Goal: Task Accomplishment & Management: Use online tool/utility

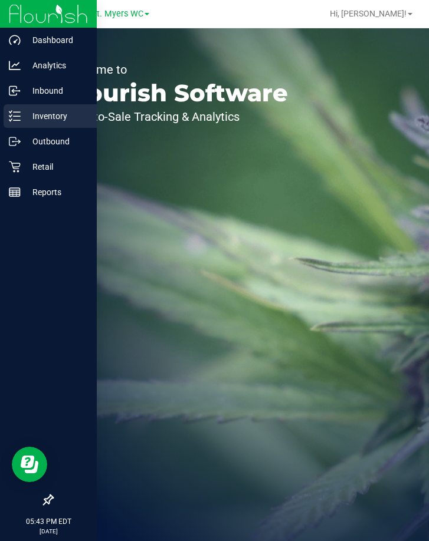
click at [14, 115] on icon at bounding box center [15, 116] width 12 height 12
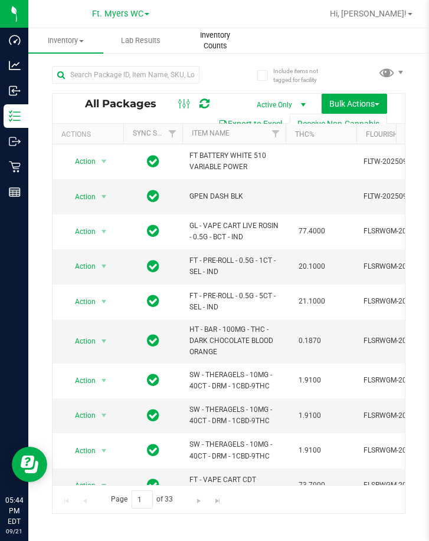
click at [216, 39] on span "Inventory Counts" at bounding box center [215, 40] width 74 height 21
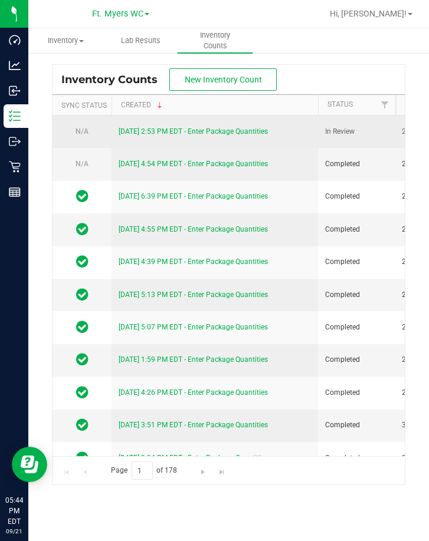
click at [203, 129] on link "[DATE] 2:53 PM EDT - Enter Package Quantities" at bounding box center [192, 131] width 149 height 8
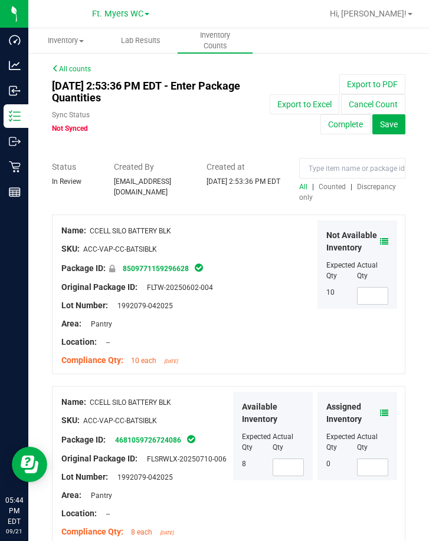
click at [363, 202] on span "Discrepancy only" at bounding box center [347, 192] width 97 height 19
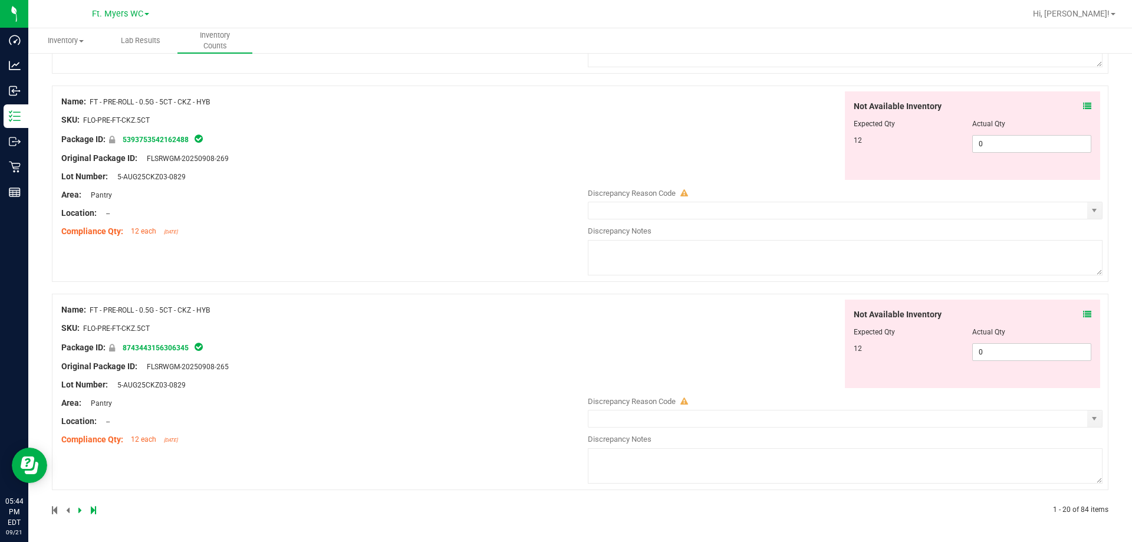
scroll to position [3852, 0]
click at [98, 513] on div at bounding box center [316, 510] width 528 height 11
click at [94, 512] on icon at bounding box center [93, 509] width 5 height 7
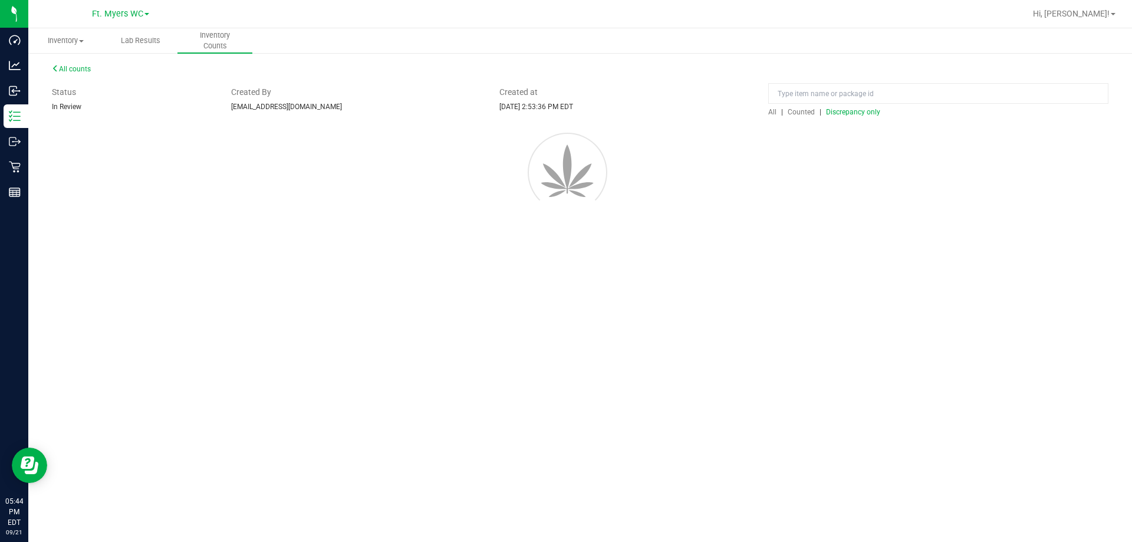
scroll to position [0, 0]
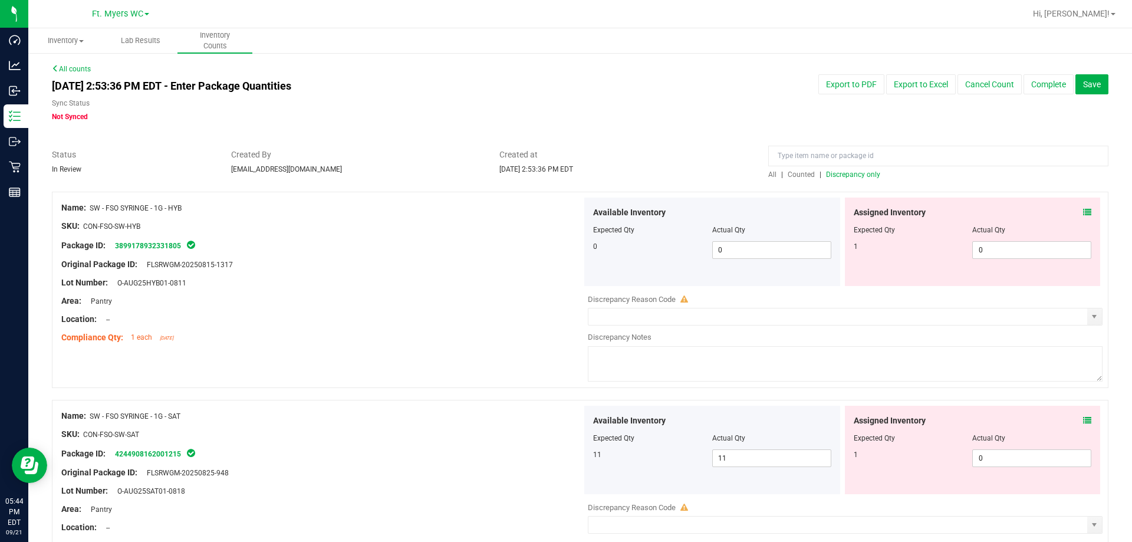
click at [428, 177] on span "Discrepancy only" at bounding box center [853, 174] width 54 height 8
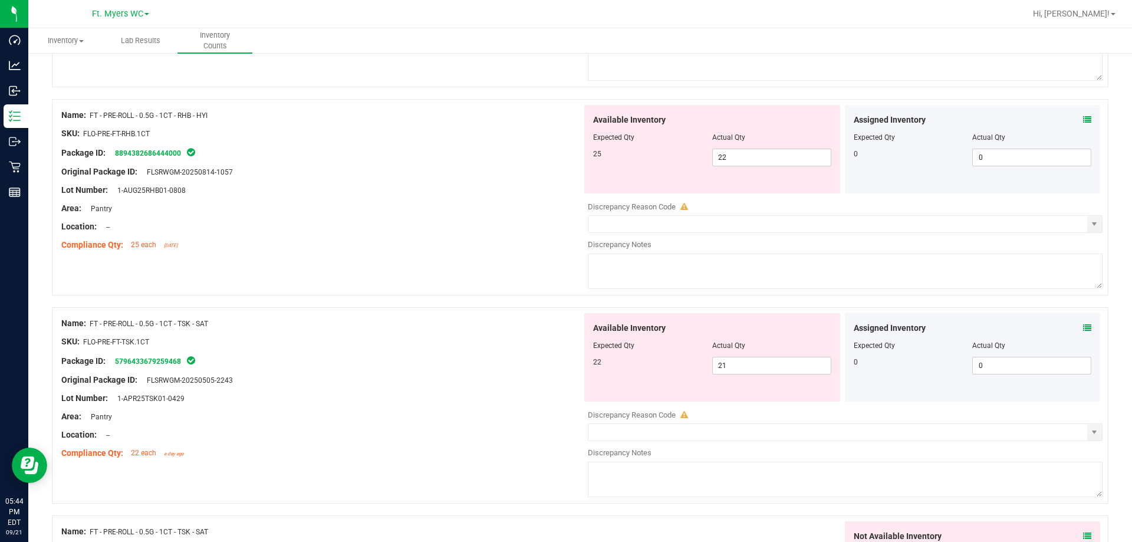
scroll to position [3852, 0]
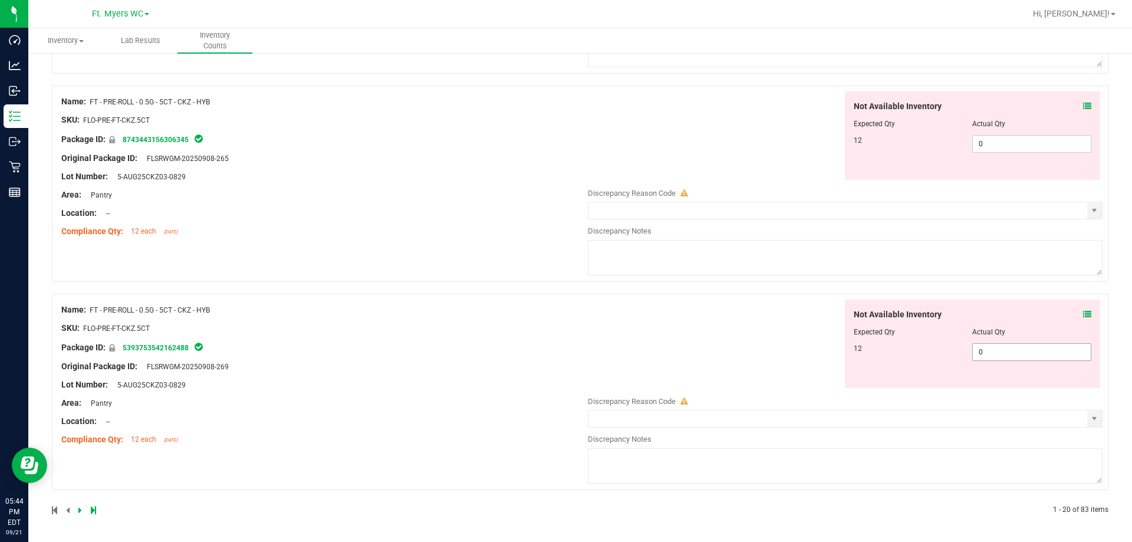
click at [428, 351] on span "0 0" at bounding box center [1031, 352] width 119 height 18
type input "012"
type input "12"
click at [428, 144] on div "Not Available Inventory Expected Qty Actual Qty 12 0 0" at bounding box center [973, 135] width 256 height 88
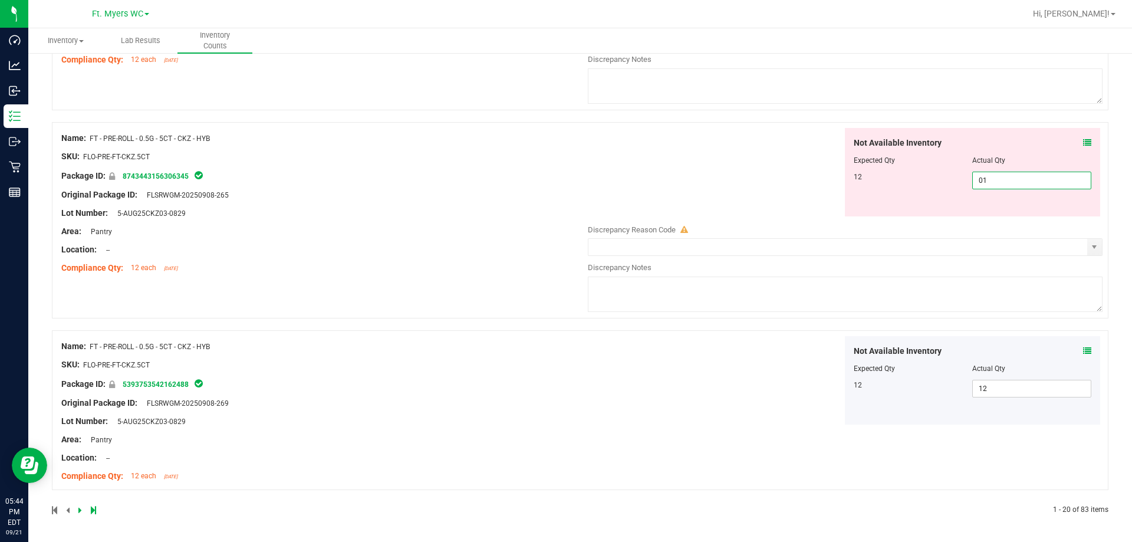
type input "012"
type input "12"
click at [428, 190] on div "Name: FT - PRE-ROLL - 0.5G - 5CT - CKZ - HYB SKU: FLO-PRE-FT-CKZ.5CT Package ID…" at bounding box center [321, 203] width 521 height 150
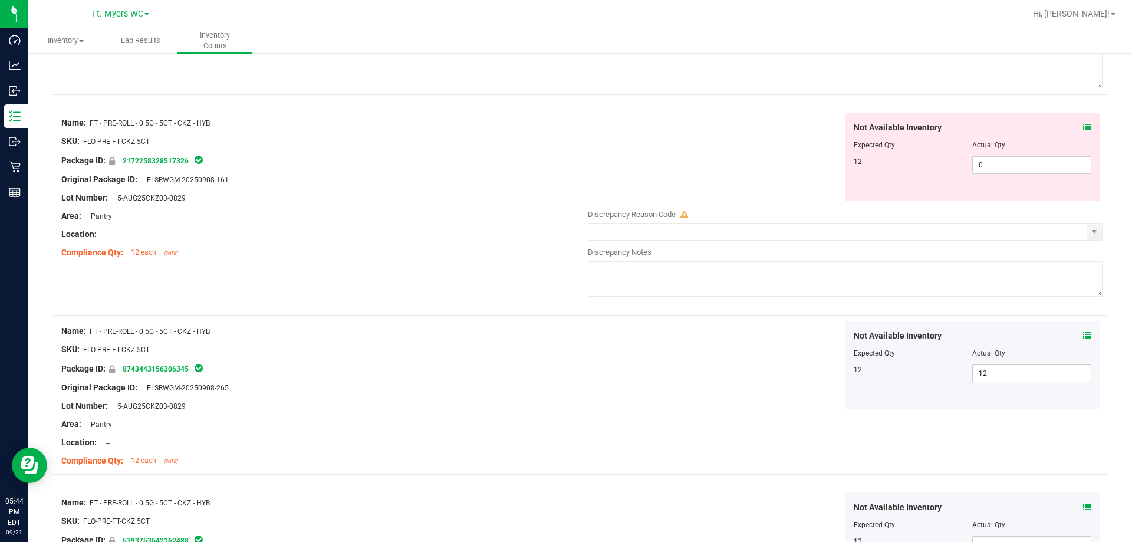
scroll to position [3602, 0]
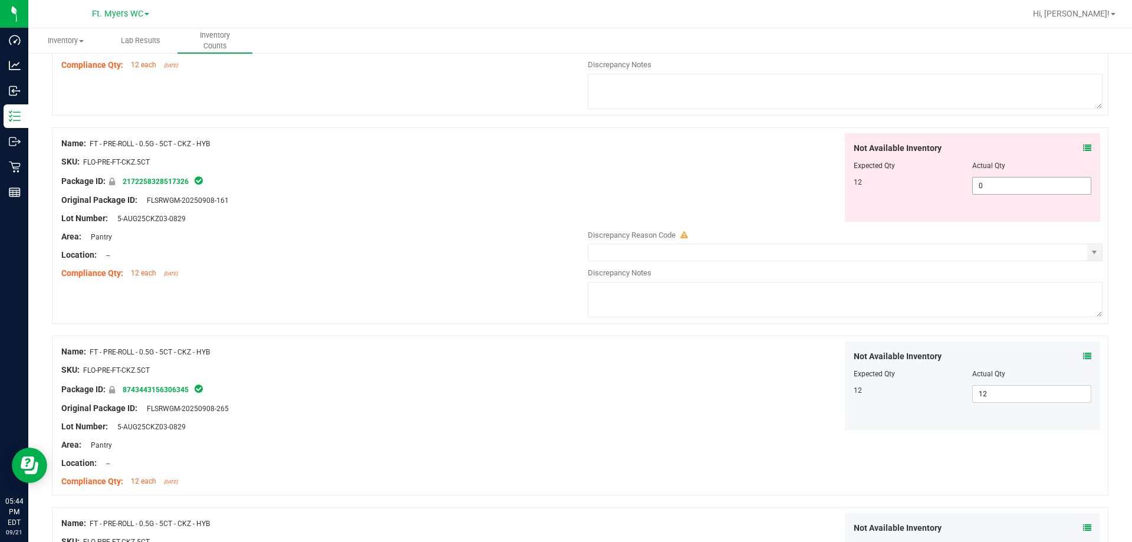
click at [428, 185] on span "0 0" at bounding box center [1031, 186] width 119 height 18
type input "012"
type input "12"
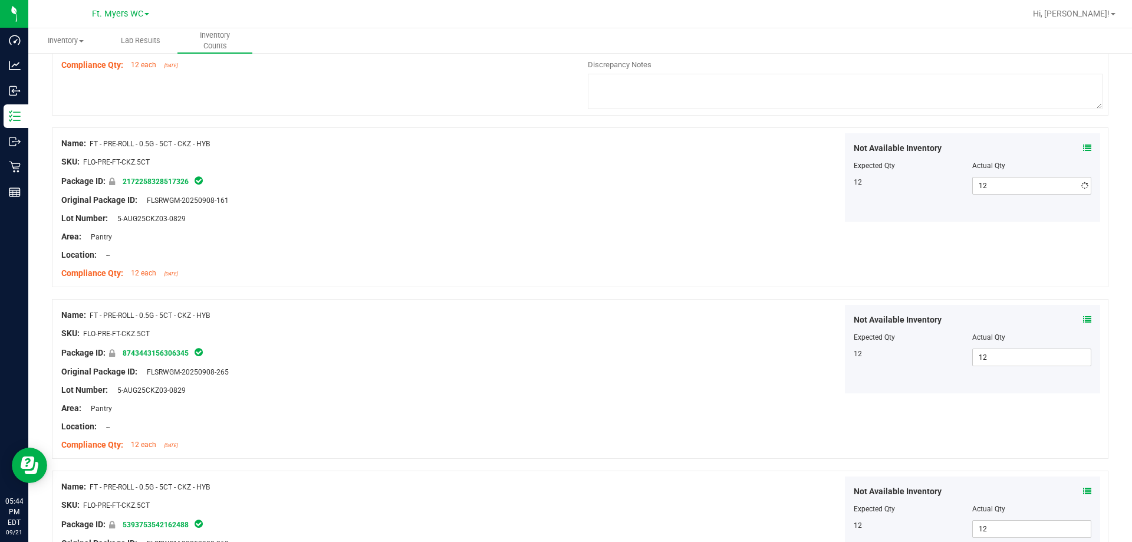
click at [428, 186] on div "Package ID: 2172258328517326" at bounding box center [321, 181] width 521 height 14
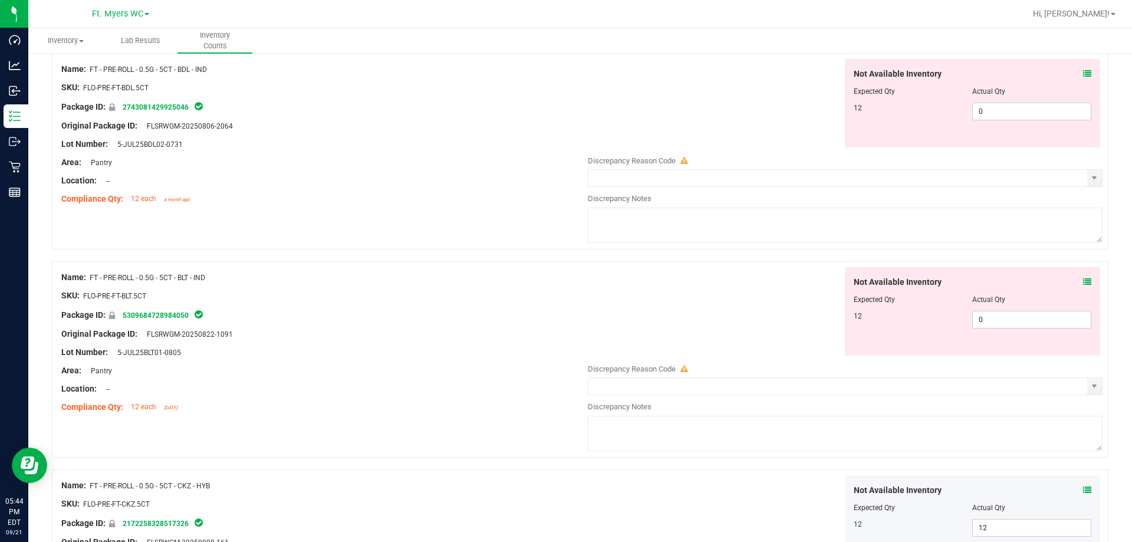
scroll to position [3248, 0]
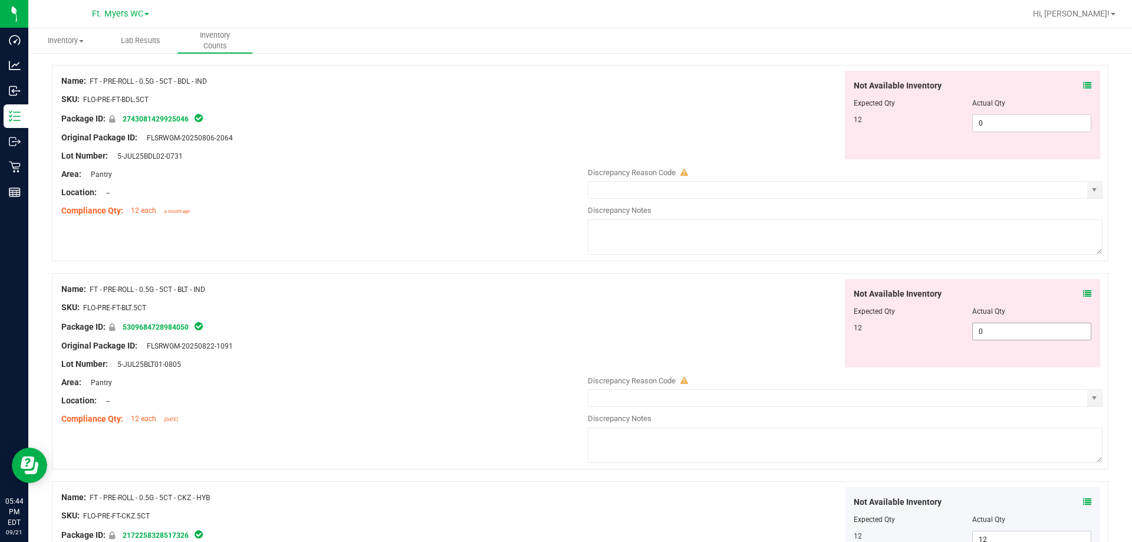
click at [428, 331] on span "0 0" at bounding box center [1031, 331] width 119 height 18
type input "012"
type input "12"
click at [428, 127] on span "0 0" at bounding box center [1031, 123] width 119 height 18
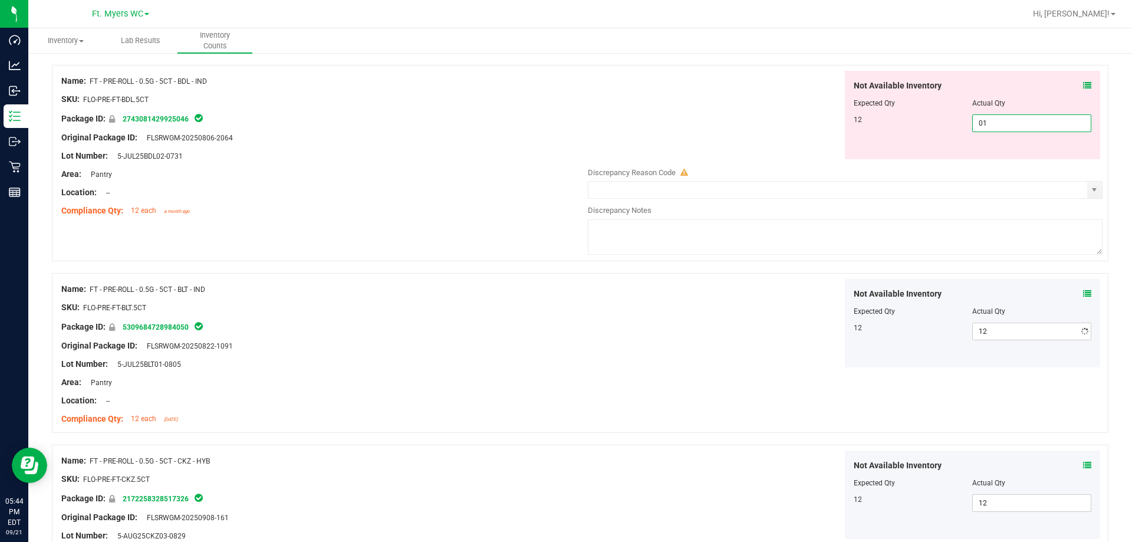
type input "012"
type input "12"
click at [428, 147] on div "Not Available Inventory Expected Qty Actual Qty 12 12 12" at bounding box center [842, 115] width 521 height 88
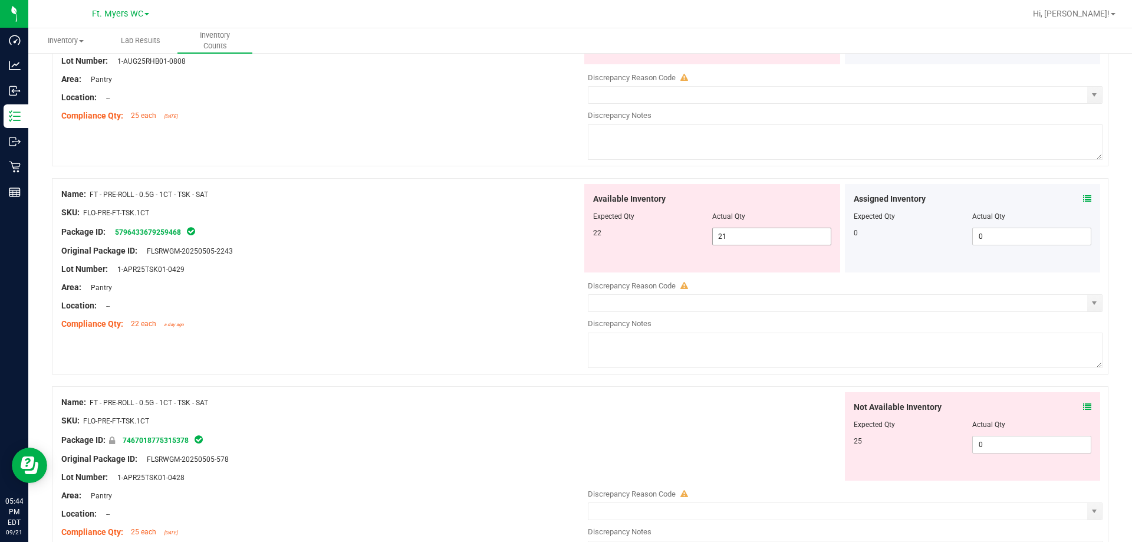
scroll to position [2718, 0]
click at [428, 450] on span "0 0" at bounding box center [1031, 446] width 119 height 18
type input "025"
type input "25"
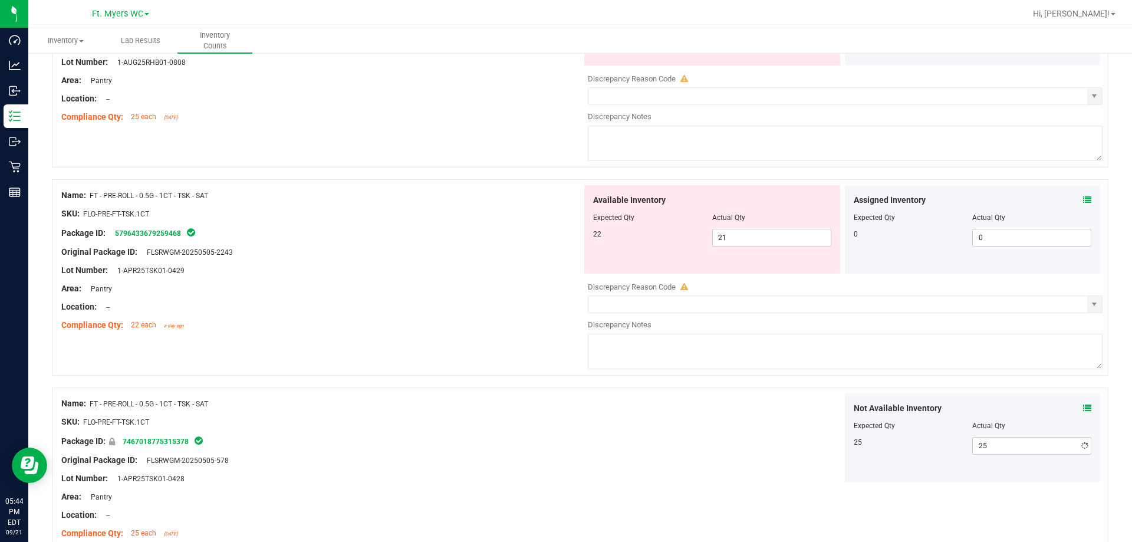
click at [428, 375] on div "Name: FT - PRE-ROLL - 0.5G - 1CT - TSK - SAT SKU: FLO-PRE-FT-TSK.1CT Package ID…" at bounding box center [580, 283] width 1056 height 208
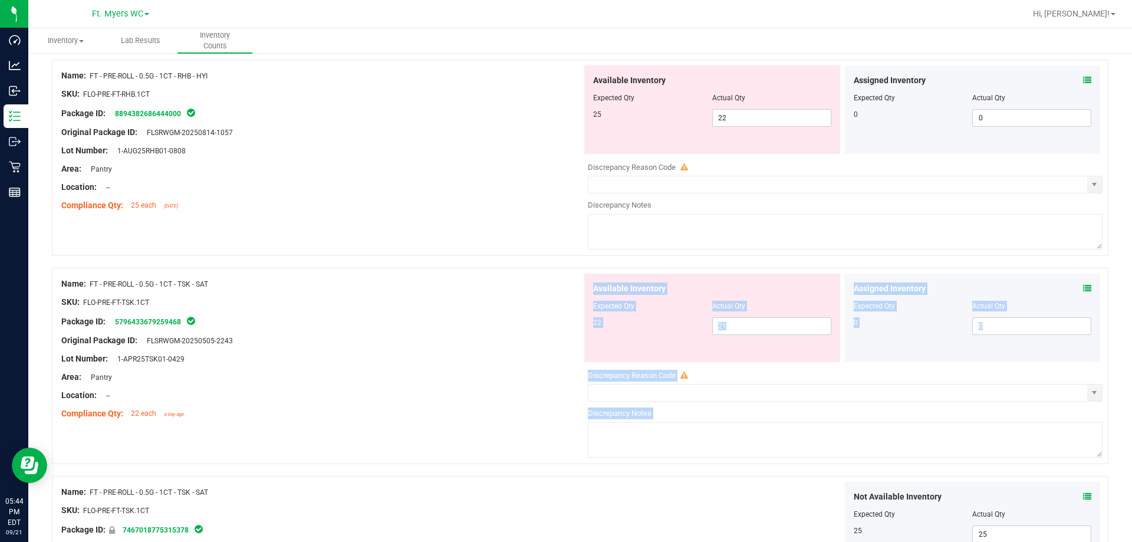
scroll to position [2600, 0]
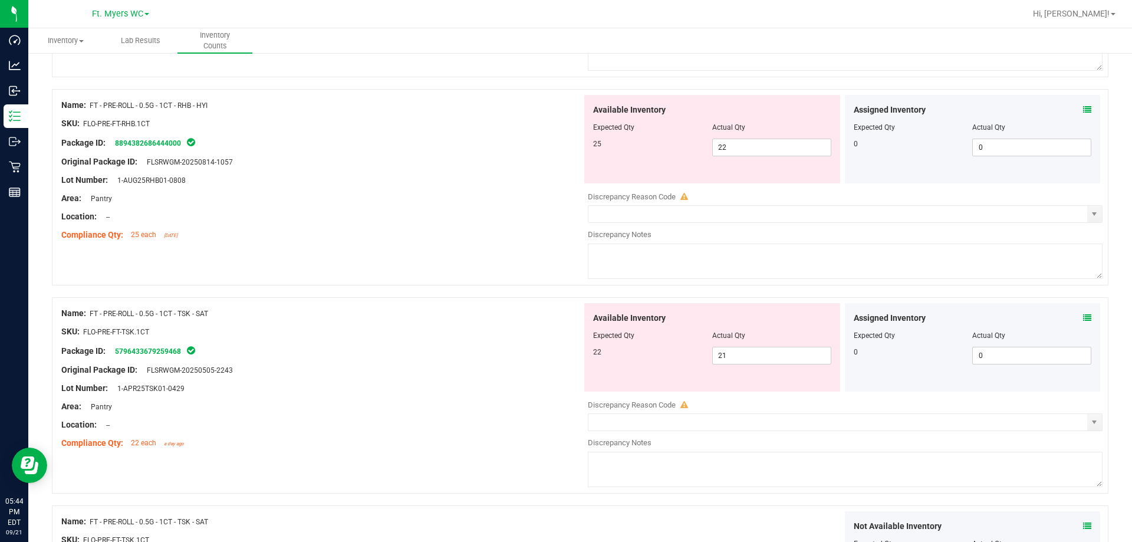
click at [428, 367] on div "Original Package ID: FLSRWGM-20250505-2243" at bounding box center [321, 370] width 521 height 12
drag, startPoint x: 476, startPoint y: 311, endPoint x: 482, endPoint y: 326, distance: 16.2
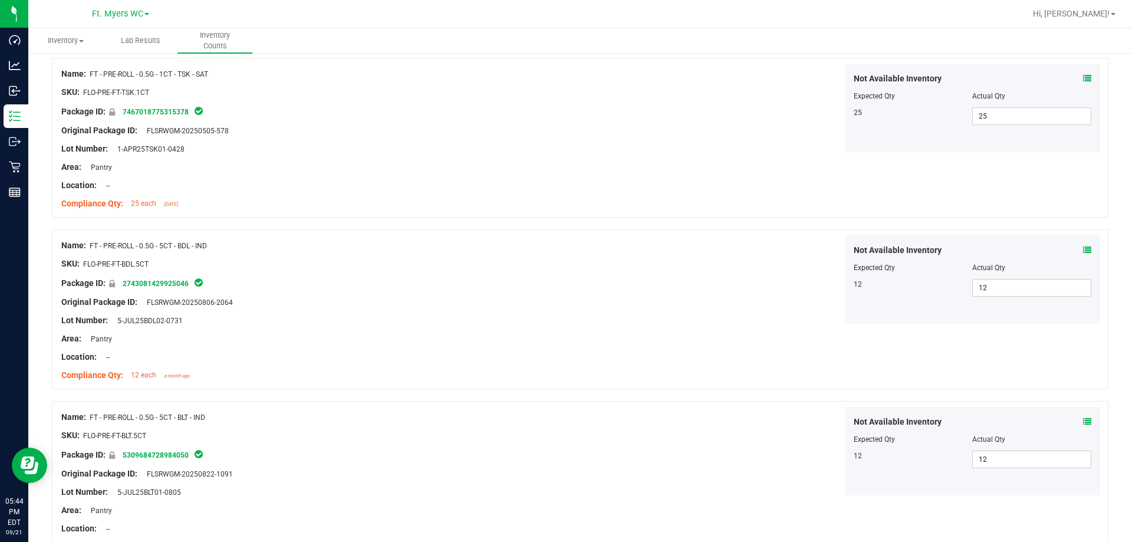
scroll to position [3632, 0]
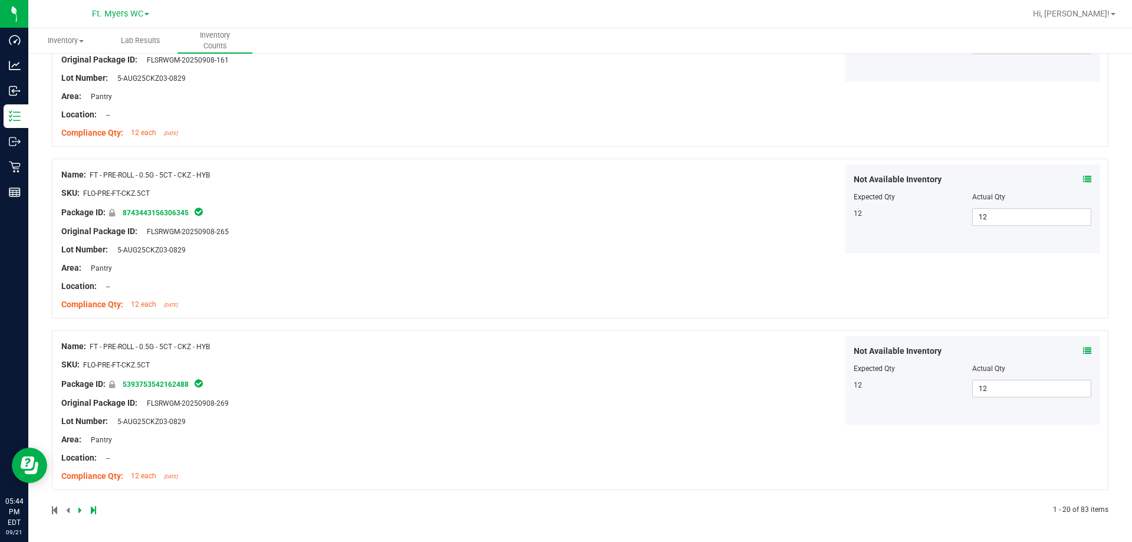
click at [96, 507] on div at bounding box center [316, 510] width 528 height 11
click at [91, 509] on icon at bounding box center [93, 509] width 5 height 7
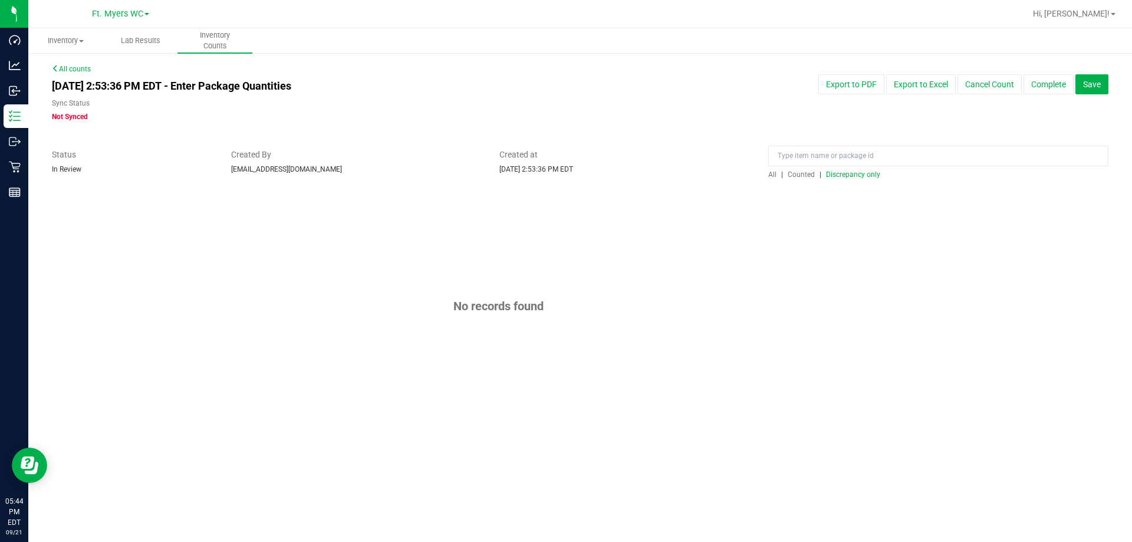
click at [428, 173] on span "Discrepancy only" at bounding box center [853, 174] width 54 height 8
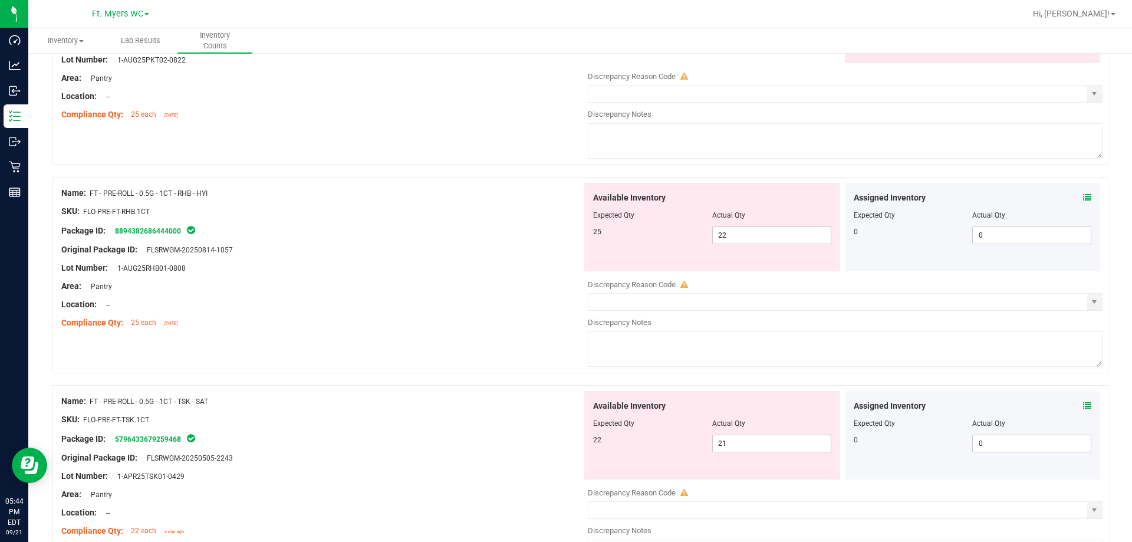
scroll to position [3852, 0]
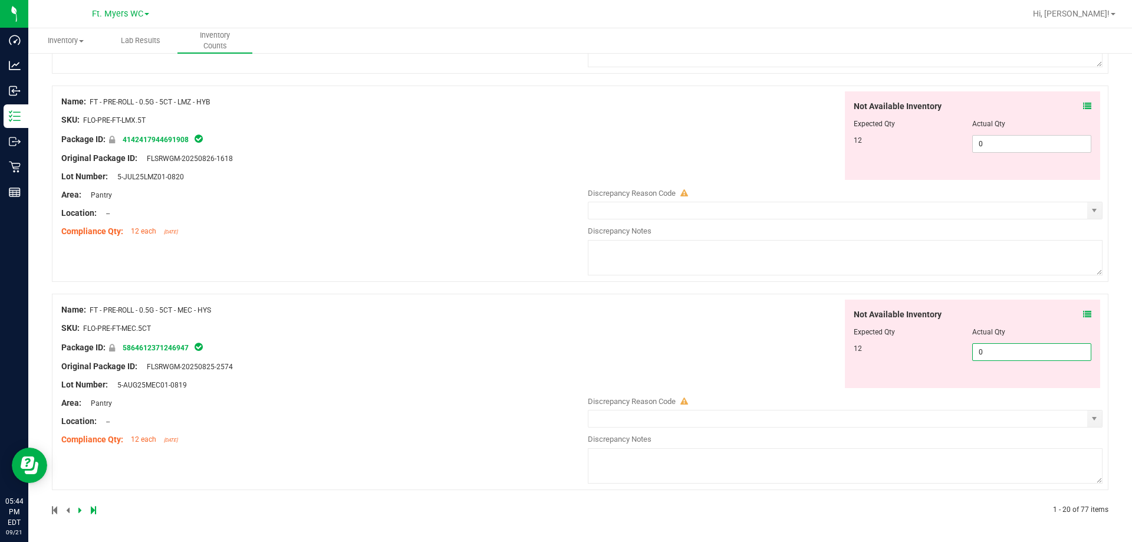
click at [428, 353] on span "0 0" at bounding box center [1031, 352] width 119 height 18
type input "012"
type input "12"
click at [428, 145] on div "Not Available Inventory Expected Qty Actual Qty 12 0 0" at bounding box center [973, 135] width 256 height 88
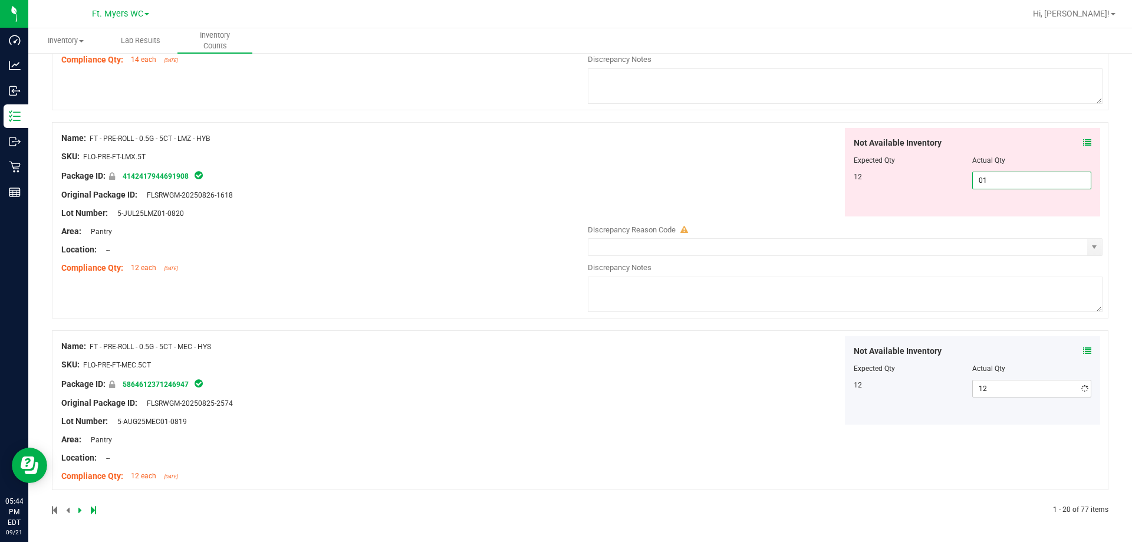
type input "012"
type input "12"
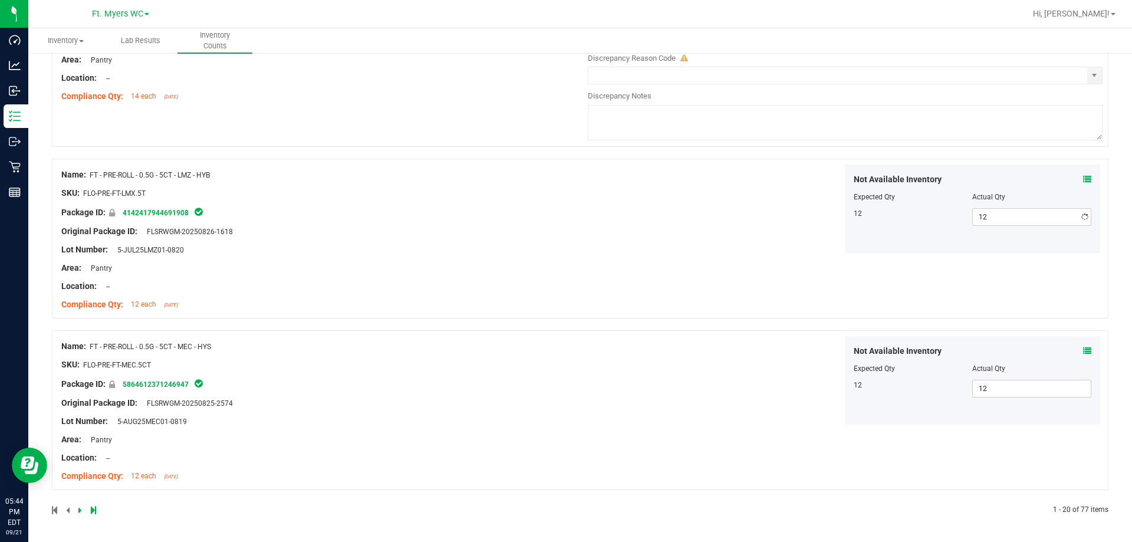
click at [428, 169] on div "Not Available Inventory Expected Qty Actual Qty 12 12 12" at bounding box center [842, 208] width 521 height 88
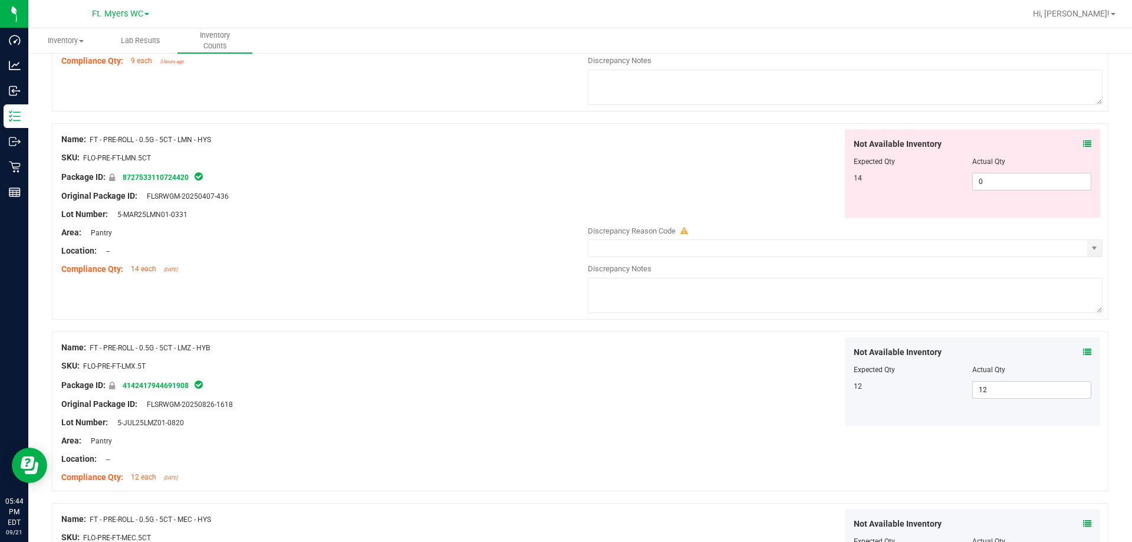
scroll to position [3602, 0]
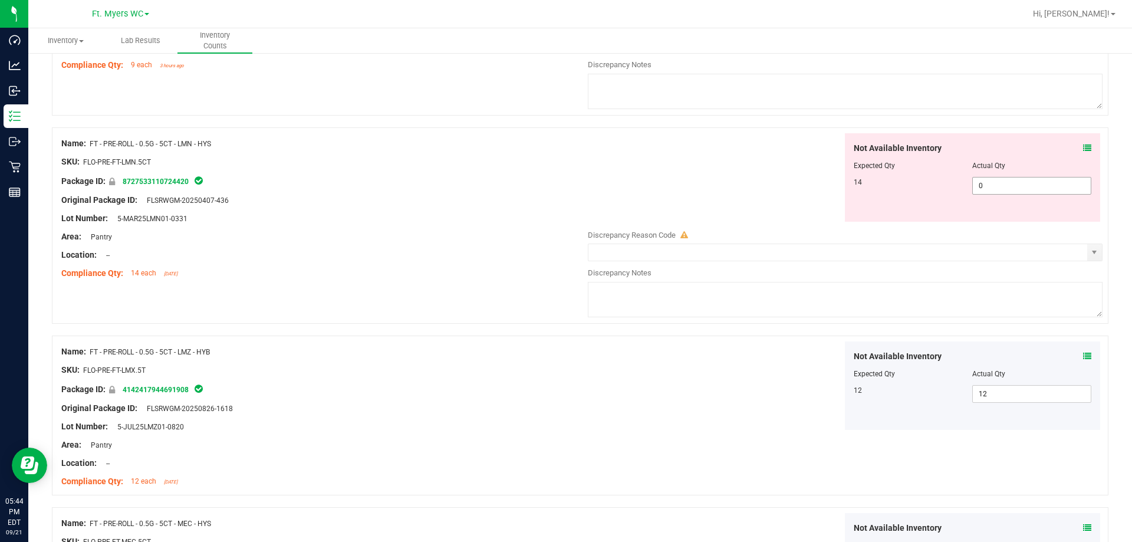
click at [428, 185] on span "0 0" at bounding box center [1031, 186] width 119 height 18
type input "014"
type input "14"
click at [428, 212] on div "Lot Number: 5-MAR25LMN01-0331" at bounding box center [321, 218] width 521 height 12
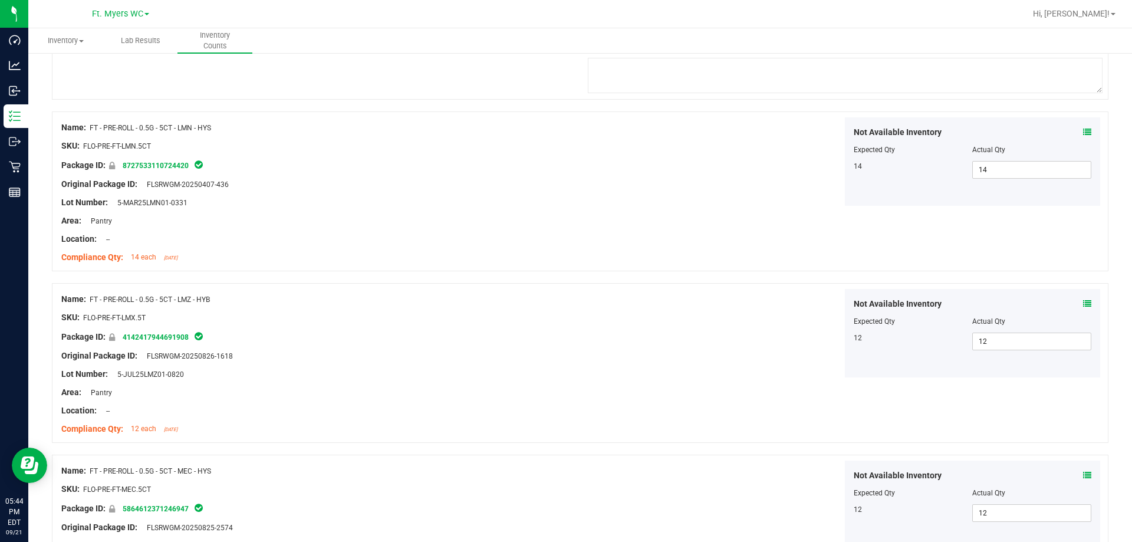
scroll to position [3742, 0]
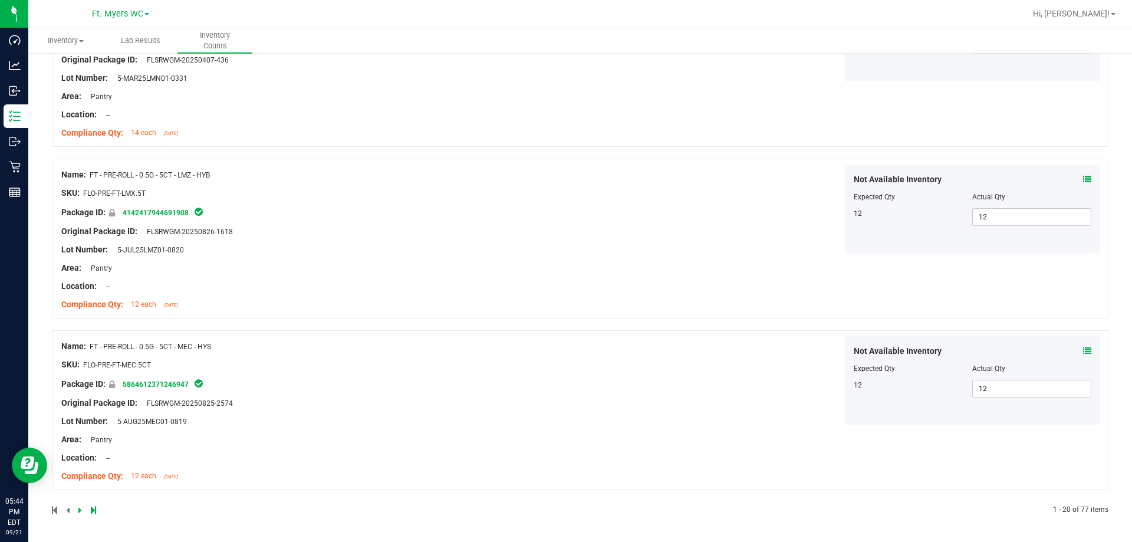
click at [96, 506] on div at bounding box center [316, 510] width 528 height 11
click at [90, 512] on div at bounding box center [316, 510] width 528 height 11
click at [94, 510] on icon at bounding box center [93, 509] width 5 height 7
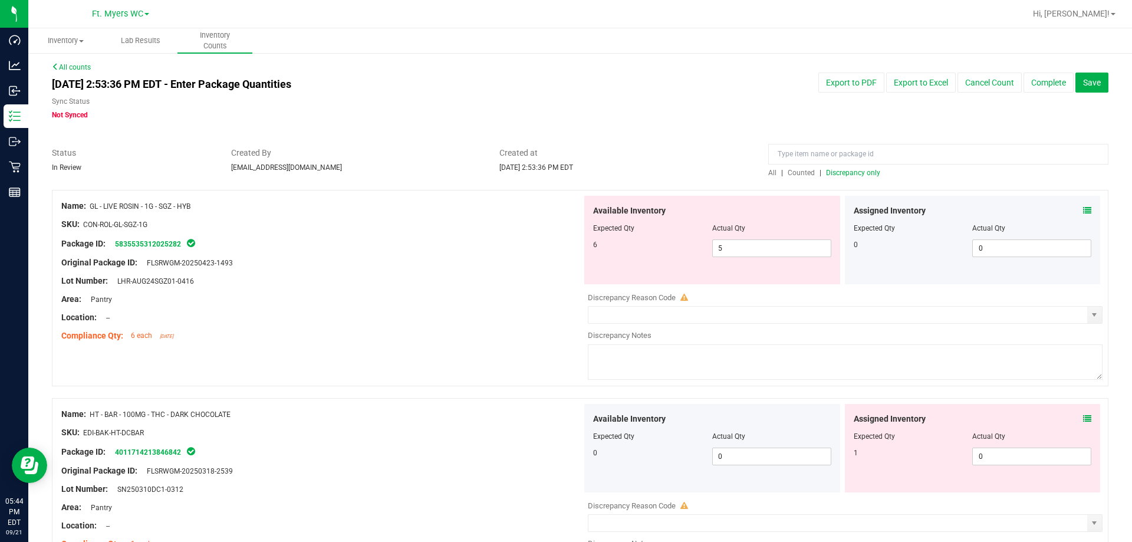
scroll to position [0, 0]
click at [428, 213] on icon at bounding box center [1087, 212] width 8 height 8
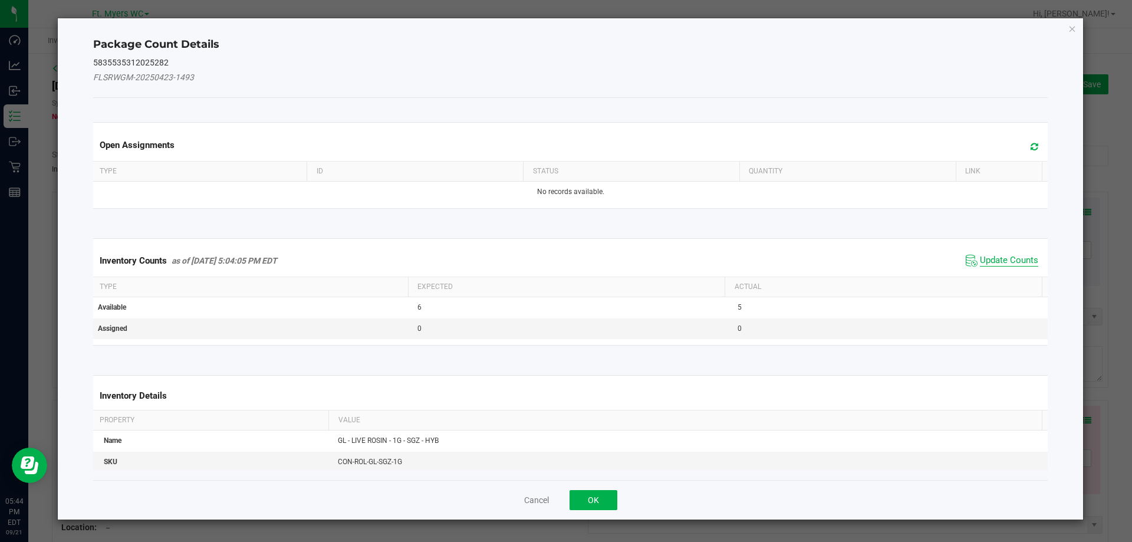
click at [428, 259] on span "Update Counts" at bounding box center [1009, 261] width 58 height 12
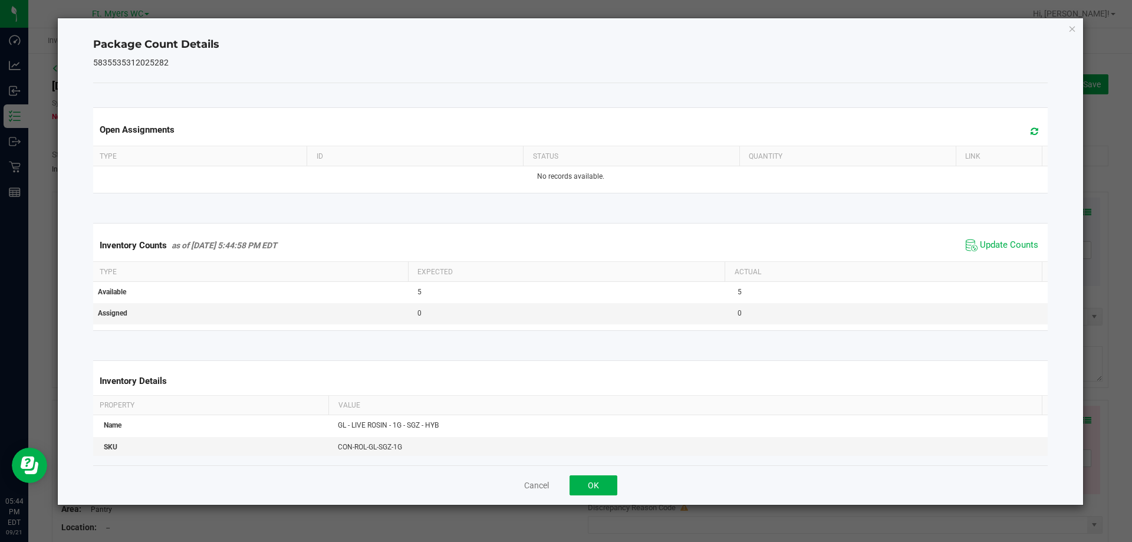
click at [428, 498] on div "Cancel OK" at bounding box center [570, 484] width 955 height 39
click at [428, 483] on button "OK" at bounding box center [593, 485] width 48 height 20
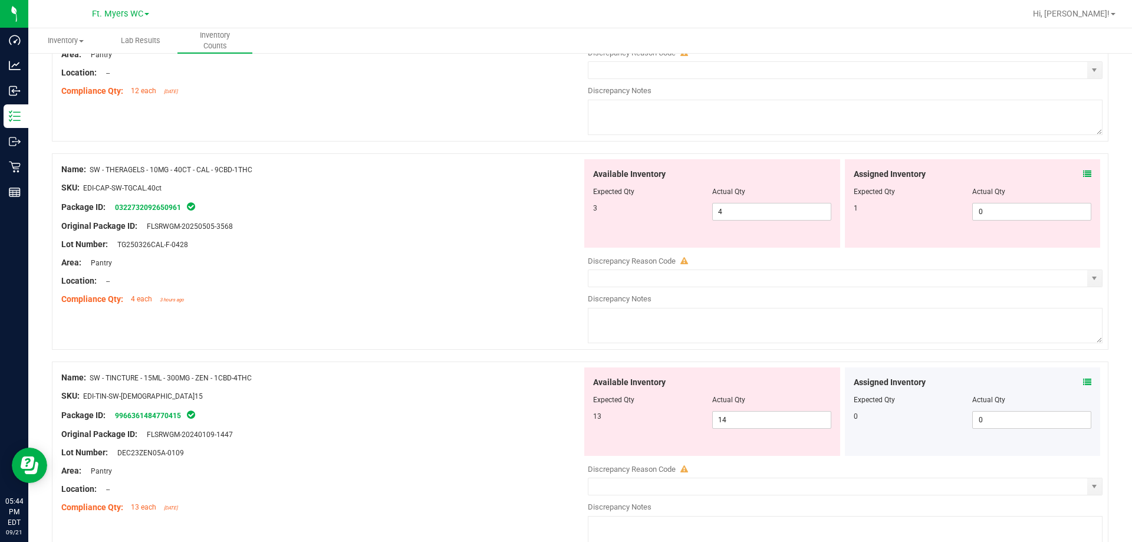
scroll to position [2359, 0]
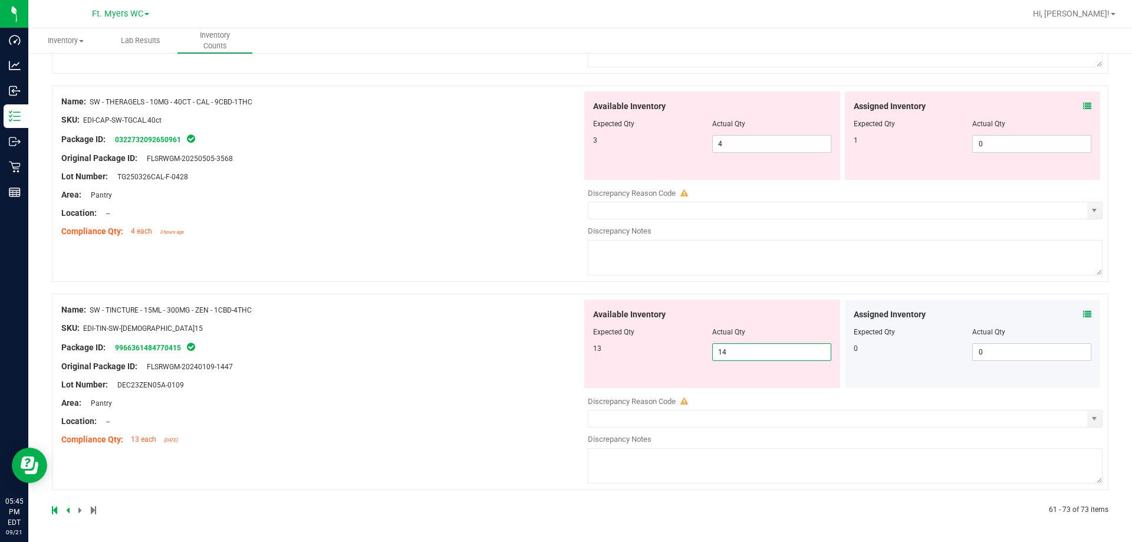
drag, startPoint x: 755, startPoint y: 350, endPoint x: 533, endPoint y: 334, distance: 222.2
click at [428, 332] on div "Name: SW - TINCTURE - 15ML - 300MG - ZEN - 1CBD-4THC SKU: EDI-TIN-SW-[DEMOGRAPH…" at bounding box center [580, 392] width 1056 height 196
type input "13"
click at [427, 278] on div "Name: SW - THERAGELS - 10MG - 40CT - CAL - 9CBD-1THC SKU: EDI-CAP-SW-TGCAL.40ct…" at bounding box center [580, 183] width 1056 height 196
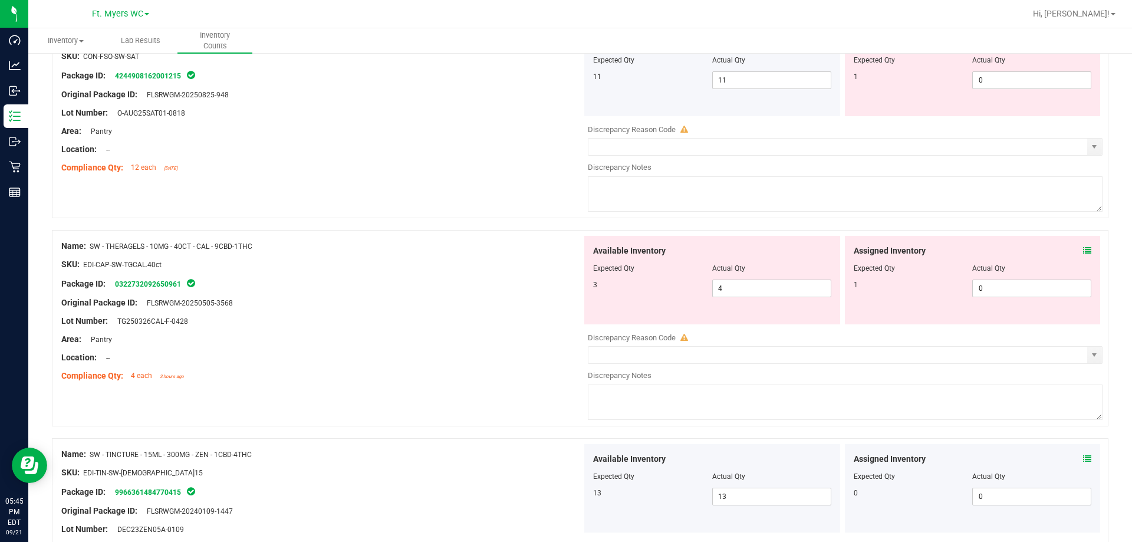
scroll to position [2204, 0]
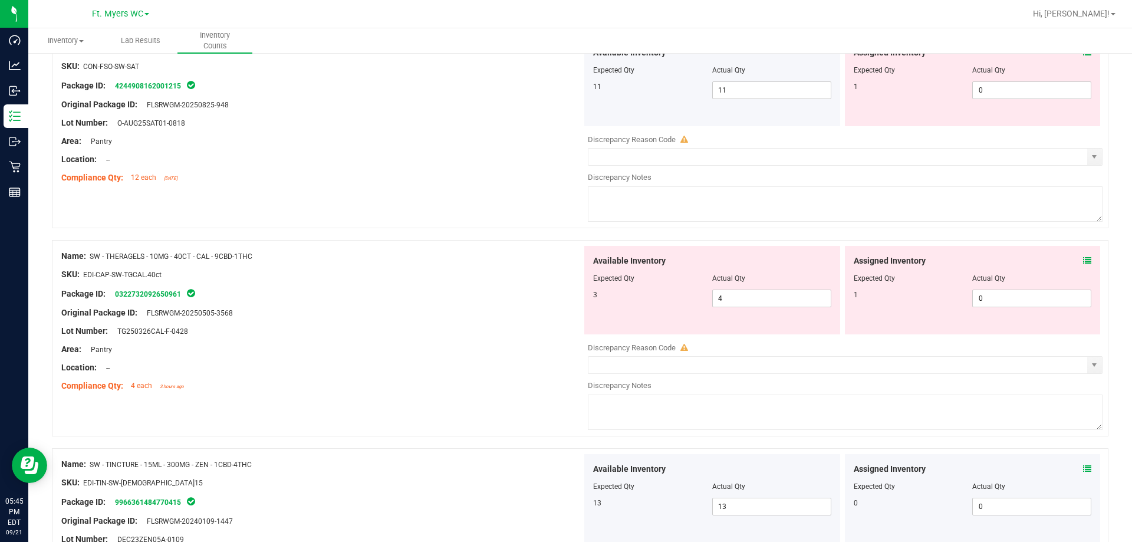
click at [428, 256] on div "Assigned Inventory" at bounding box center [973, 261] width 238 height 12
click at [428, 258] on icon at bounding box center [1087, 260] width 8 height 8
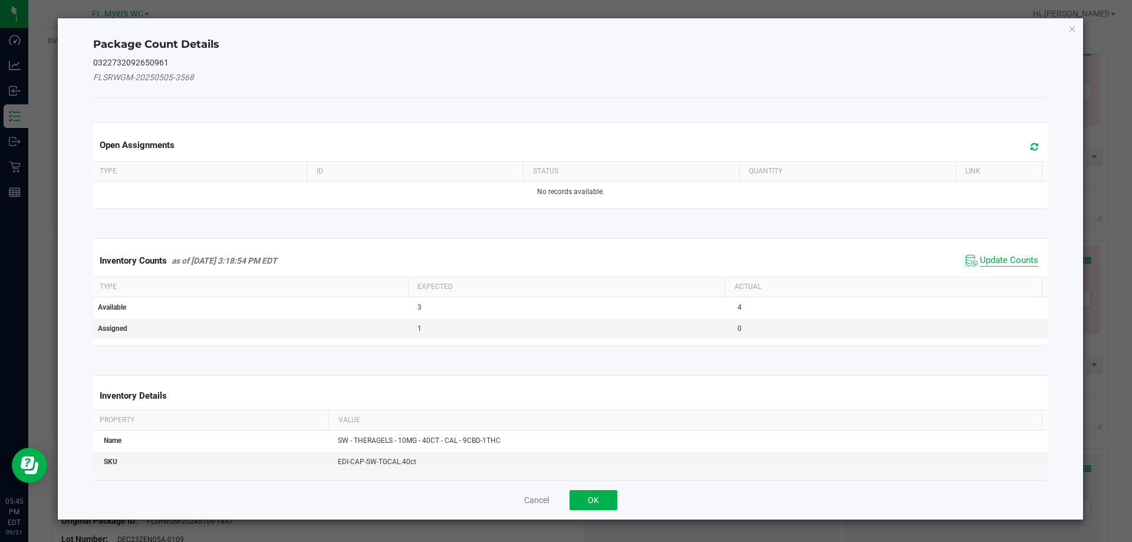
click at [428, 256] on span "Update Counts" at bounding box center [1009, 261] width 58 height 12
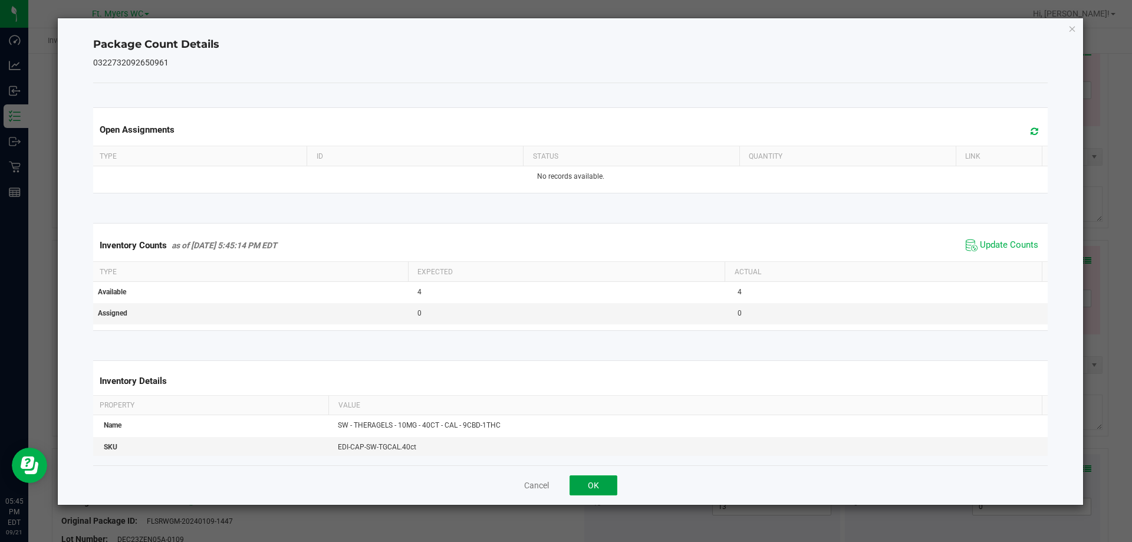
click at [428, 480] on button "OK" at bounding box center [593, 485] width 48 height 20
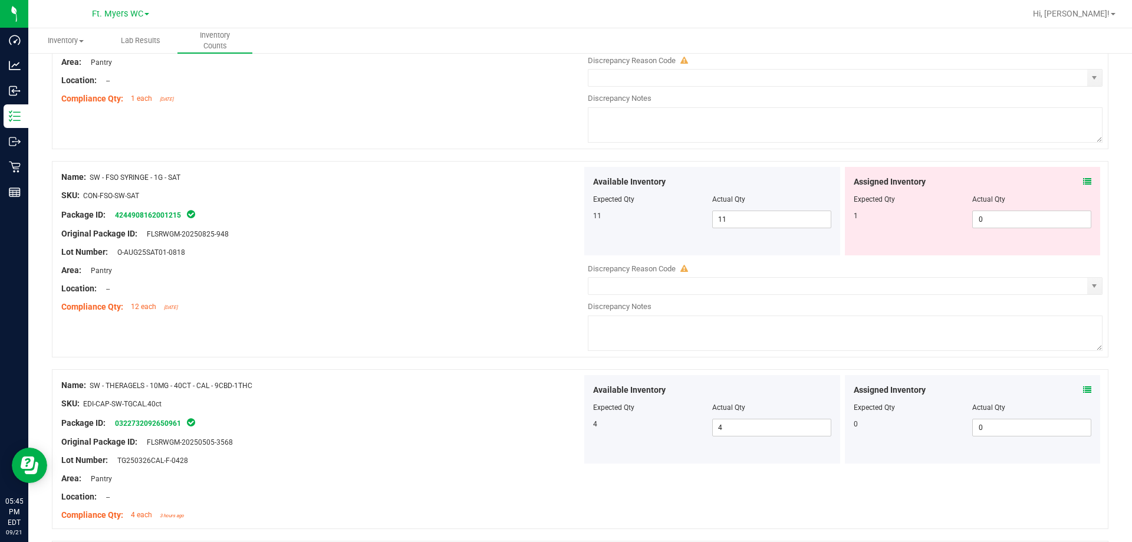
scroll to position [1968, 0]
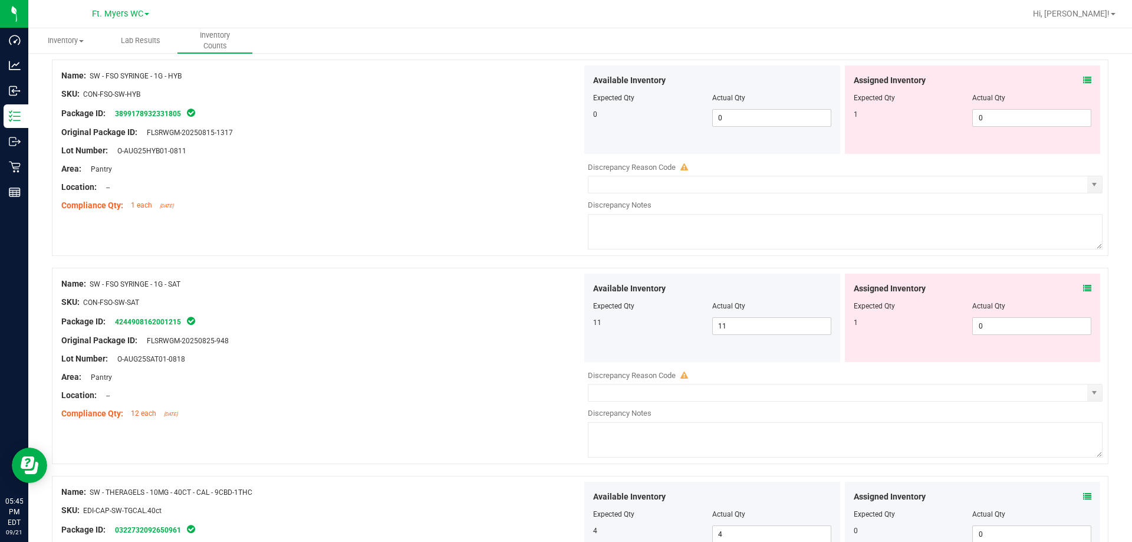
click at [428, 283] on div "Assigned Inventory Expected Qty Actual Qty 1 0 0" at bounding box center [973, 318] width 256 height 88
click at [428, 284] on icon at bounding box center [1087, 288] width 8 height 8
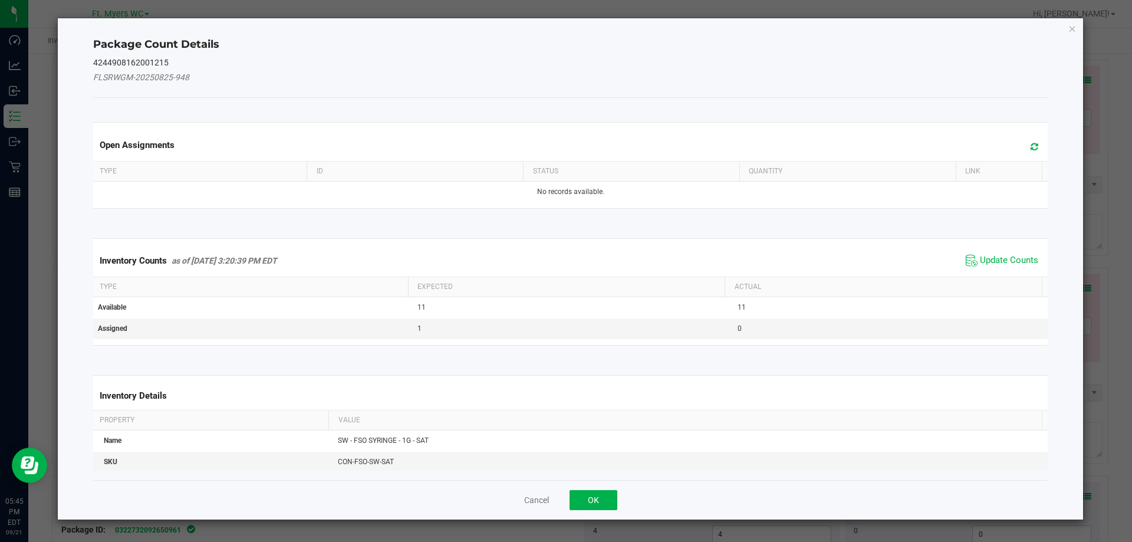
click at [428, 273] on div "Inventory Counts as of [DATE] 3:20:39 PM EDT Update Counts" at bounding box center [571, 261] width 960 height 32
click at [428, 259] on span "Update Counts" at bounding box center [1009, 261] width 58 height 12
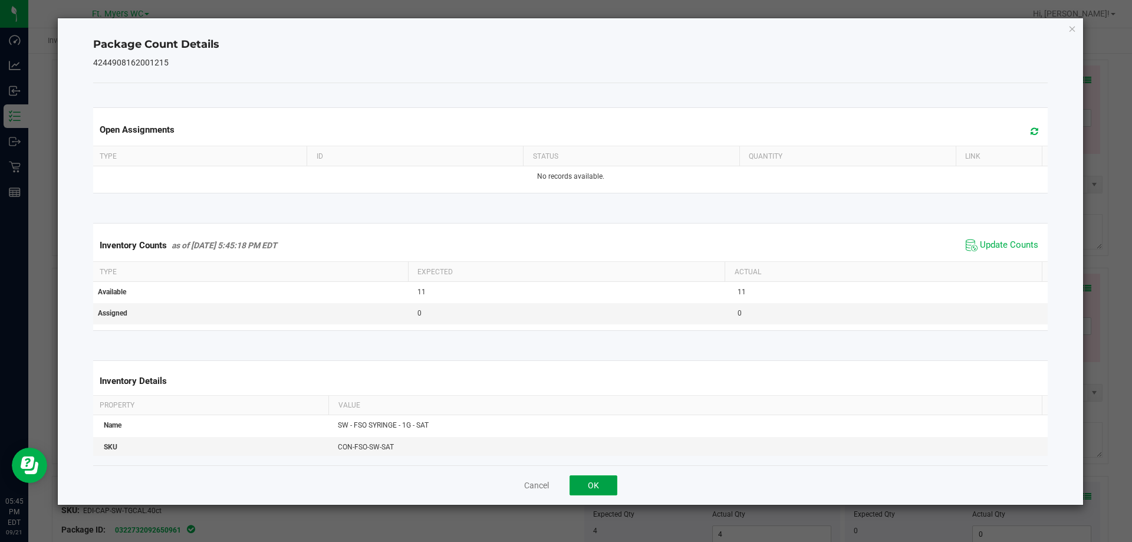
click at [428, 475] on button "OK" at bounding box center [593, 485] width 48 height 20
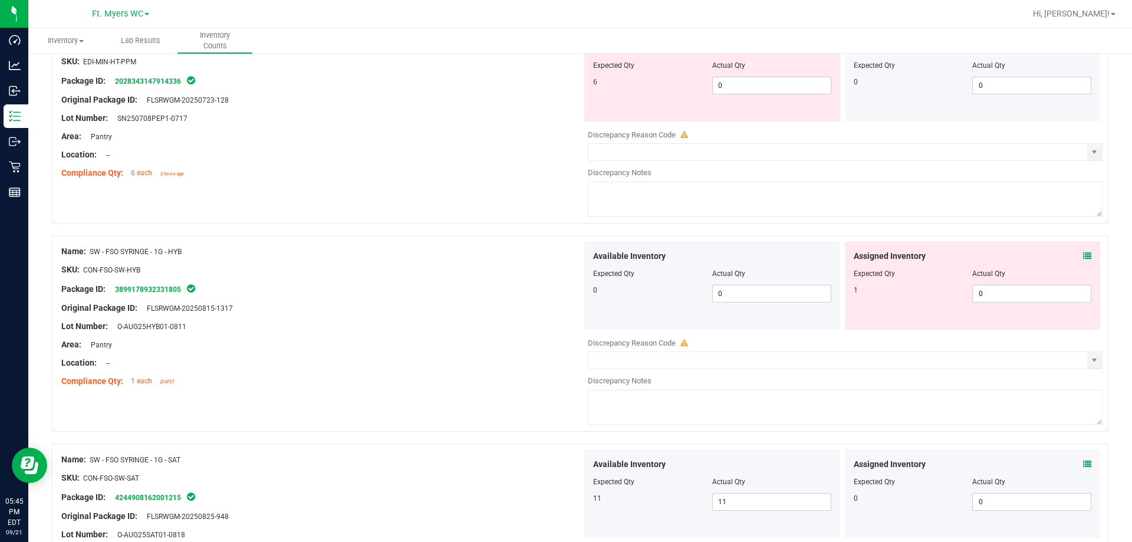
scroll to position [1791, 0]
click at [428, 255] on div "Assigned Inventory Expected Qty Actual Qty 1 0 0" at bounding box center [973, 286] width 256 height 88
drag, startPoint x: 1067, startPoint y: 260, endPoint x: 1077, endPoint y: 261, distance: 10.0
click at [428, 261] on div "Assigned Inventory" at bounding box center [973, 257] width 238 height 12
click at [428, 261] on icon at bounding box center [1087, 257] width 8 height 8
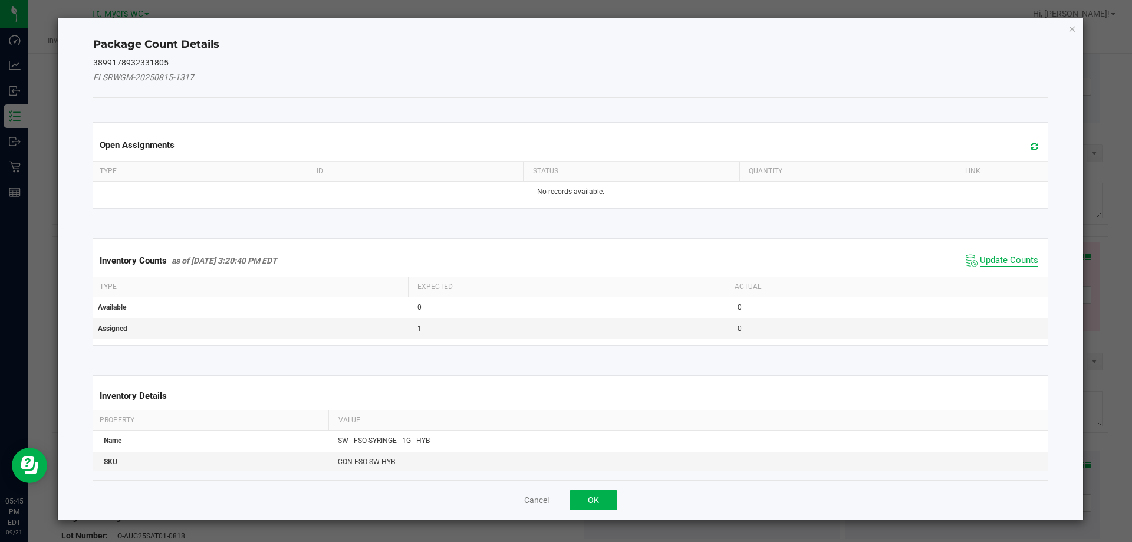
click at [428, 259] on span "Update Counts" at bounding box center [1009, 261] width 58 height 12
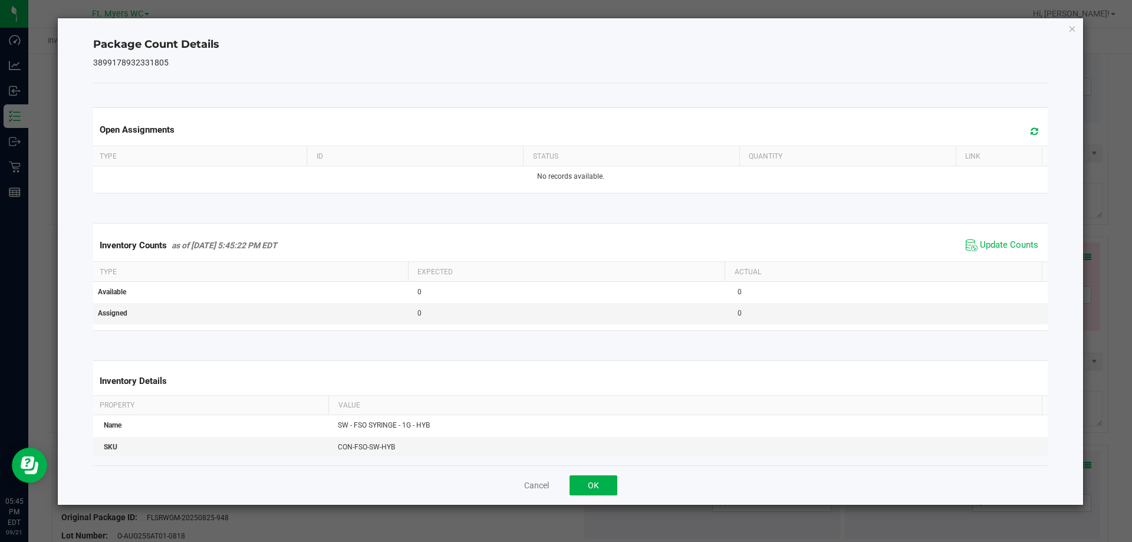
click at [428, 472] on div "Cancel OK" at bounding box center [570, 484] width 955 height 39
click at [428, 473] on div "Cancel OK" at bounding box center [570, 484] width 955 height 39
click at [428, 478] on button "OK" at bounding box center [593, 485] width 48 height 20
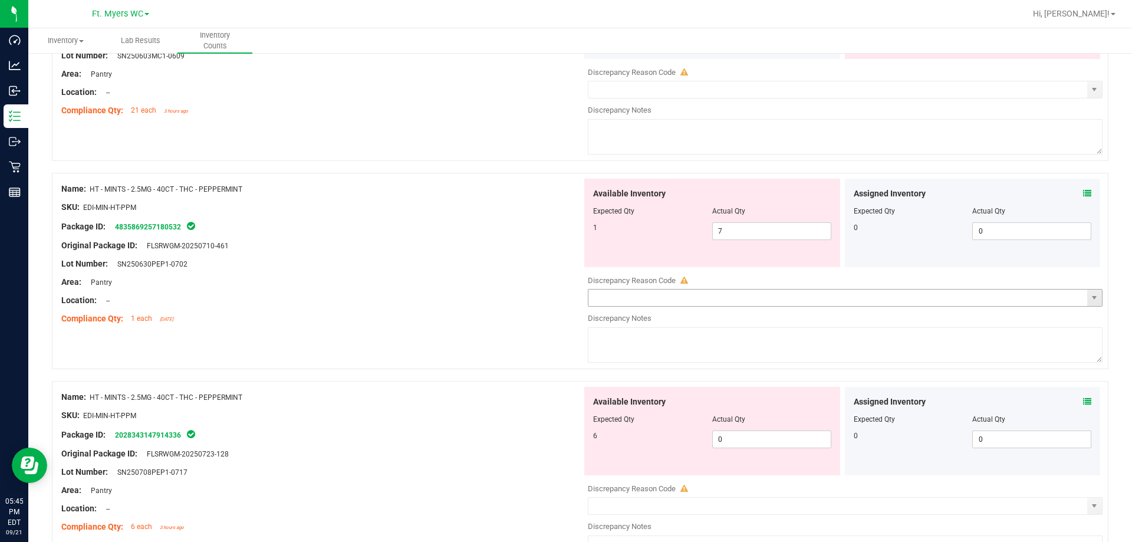
scroll to position [1438, 0]
drag, startPoint x: 785, startPoint y: 238, endPoint x: 709, endPoint y: 241, distance: 76.1
click at [428, 241] on div "Available Inventory Expected Qty Actual Qty 1 7 7" at bounding box center [712, 224] width 256 height 88
type input "1"
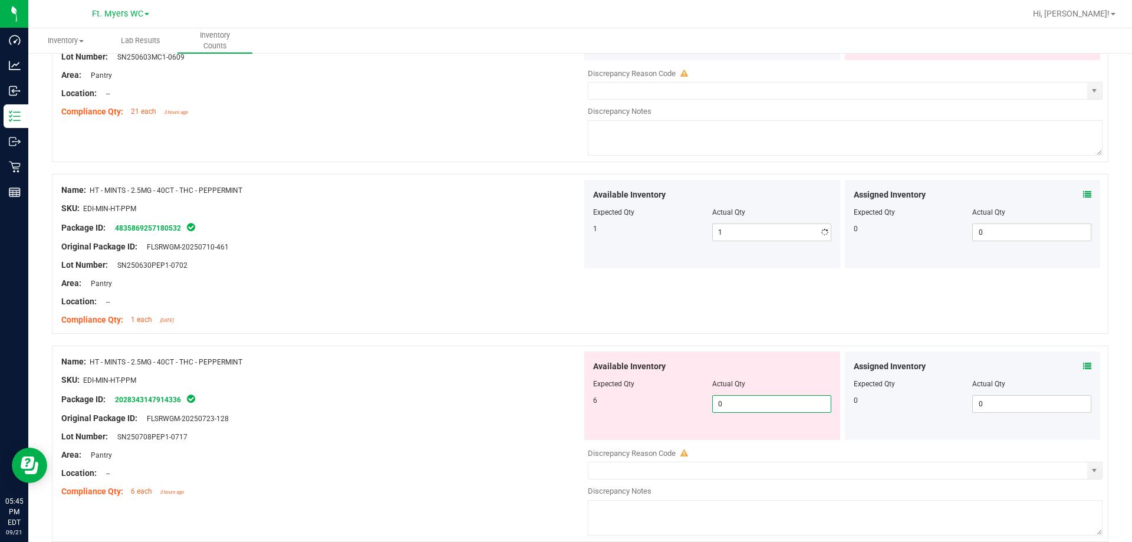
click at [428, 435] on div "Available Inventory Expected Qty Actual Qty 6 0 0" at bounding box center [712, 395] width 256 height 88
type input "06"
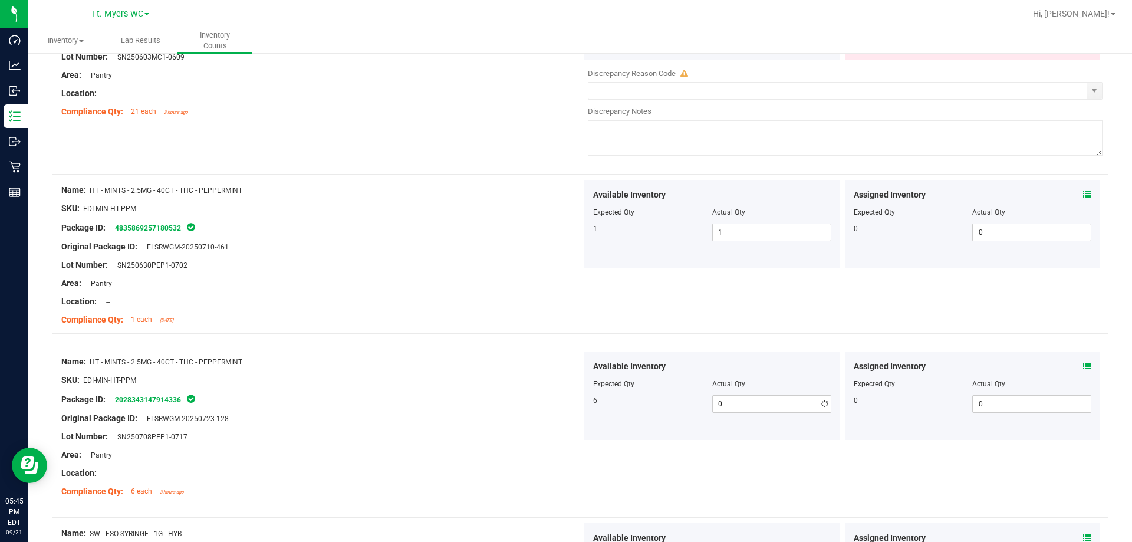
type input "6"
click at [428, 376] on div "SKU: EDI-MIN-HT-PPM" at bounding box center [321, 380] width 521 height 12
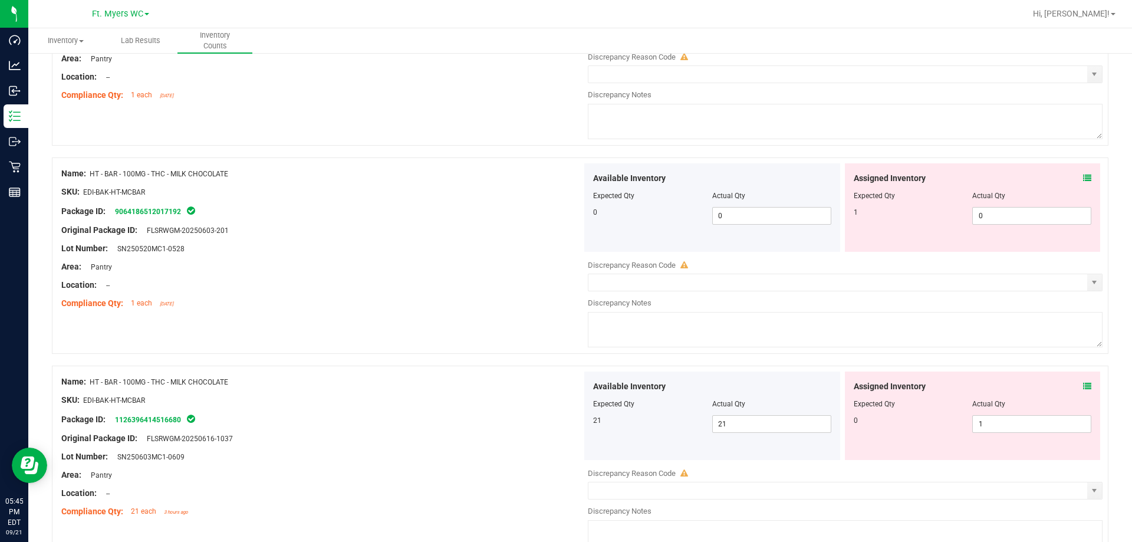
scroll to position [1025, 0]
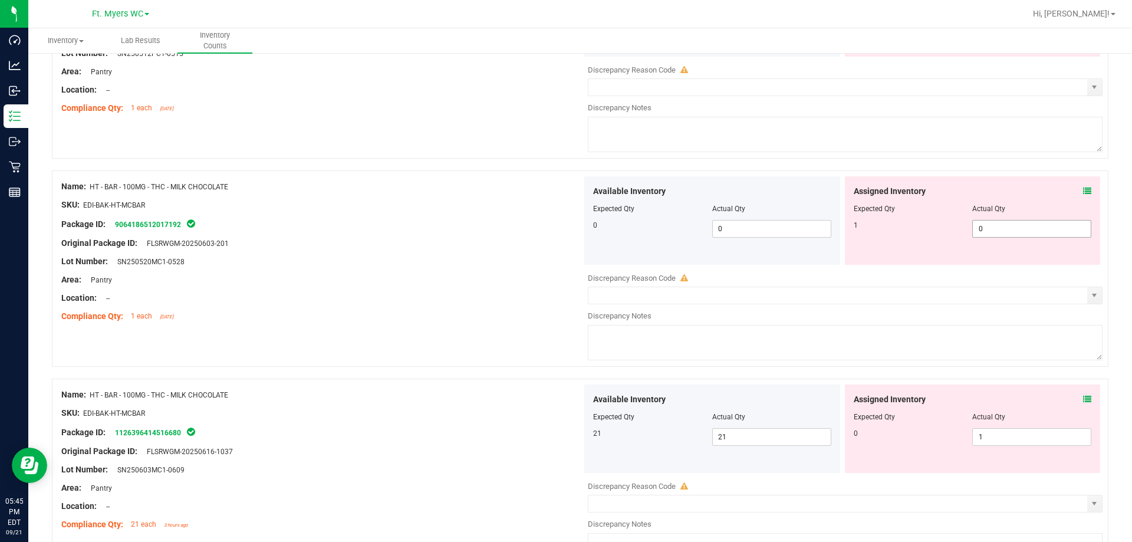
click at [428, 232] on span "0 0" at bounding box center [1031, 229] width 119 height 18
type input "01"
type input "1"
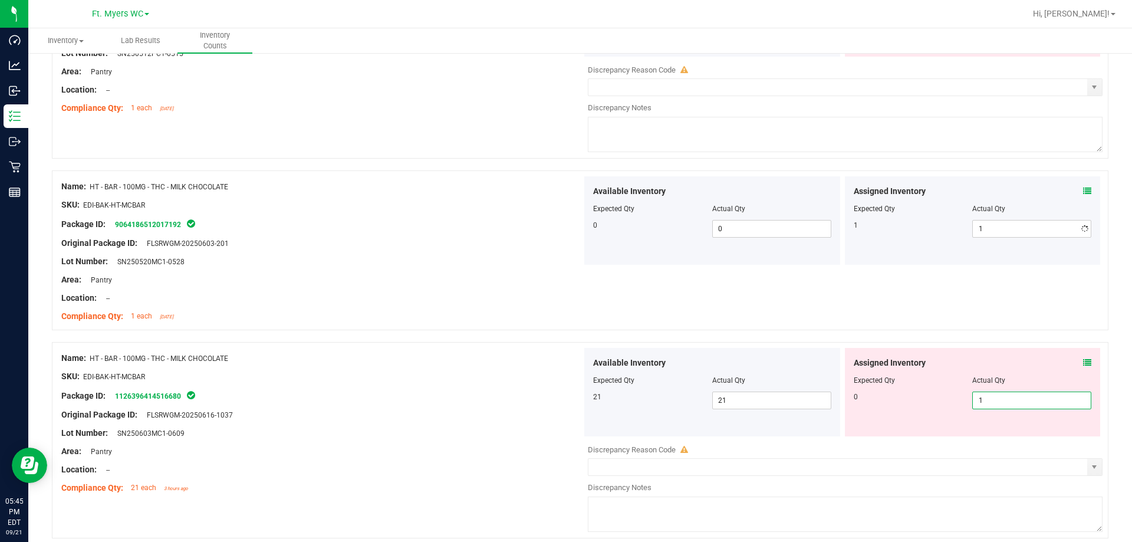
drag, startPoint x: 1014, startPoint y: 428, endPoint x: 551, endPoint y: 372, distance: 466.1
click at [428, 373] on div "Name: HT - BAR - 100MG - THC - MILK CHOCOLATE SKU: EDI-BAK-HT-MCBAR Package ID:…" at bounding box center [580, 440] width 1056 height 196
type input "0"
click at [428, 367] on div at bounding box center [321, 367] width 521 height 6
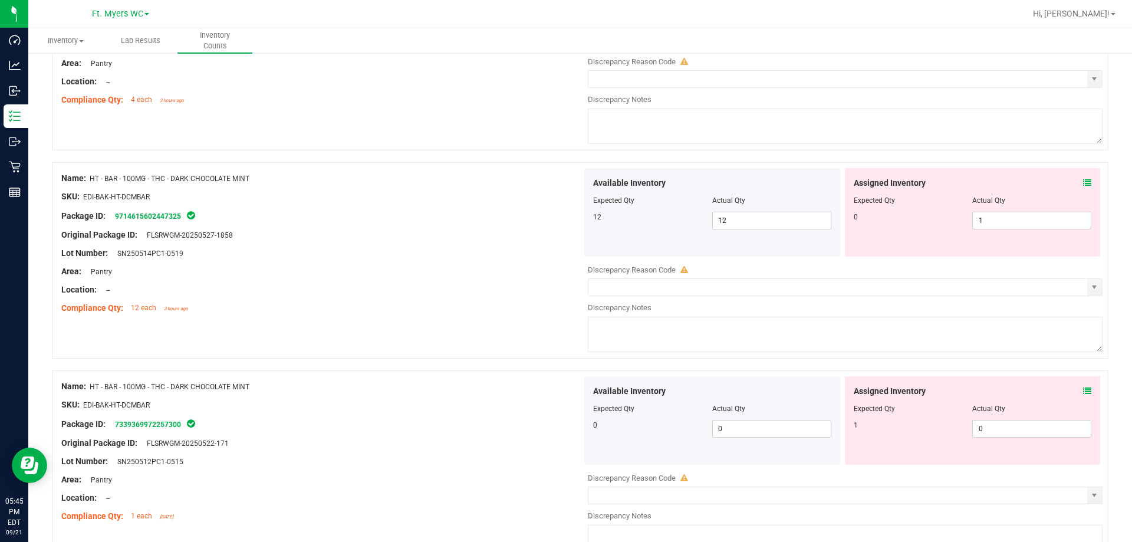
scroll to position [612, 0]
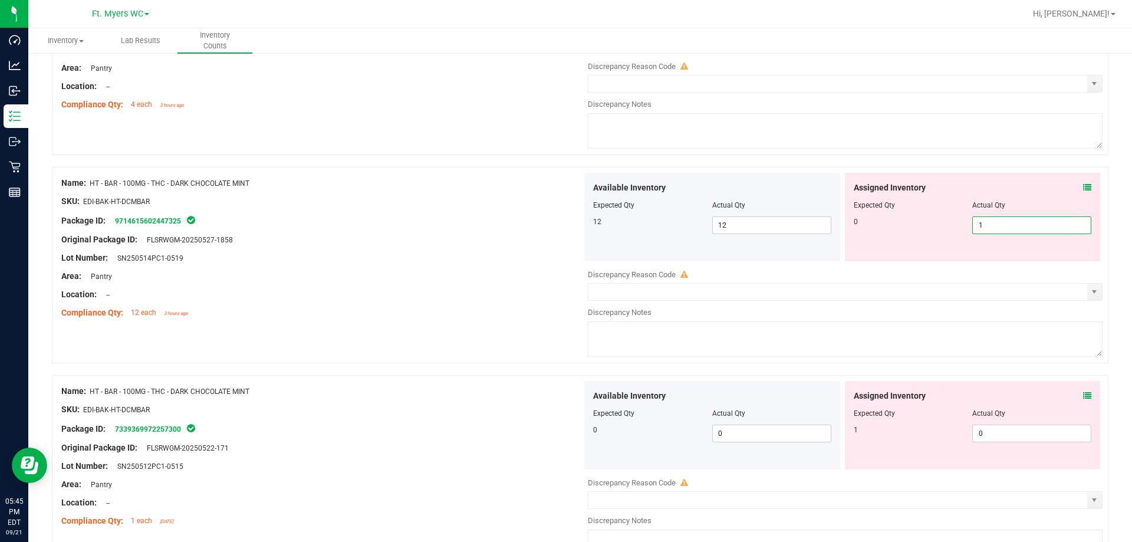
drag, startPoint x: 990, startPoint y: 228, endPoint x: 855, endPoint y: 235, distance: 134.6
click at [428, 231] on div "0 1 1" at bounding box center [973, 225] width 238 height 18
type input "0"
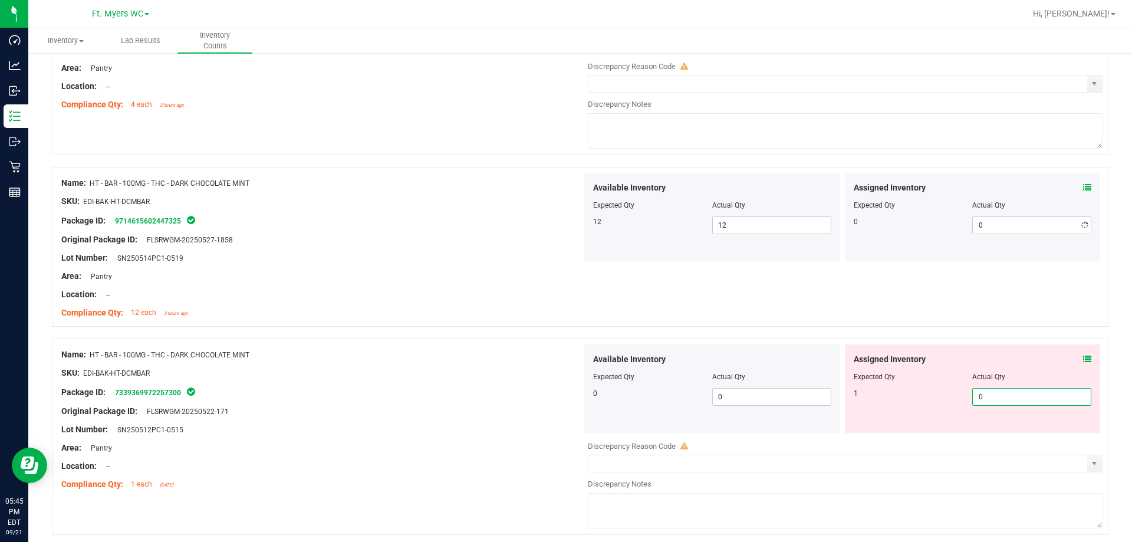
click at [428, 435] on div "Available Inventory Expected Qty Actual Qty 0 0 0" at bounding box center [842, 437] width 521 height 187
type input "01"
type input "1"
click at [428, 274] on div "Area: Pantry" at bounding box center [321, 276] width 521 height 12
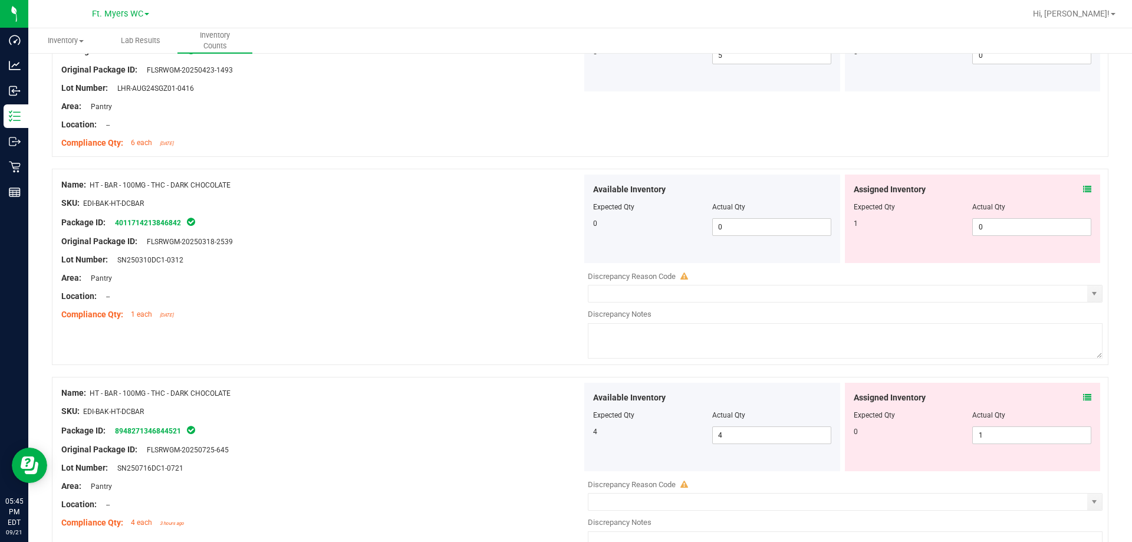
scroll to position [141, 0]
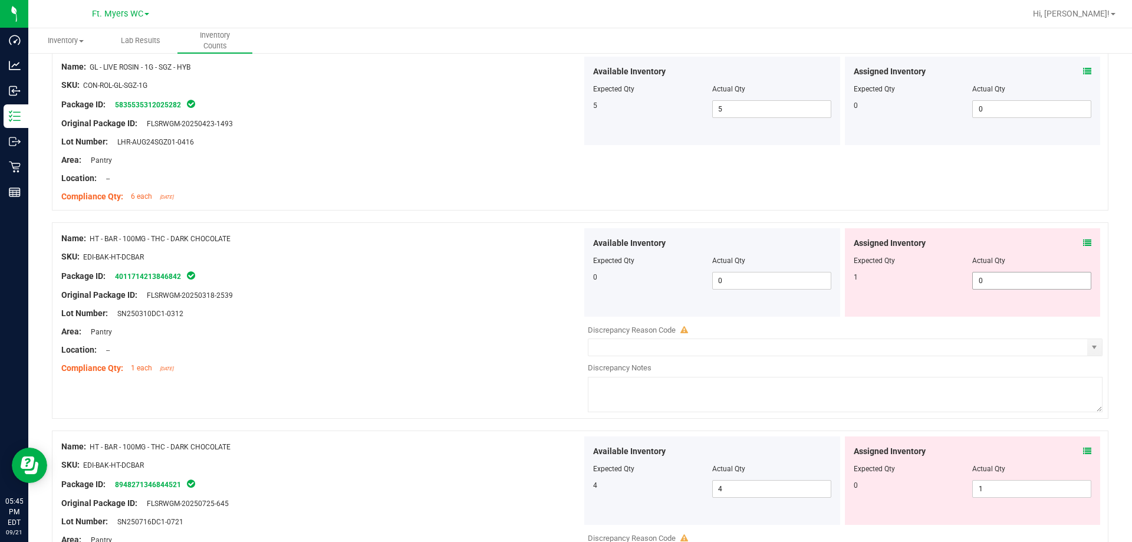
click at [428, 276] on span "0 0" at bounding box center [1031, 281] width 119 height 18
type input "01"
type input "1"
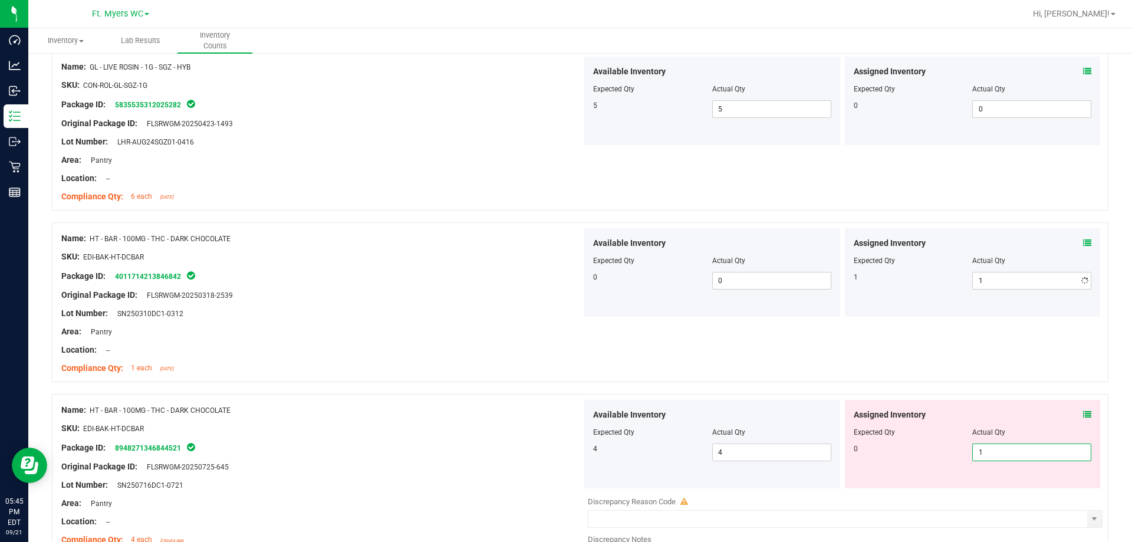
drag, startPoint x: 998, startPoint y: 490, endPoint x: 456, endPoint y: 428, distance: 545.9
click at [428, 428] on div "Name: HT - BAR - 100MG - THC - DARK CHOCOLATE SKU: EDI-BAK-HT-DCBAR Package ID:…" at bounding box center [580, 492] width 1056 height 196
type input "0"
click at [428, 402] on div "Name: HT - BAR - 100MG - THC - DARK CHOCOLATE SKU: EDI-BAK-HT-DCBAR Package ID:…" at bounding box center [321, 475] width 521 height 150
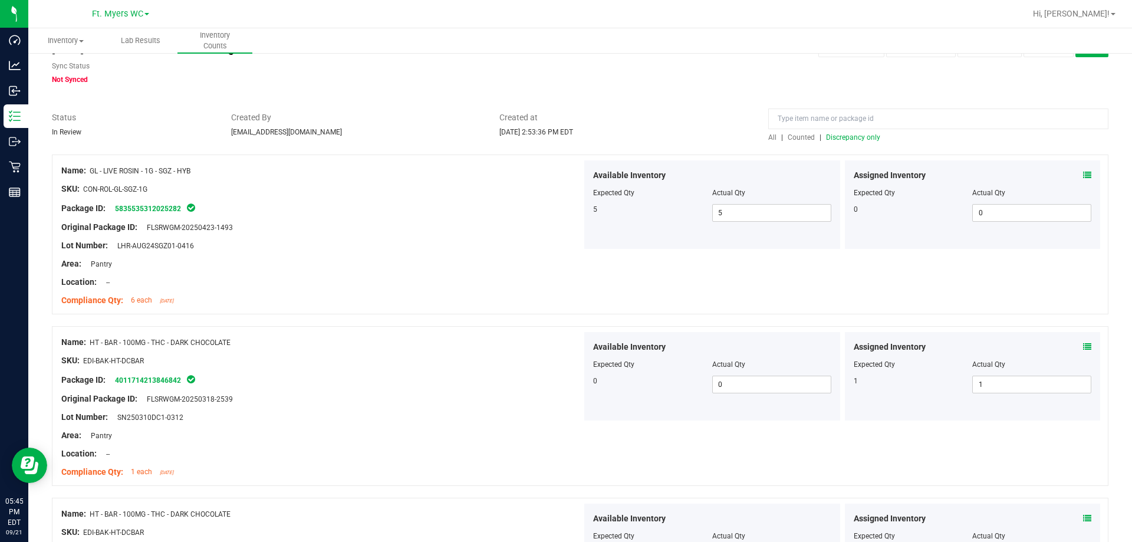
scroll to position [0, 0]
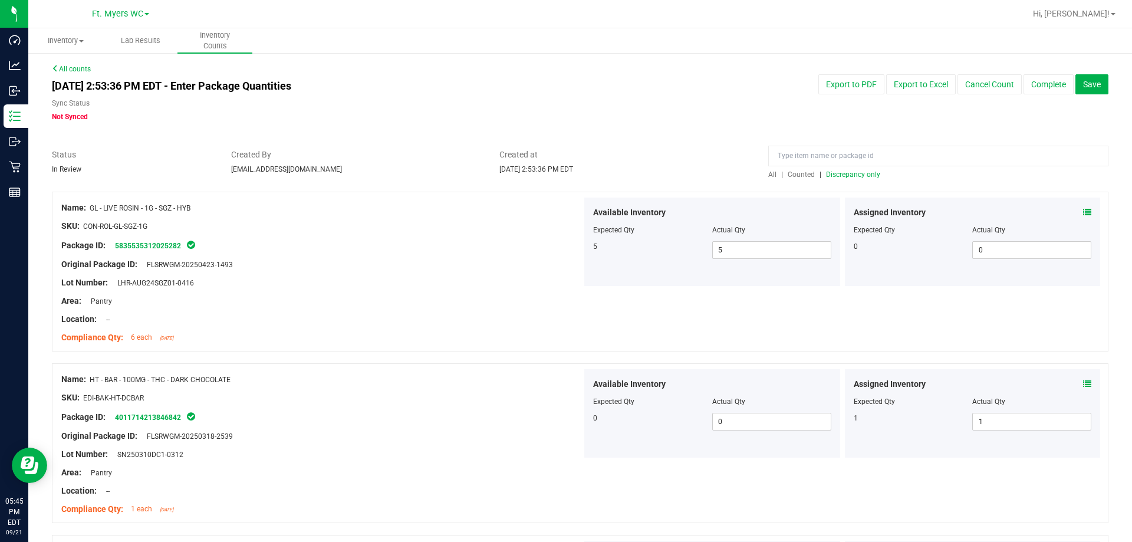
click at [428, 178] on span "Discrepancy only" at bounding box center [853, 174] width 54 height 8
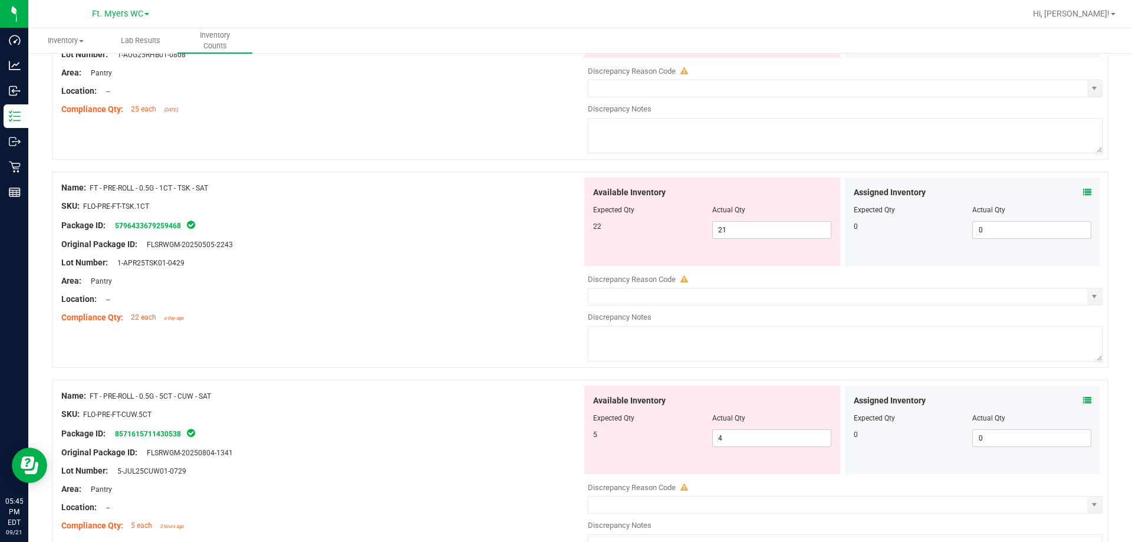
scroll to position [3852, 0]
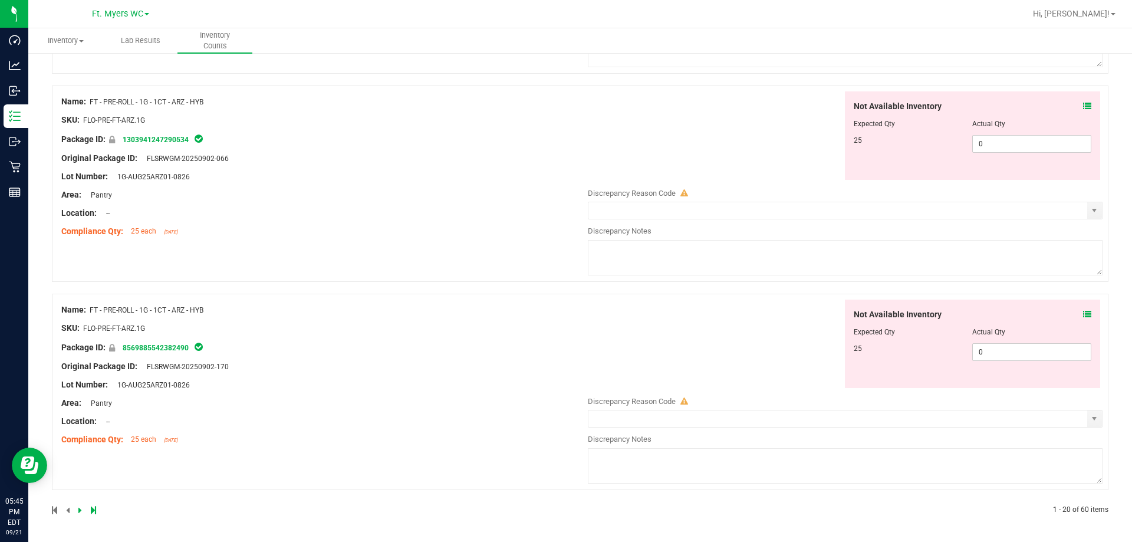
click at [91, 512] on icon at bounding box center [93, 509] width 5 height 7
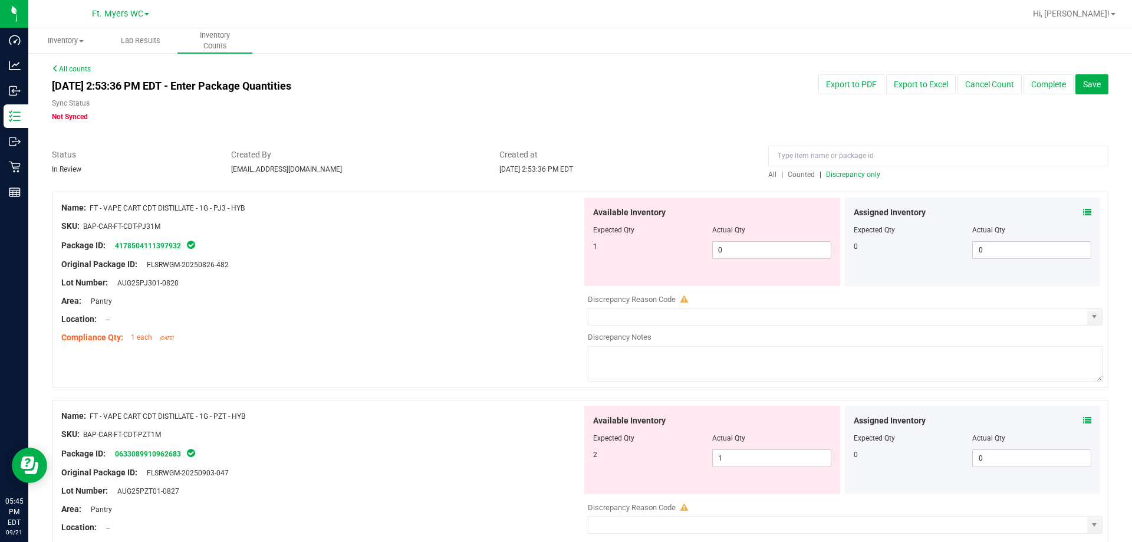
click at [428, 211] on icon at bounding box center [1087, 212] width 8 height 8
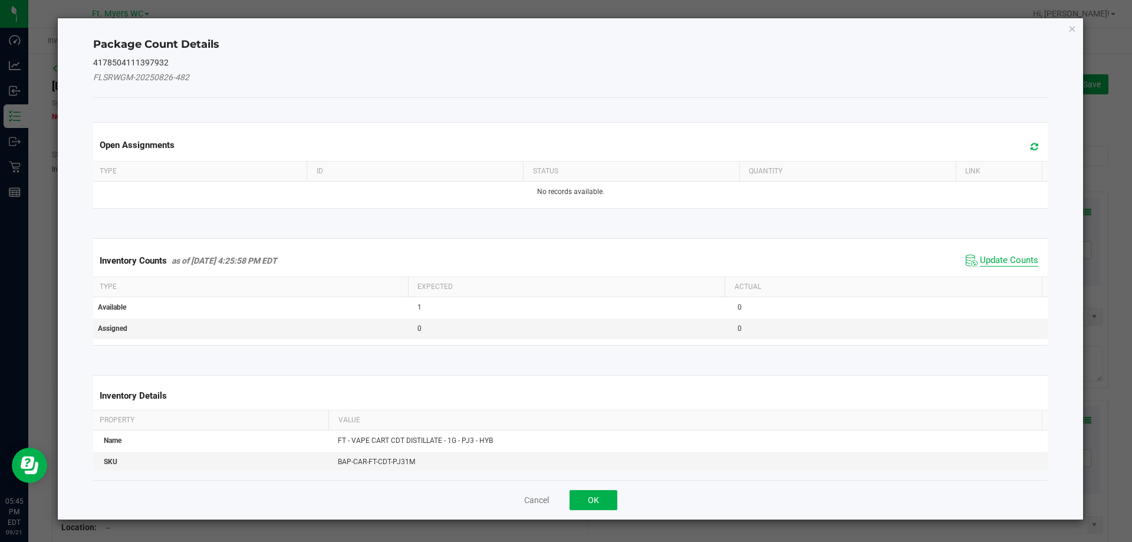
click at [428, 258] on span "Update Counts" at bounding box center [1009, 261] width 58 height 12
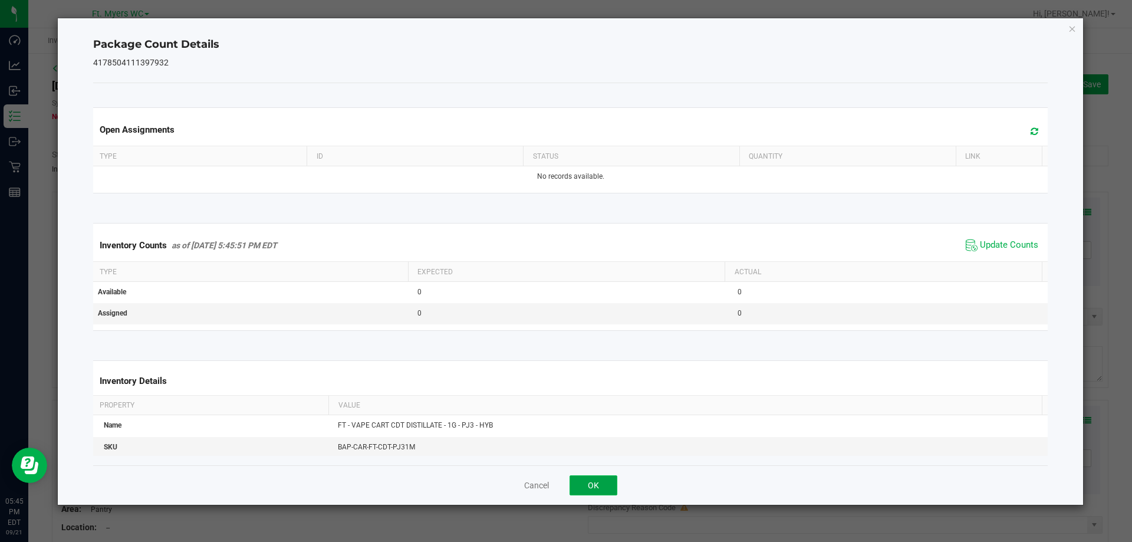
click at [428, 490] on button "OK" at bounding box center [593, 485] width 48 height 20
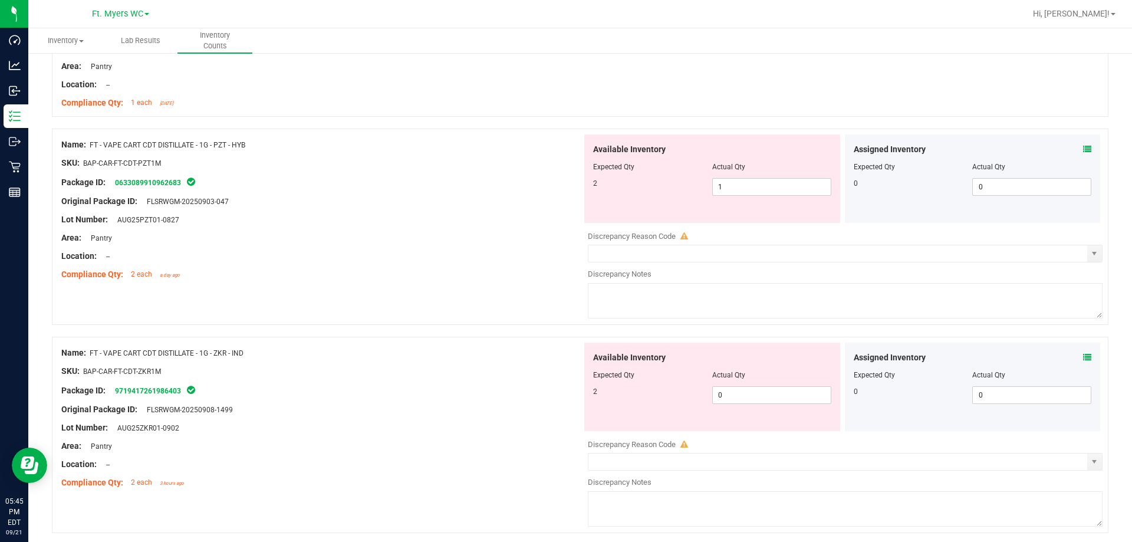
scroll to position [236, 0]
click at [428, 144] on icon at bounding box center [1087, 148] width 8 height 8
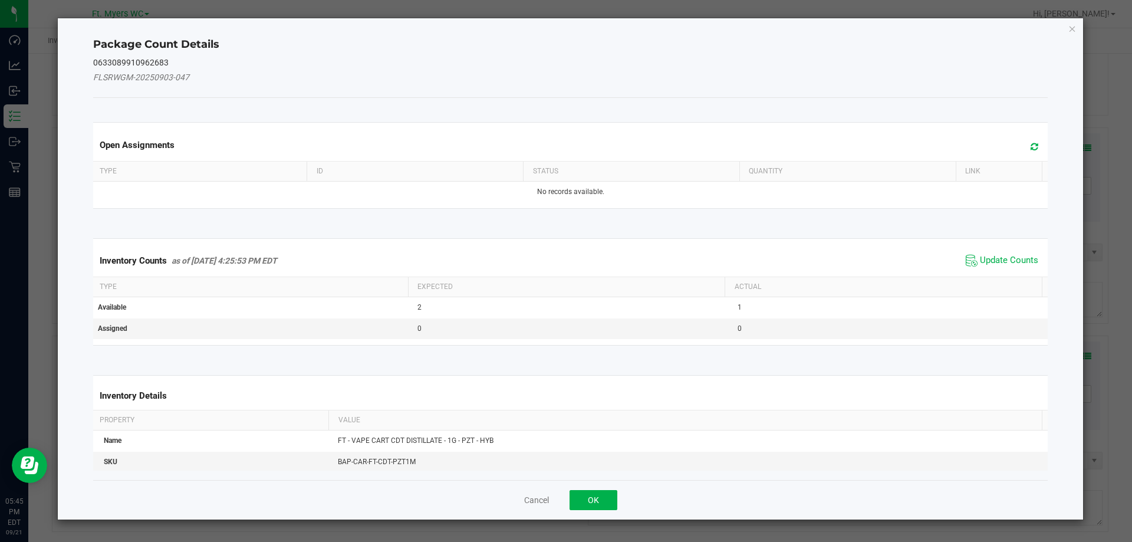
click at [428, 252] on span "Update Counts" at bounding box center [1002, 261] width 78 height 18
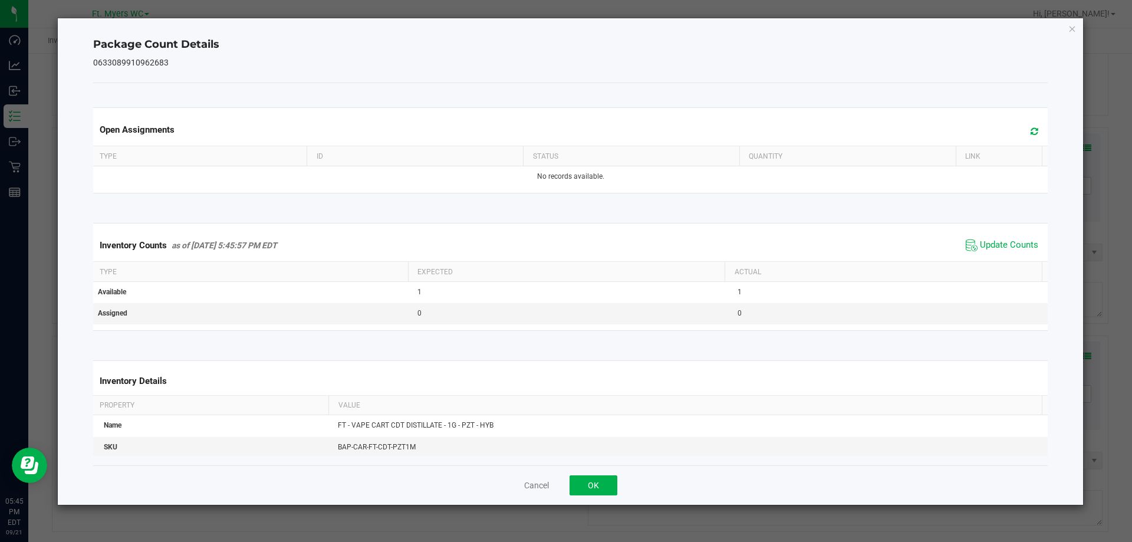
click at [428, 496] on div "Cancel OK" at bounding box center [570, 484] width 955 height 39
click at [428, 486] on button "OK" at bounding box center [593, 485] width 48 height 20
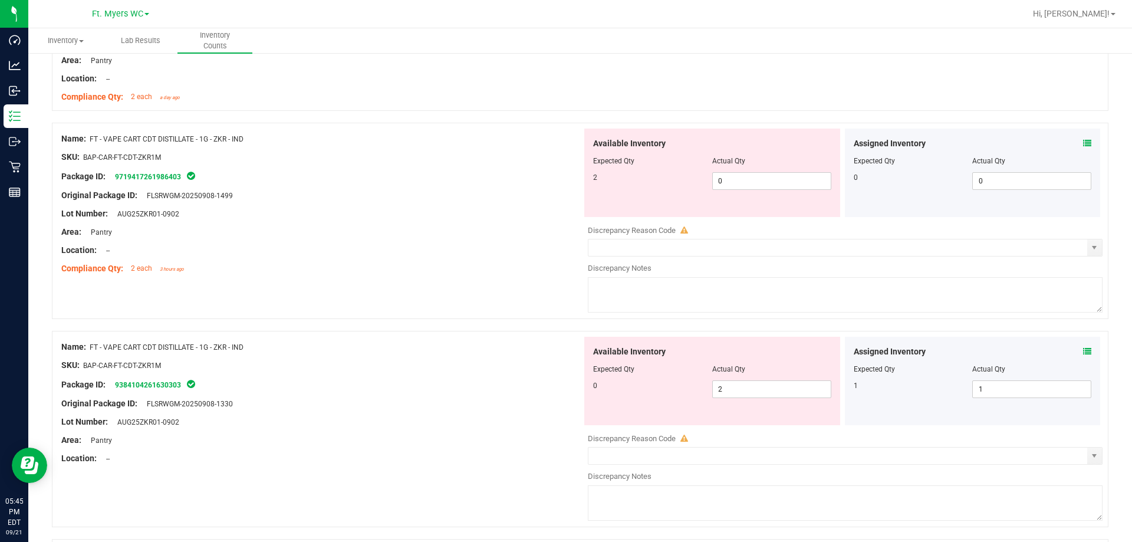
scroll to position [413, 0]
drag, startPoint x: 747, startPoint y: 387, endPoint x: 299, endPoint y: 347, distance: 449.8
click at [299, 347] on div "Name: FT - VAPE CART CDT DISTILLATE - 1G - ZKR - IND SKU: BAP-CAR-FT-CDT-ZKR1M …" at bounding box center [580, 428] width 1056 height 196
type input "0"
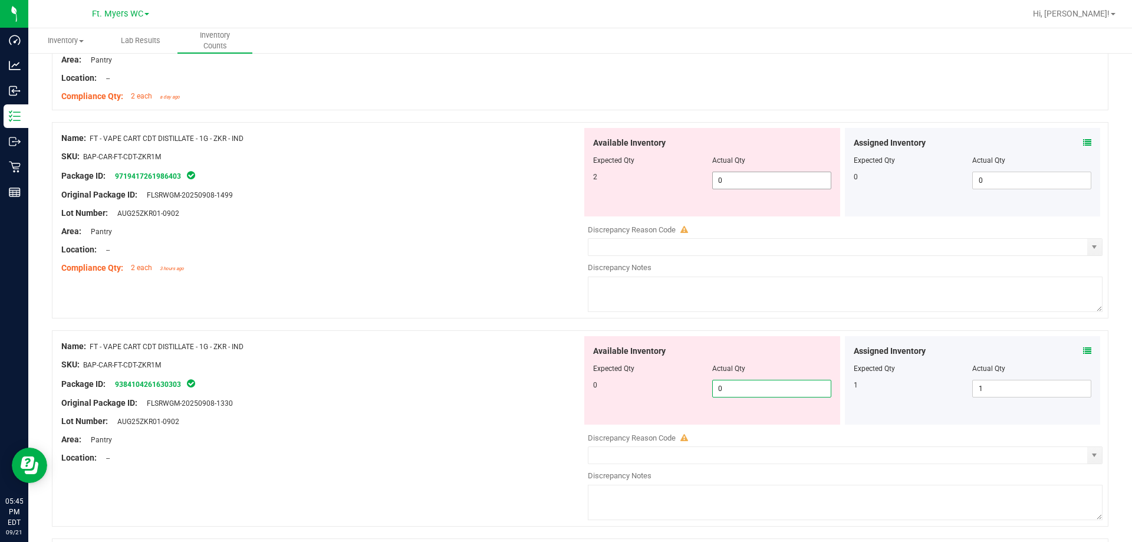
click at [428, 177] on input "0" at bounding box center [772, 180] width 118 height 17
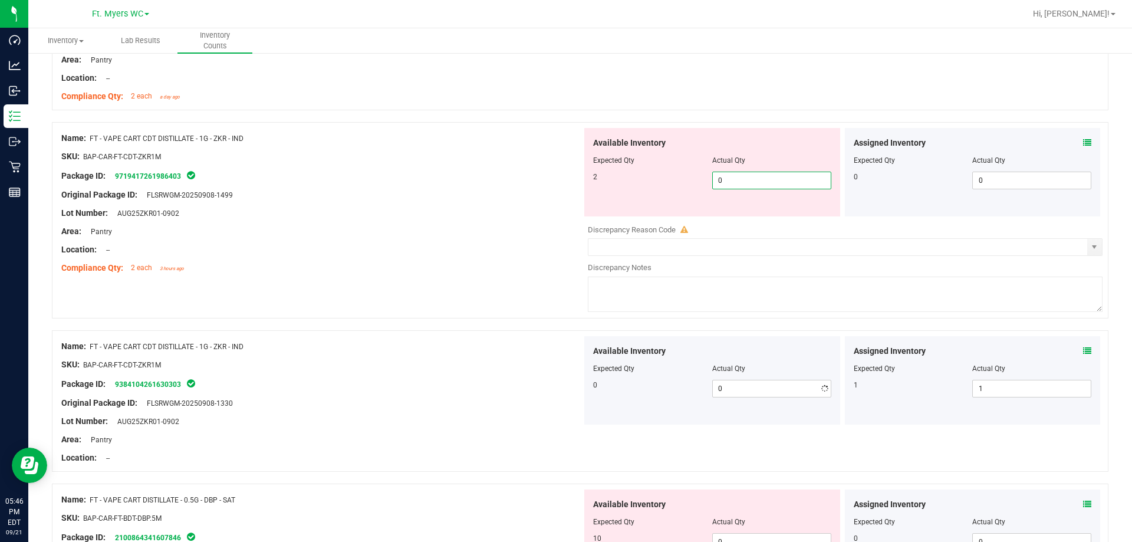
type input "02"
type input "2"
drag, startPoint x: 231, startPoint y: 215, endPoint x: 353, endPoint y: 226, distance: 122.5
click at [239, 218] on div "Lot Number: AUG25ZKR01-0902" at bounding box center [321, 213] width 521 height 12
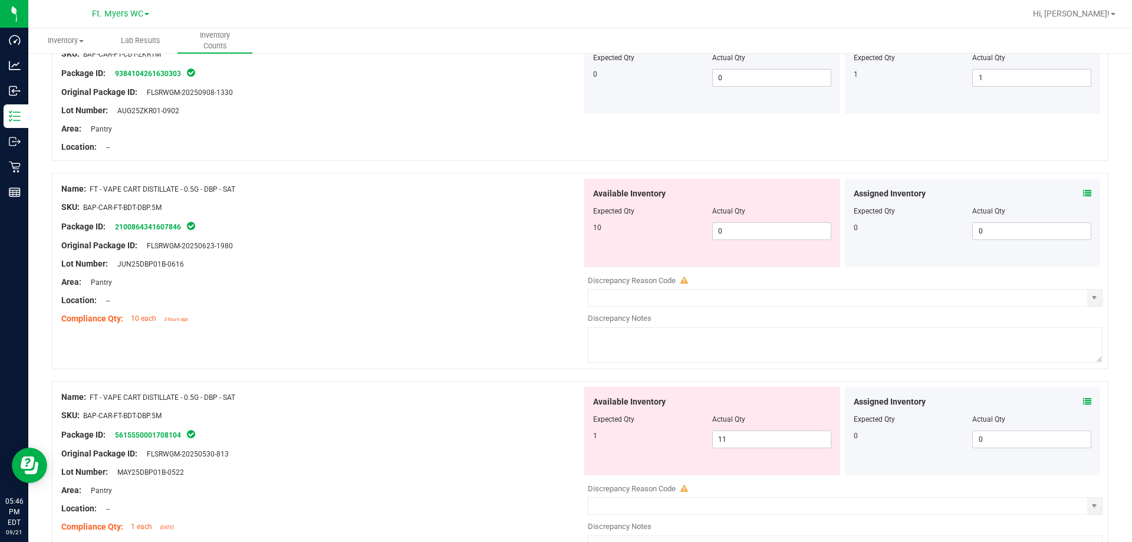
scroll to position [707, 0]
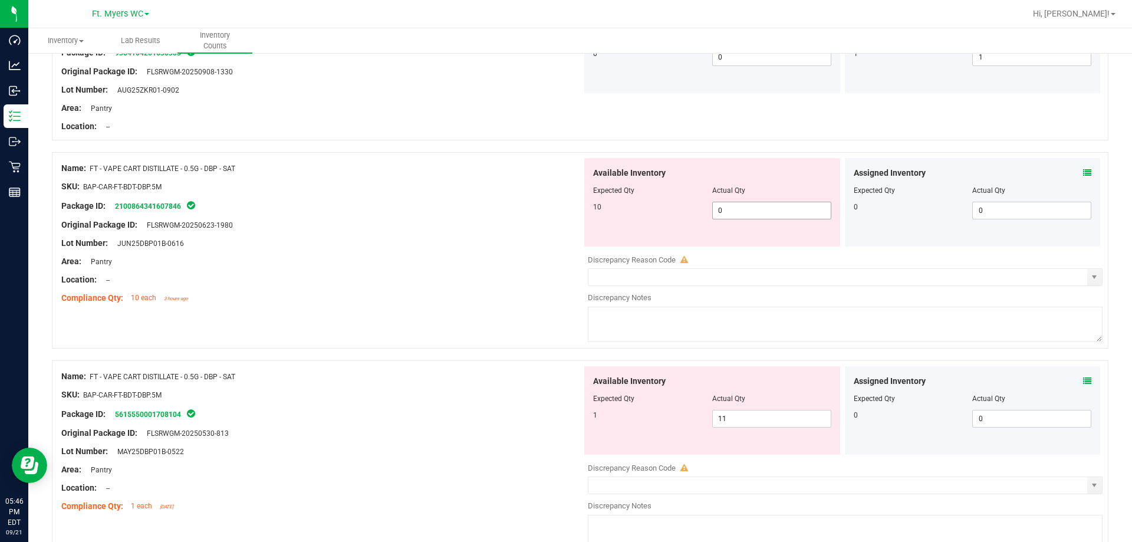
click at [428, 209] on span "0 0" at bounding box center [771, 211] width 119 height 18
type input "010"
type input "10"
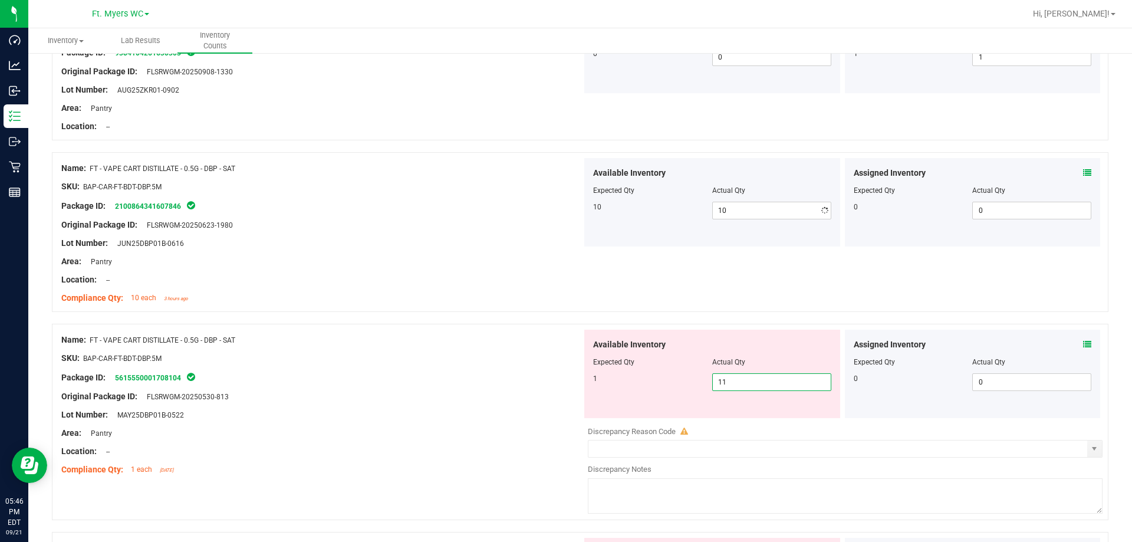
drag, startPoint x: 752, startPoint y: 416, endPoint x: 478, endPoint y: 368, distance: 277.7
click at [428, 368] on div "Name: FT - VAPE CART DISTILLATE - 0.5G - DBP - SAT SKU: BAP-CAR-FT-BDT-DBP.5M P…" at bounding box center [580, 422] width 1056 height 196
type input "1"
click at [428, 368] on div at bounding box center [321, 367] width 521 height 6
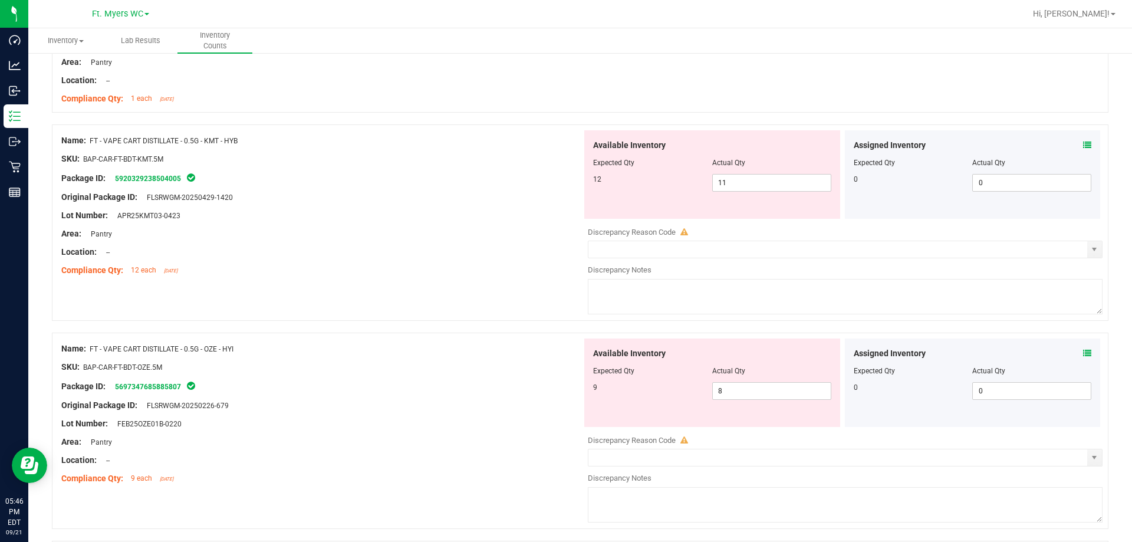
scroll to position [1120, 0]
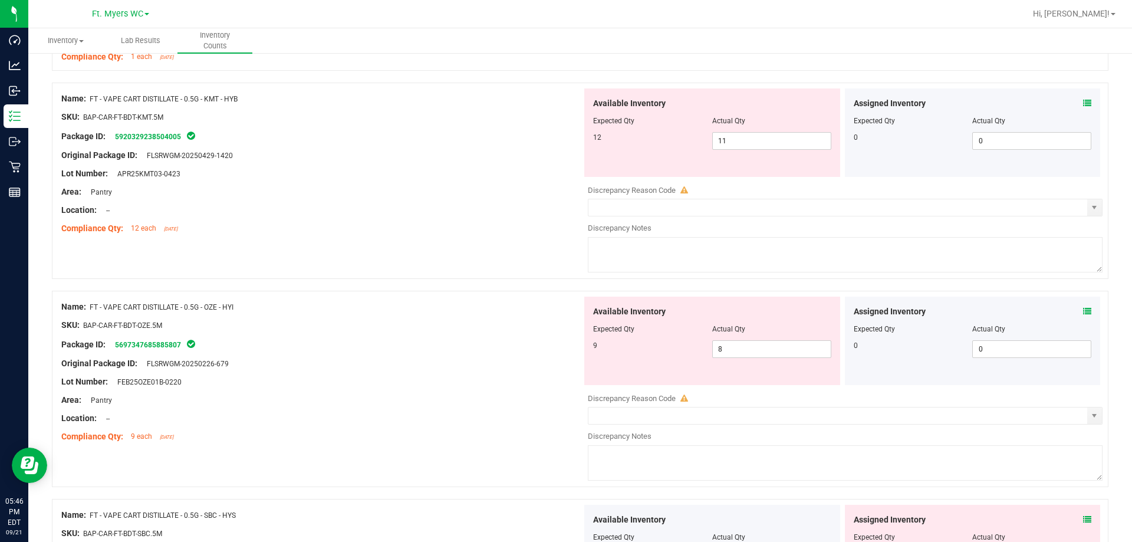
click at [428, 106] on icon at bounding box center [1087, 103] width 8 height 8
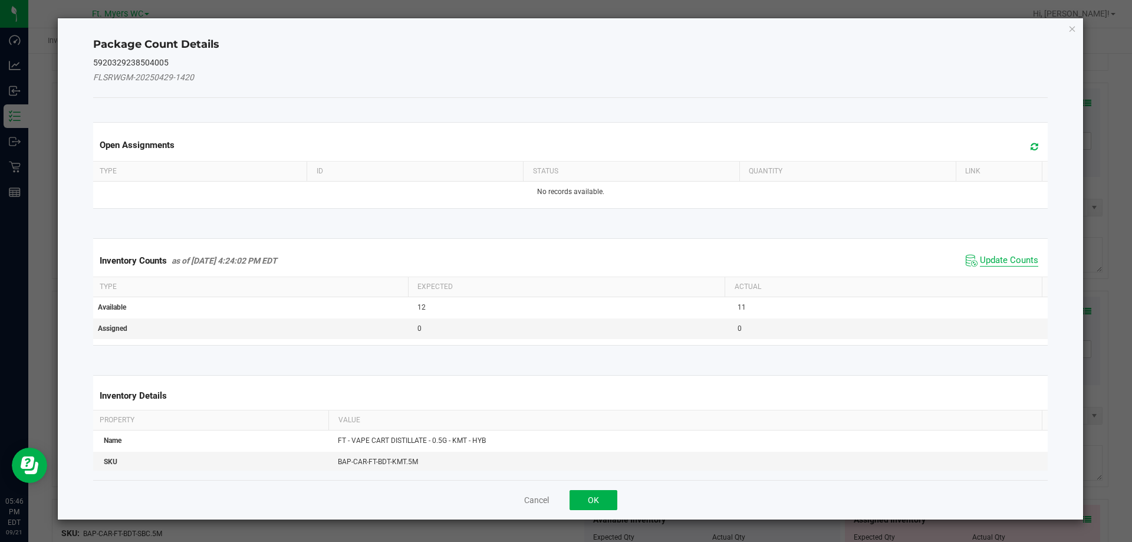
click at [428, 264] on span "Update Counts" at bounding box center [1009, 261] width 58 height 12
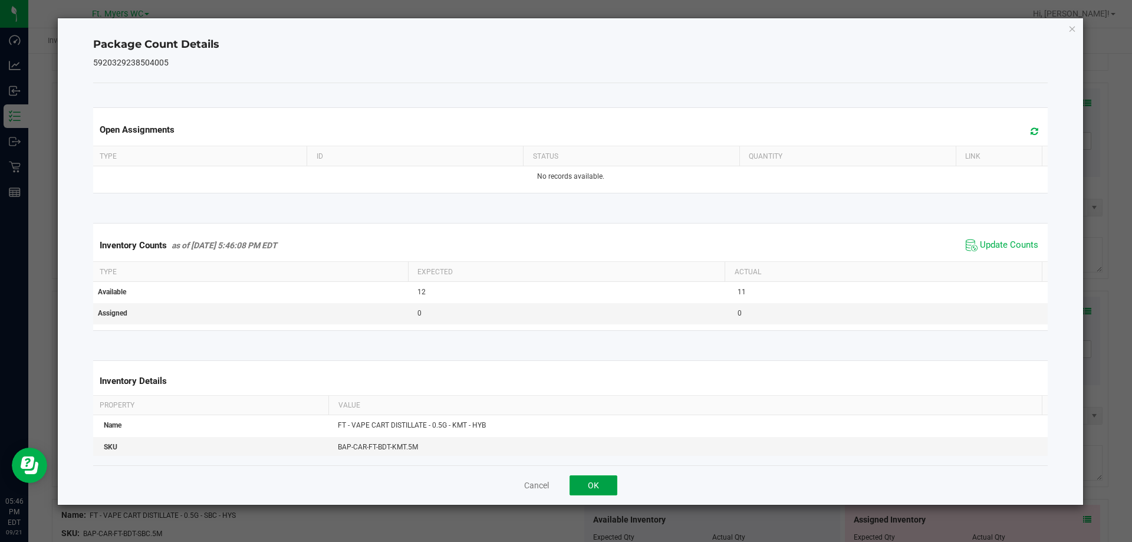
click at [428, 488] on button "OK" at bounding box center [593, 485] width 48 height 20
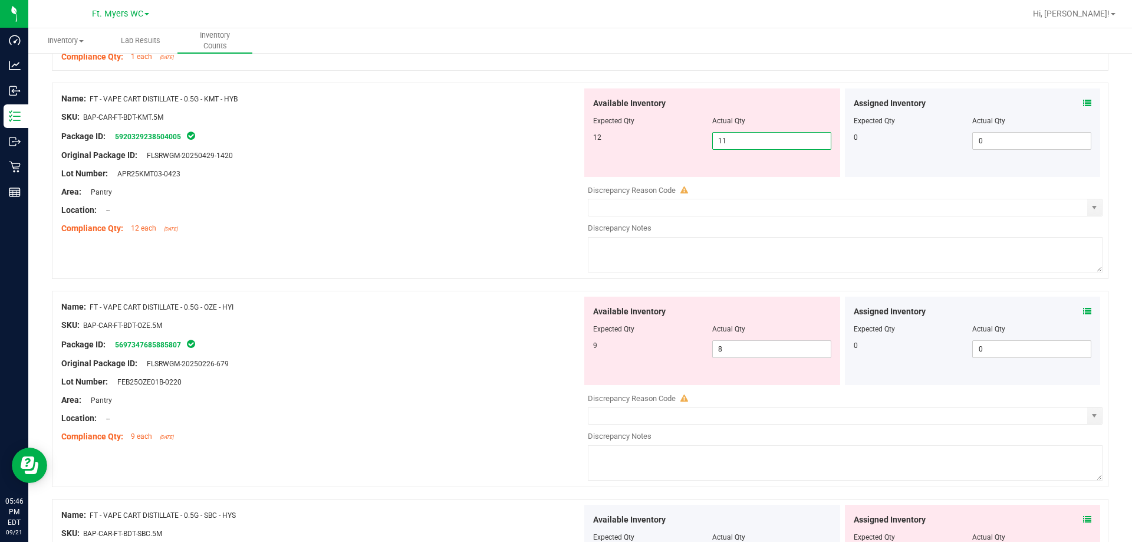
drag, startPoint x: 756, startPoint y: 136, endPoint x: 399, endPoint y: 147, distance: 356.8
click at [400, 149] on div "Name: FT - VAPE CART DISTILLATE - 0.5G - KMT - HYB SKU: BAP-CAR-FT-BDT-KMT.5M P…" at bounding box center [580, 181] width 1056 height 196
type input "12"
click at [422, 216] on div at bounding box center [321, 219] width 521 height 6
type input "12"
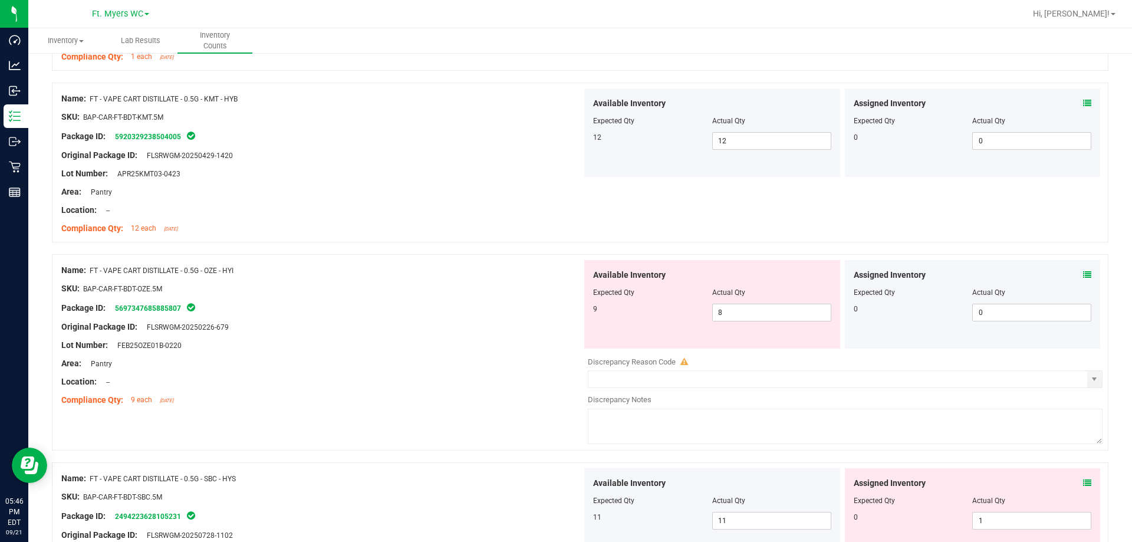
click at [428, 274] on icon at bounding box center [1087, 275] width 8 height 8
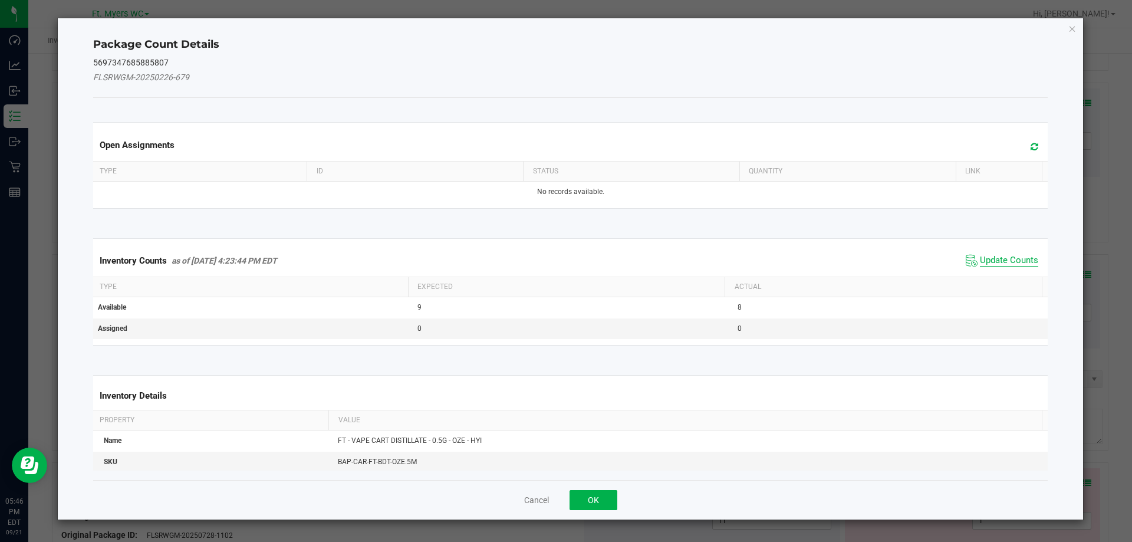
drag, startPoint x: 979, startPoint y: 248, endPoint x: 980, endPoint y: 264, distance: 15.4
click at [428, 249] on div "Inventory Counts as of [DATE] 4:23:44 PM EDT Update Counts" at bounding box center [571, 261] width 960 height 32
click at [428, 264] on span "Update Counts" at bounding box center [1009, 261] width 58 height 12
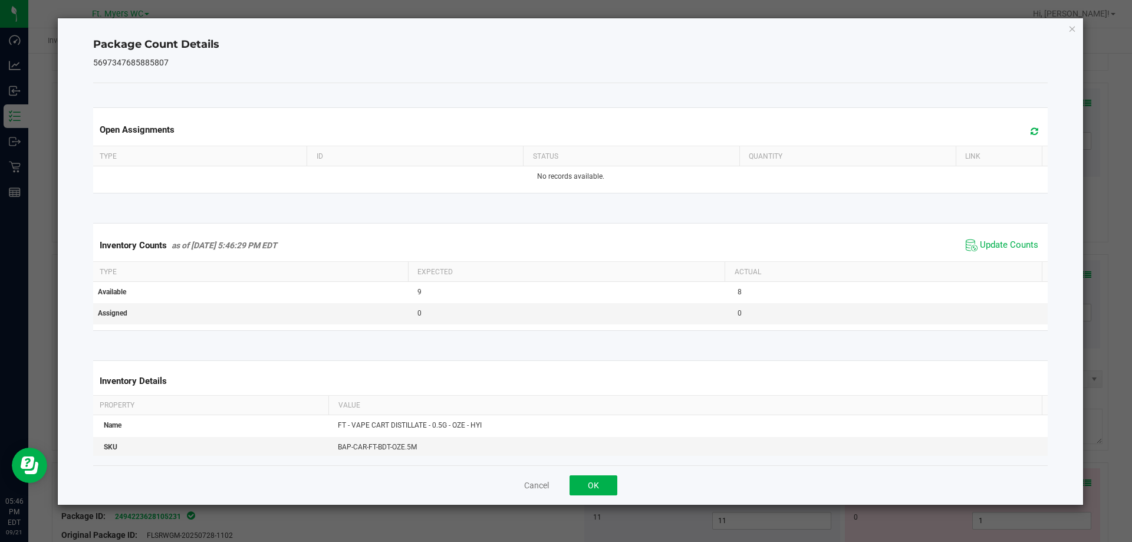
click at [428, 499] on div "Cancel OK" at bounding box center [570, 484] width 955 height 39
click at [428, 490] on button "OK" at bounding box center [593, 485] width 48 height 20
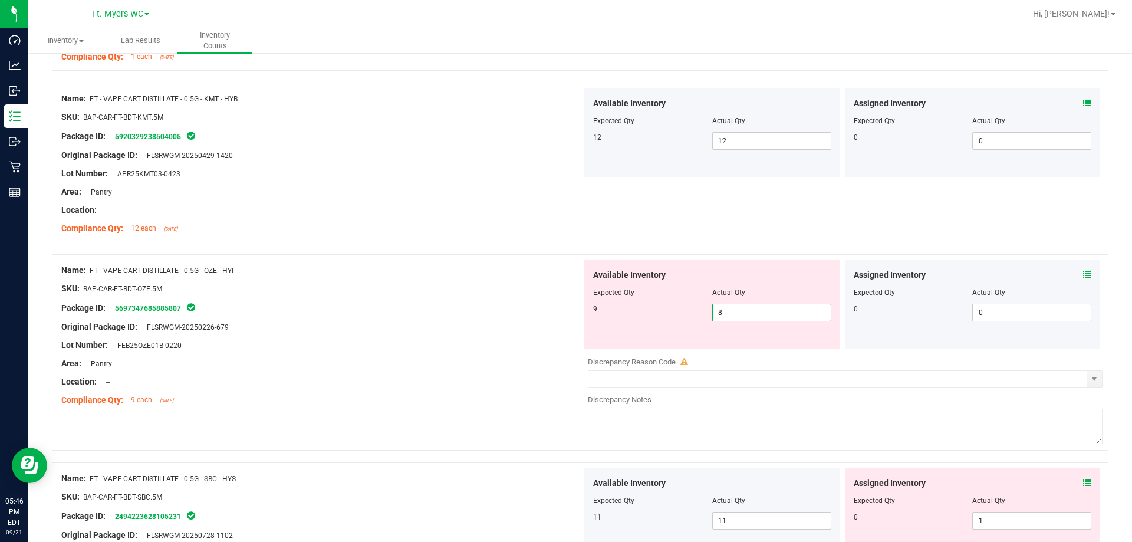
drag, startPoint x: 729, startPoint y: 314, endPoint x: 508, endPoint y: 299, distance: 222.1
click at [428, 299] on div "Name: FT - VAPE CART DISTILLATE - 0.5G - OZE - HYI SKU: BAP-CAR-FT-BDT-OZE.5M P…" at bounding box center [580, 352] width 1056 height 196
type input "9"
click at [428, 324] on div "Original Package ID: FLSRWGM-20250226-679" at bounding box center [321, 327] width 521 height 12
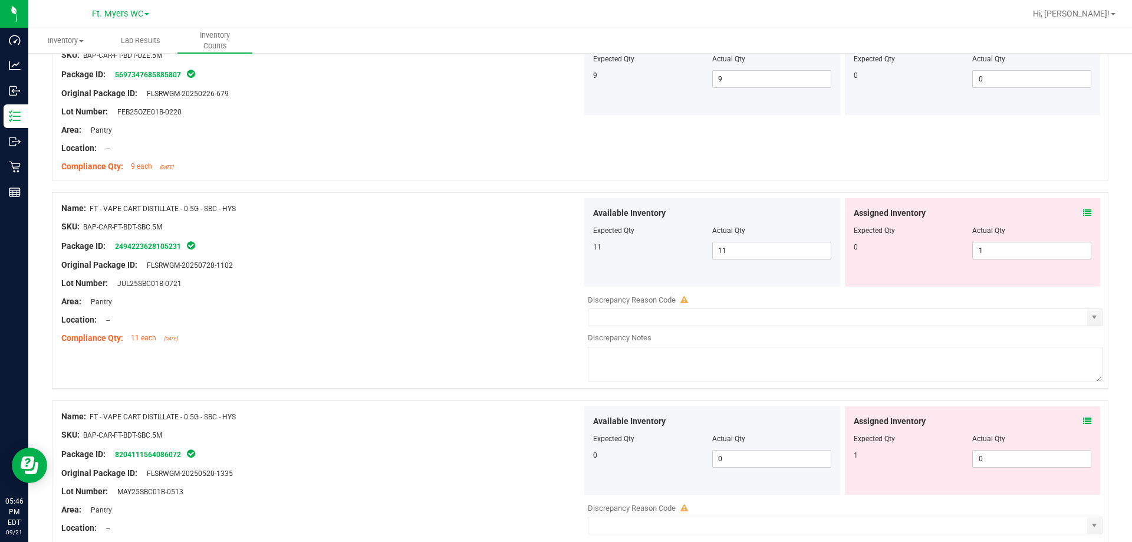
scroll to position [1356, 0]
drag, startPoint x: 1054, startPoint y: 246, endPoint x: 789, endPoint y: 259, distance: 265.6
click at [428, 257] on div "Available Inventory Expected Qty Actual Qty 11 11 11 1 1" at bounding box center [842, 240] width 521 height 88
type input "0"
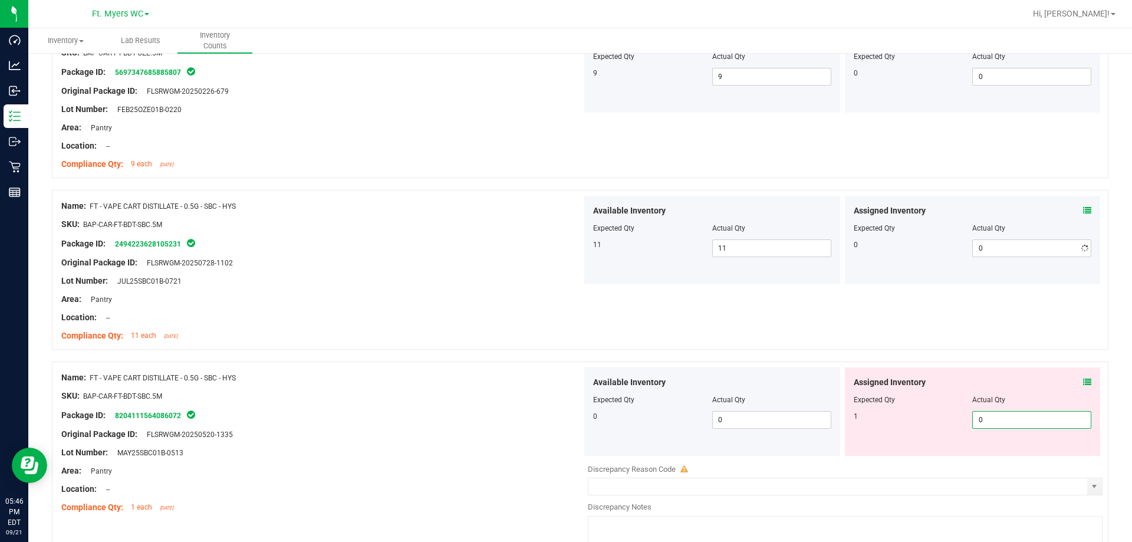
click at [428, 460] on div "Available Inventory Expected Qty Actual Qty 0 0 0" at bounding box center [842, 460] width 521 height 187
type input "01"
type input "1"
click at [428, 372] on div "Available Inventory Expected Qty Actual Qty 0 0 0" at bounding box center [712, 411] width 256 height 88
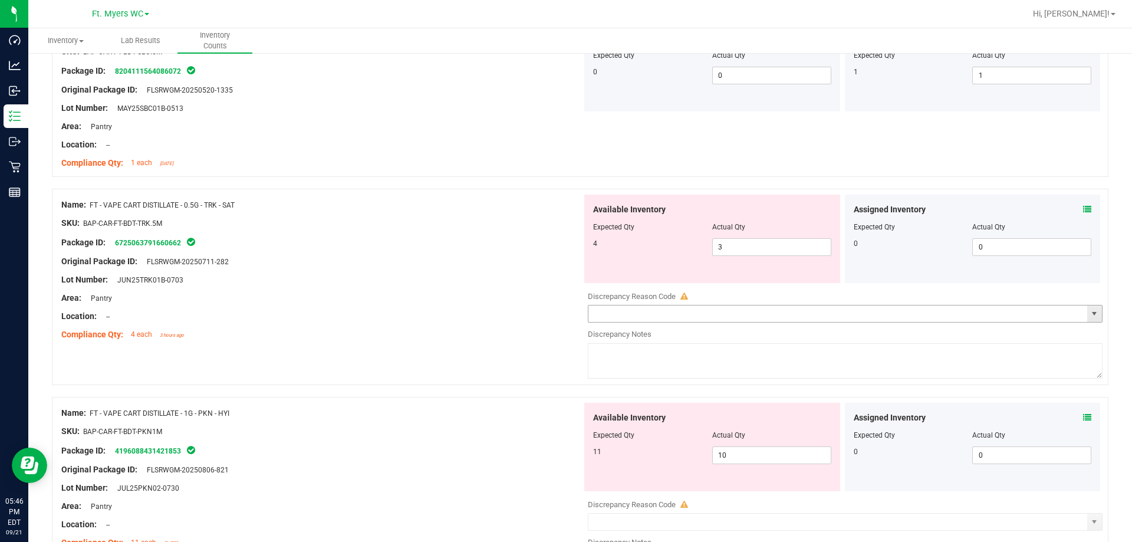
scroll to position [1768, 0]
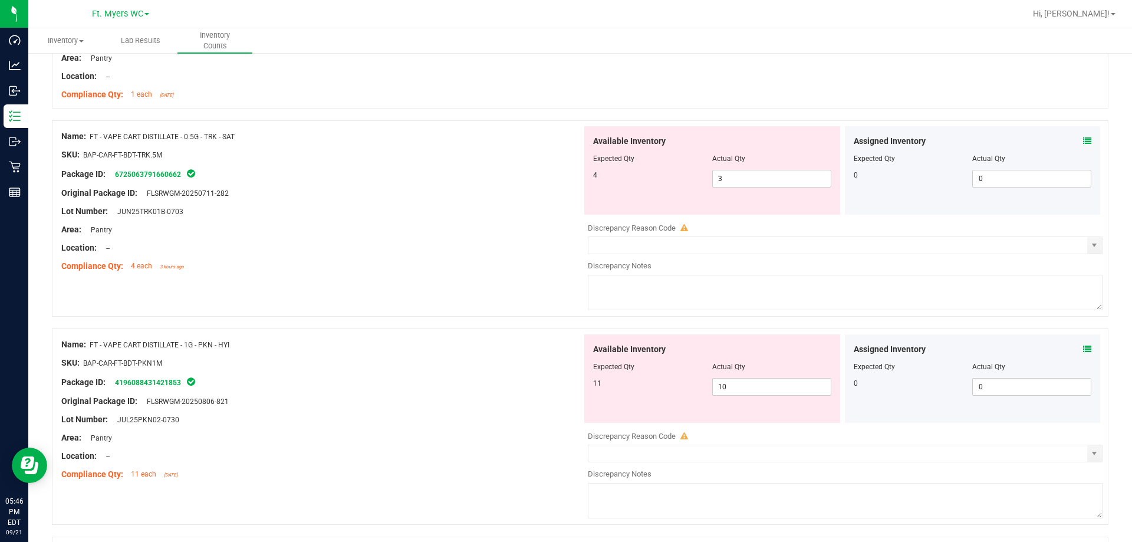
click at [428, 140] on icon at bounding box center [1087, 141] width 8 height 8
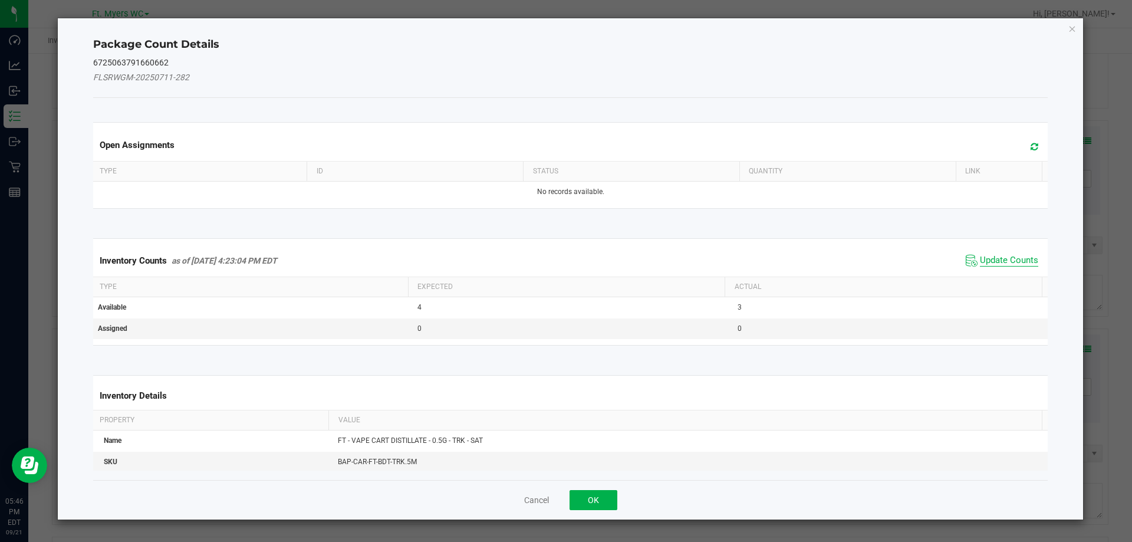
click at [428, 258] on span "Update Counts" at bounding box center [1009, 261] width 58 height 12
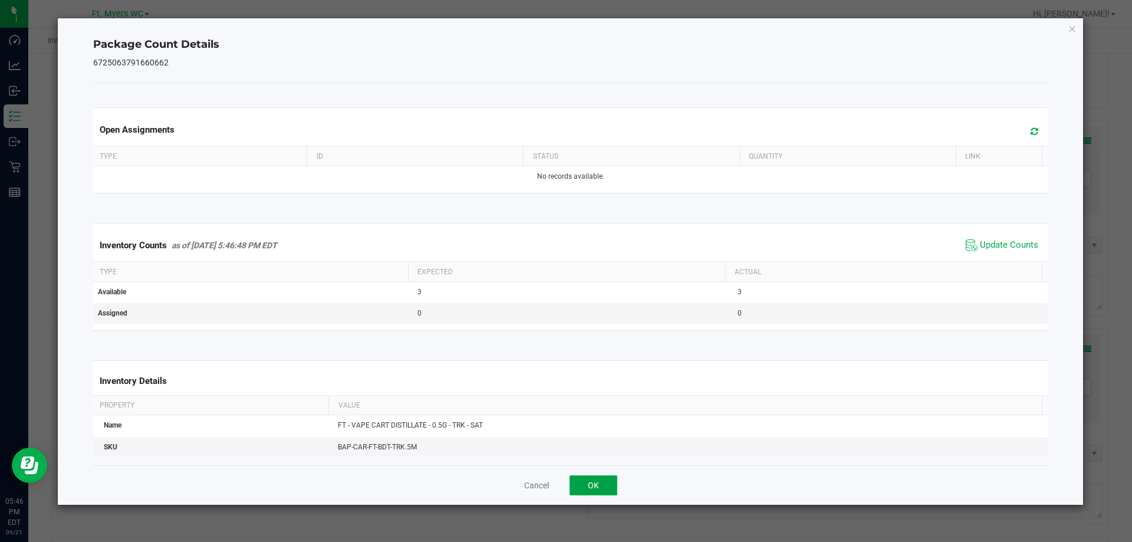
click at [428, 479] on button "OK" at bounding box center [593, 485] width 48 height 20
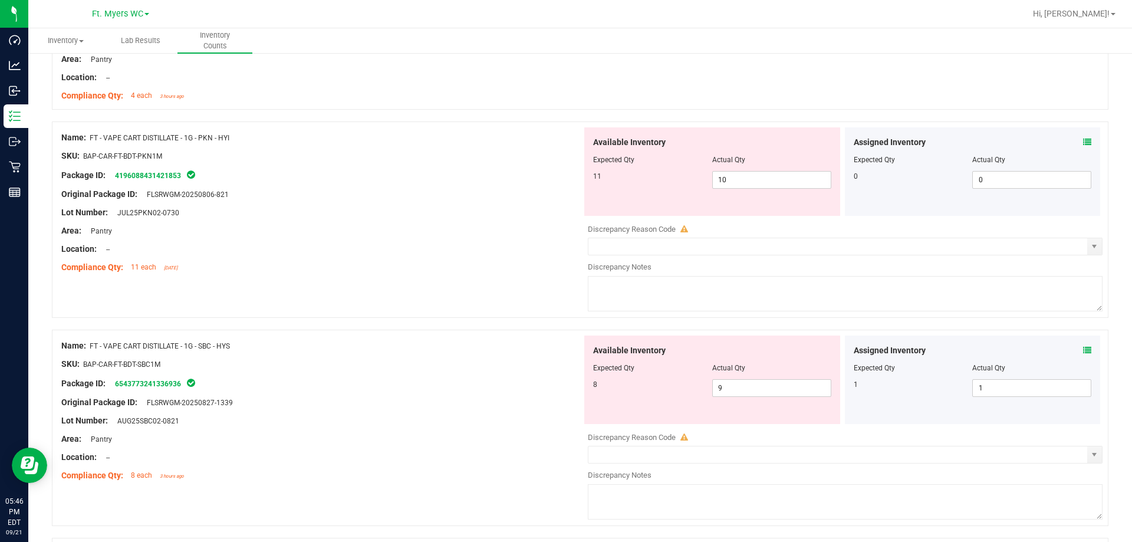
scroll to position [1945, 0]
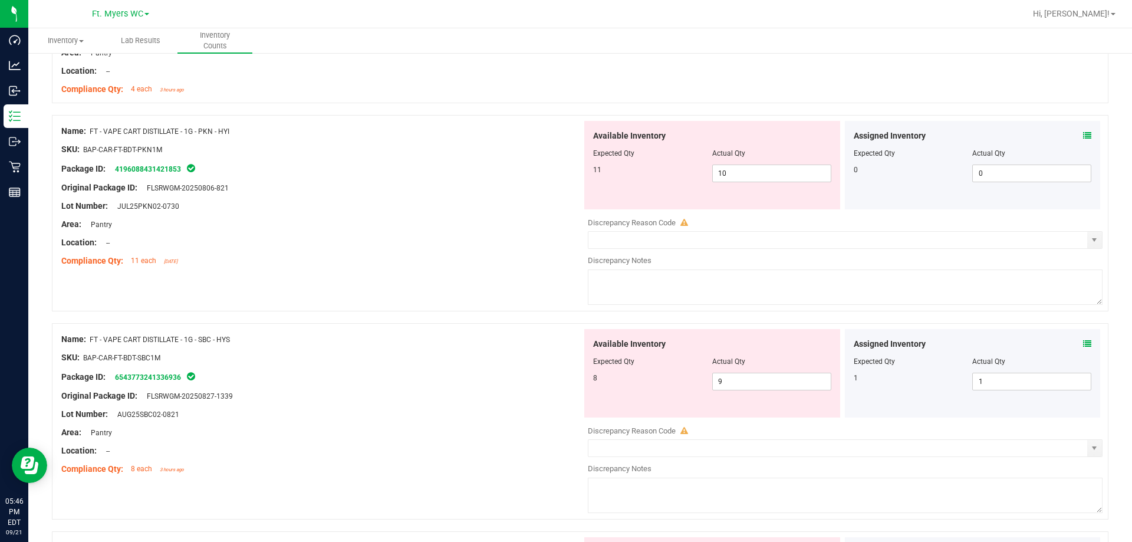
click at [428, 137] on icon at bounding box center [1087, 135] width 8 height 8
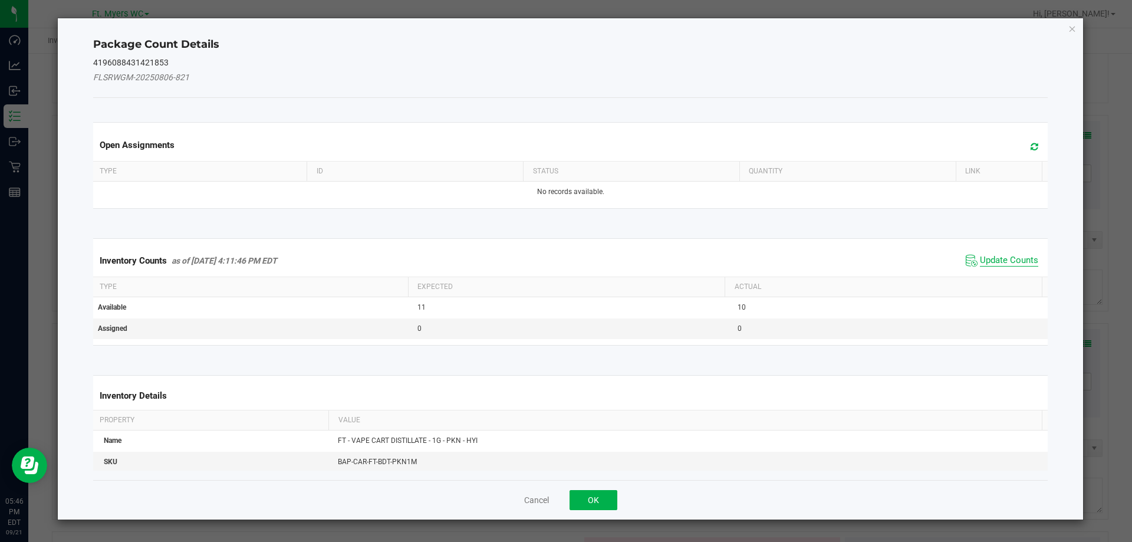
click at [428, 259] on span "Update Counts" at bounding box center [1009, 261] width 58 height 12
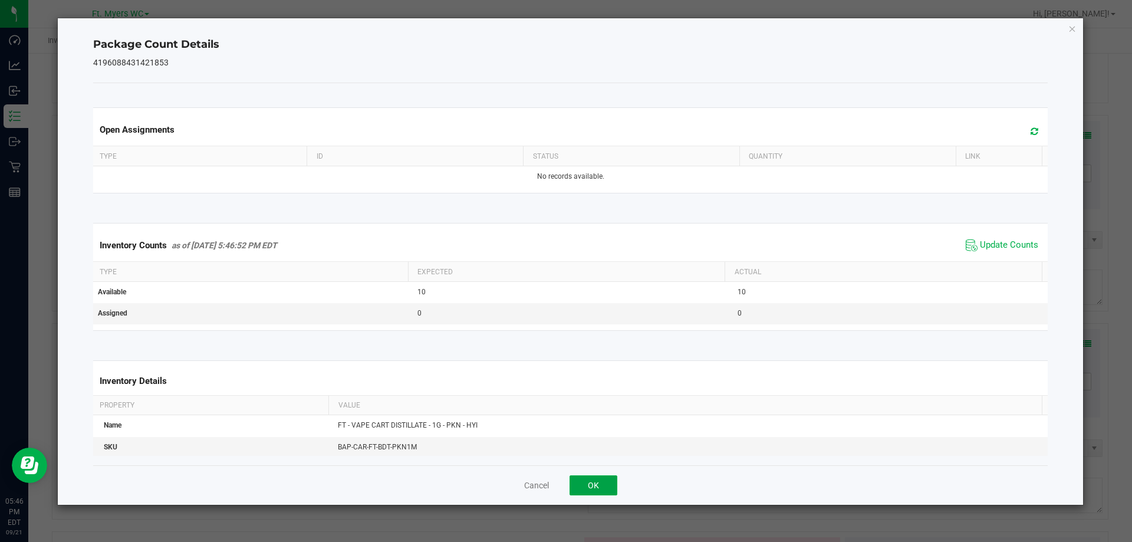
click at [428, 480] on button "OK" at bounding box center [593, 485] width 48 height 20
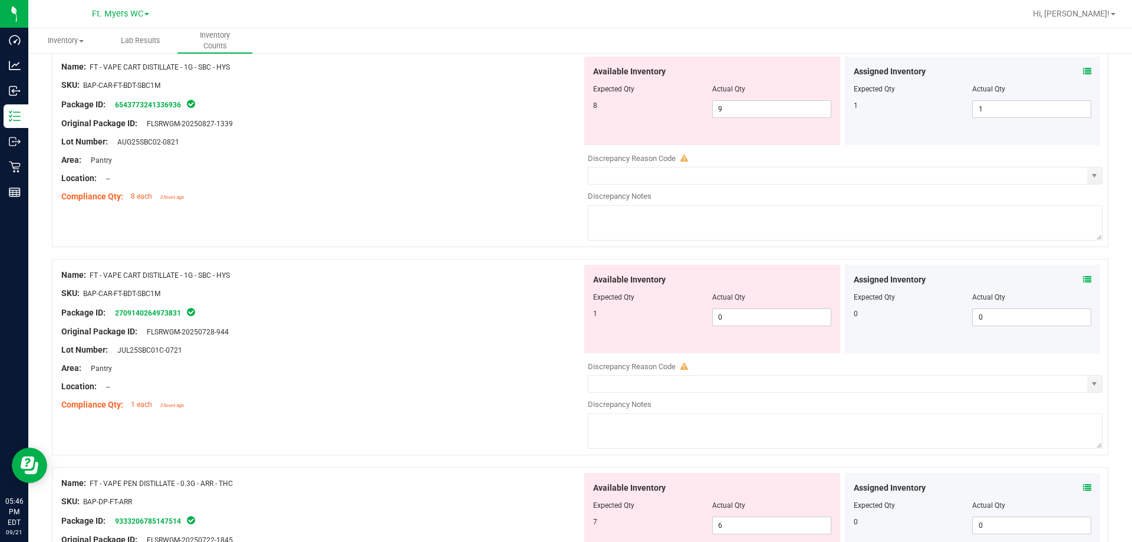
scroll to position [2122, 0]
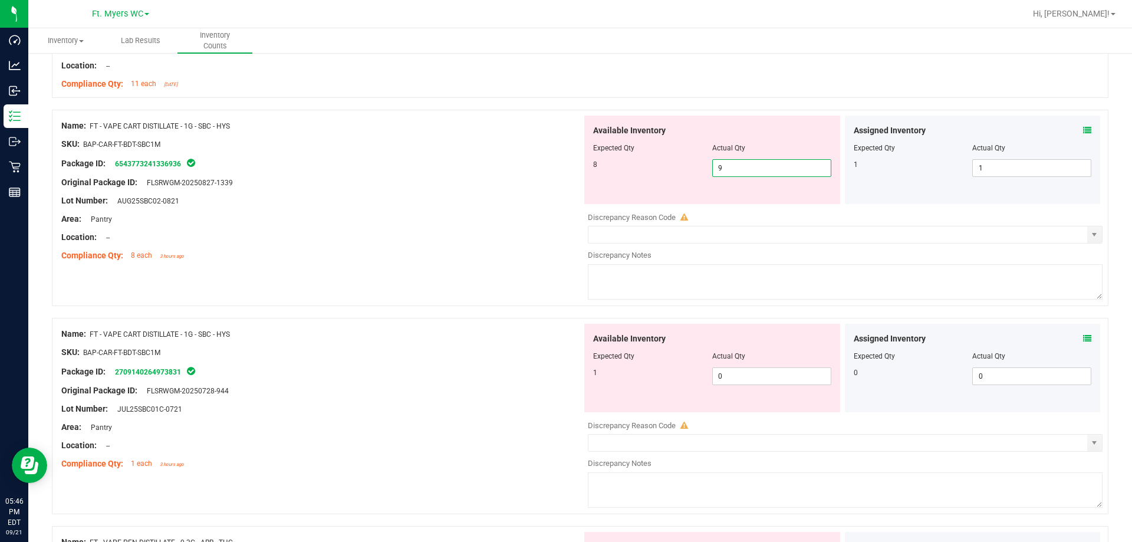
drag, startPoint x: 743, startPoint y: 164, endPoint x: 515, endPoint y: 249, distance: 243.4
click at [428, 174] on div "Name: FT - VAPE CART DISTILLATE - 1G - SBC - HYS SKU: BAP-CAR-FT-BDT-SBC1M Pack…" at bounding box center [580, 208] width 1056 height 196
type input "8"
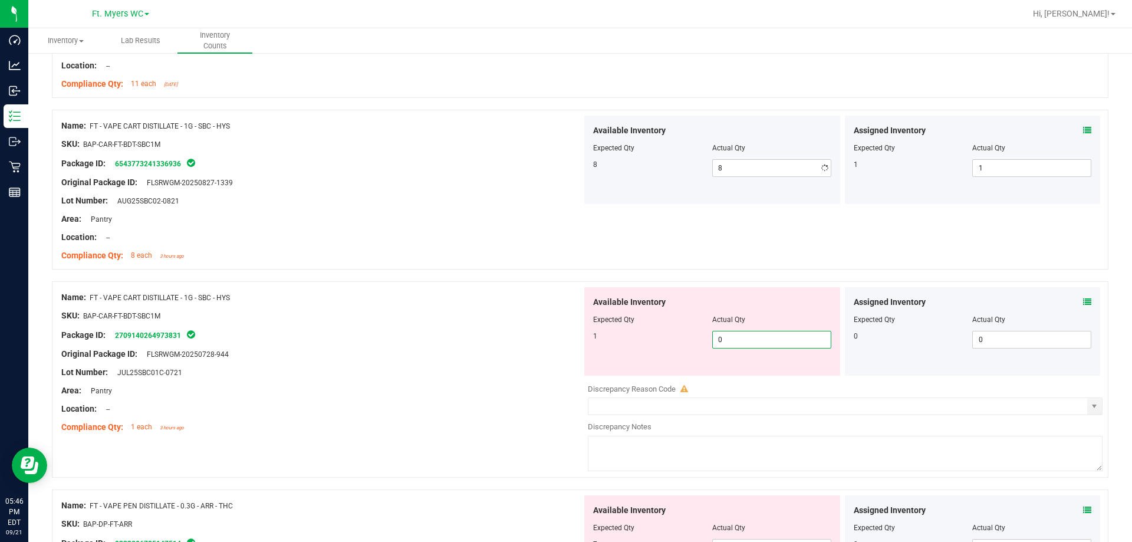
click at [428, 374] on div "Available Inventory Expected Qty Actual Qty 1 0 0" at bounding box center [712, 331] width 256 height 88
type input "01"
type input "1"
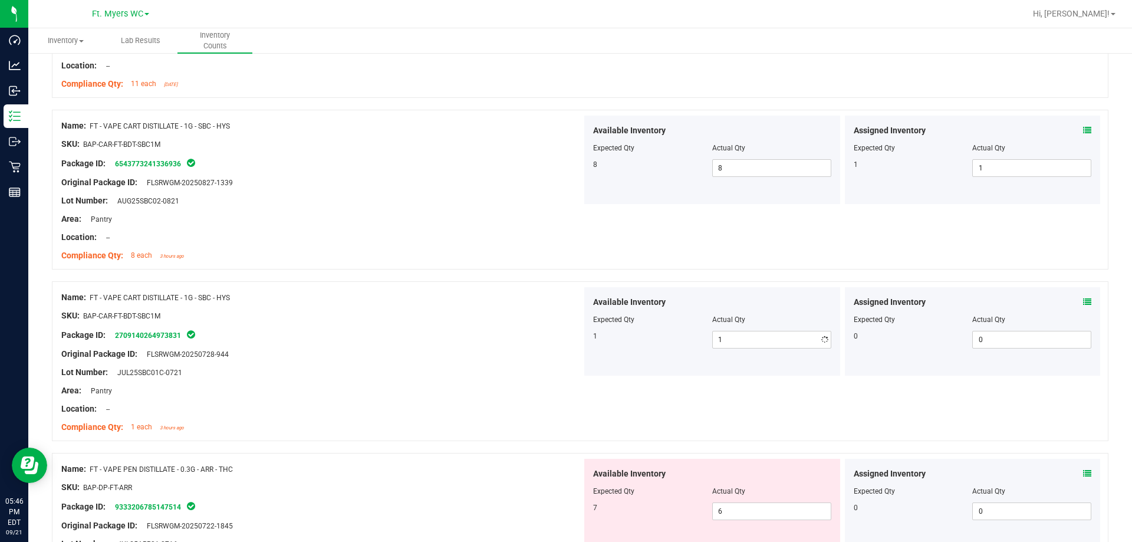
click at [428, 331] on div "Package ID: 2709140264973831" at bounding box center [321, 335] width 521 height 14
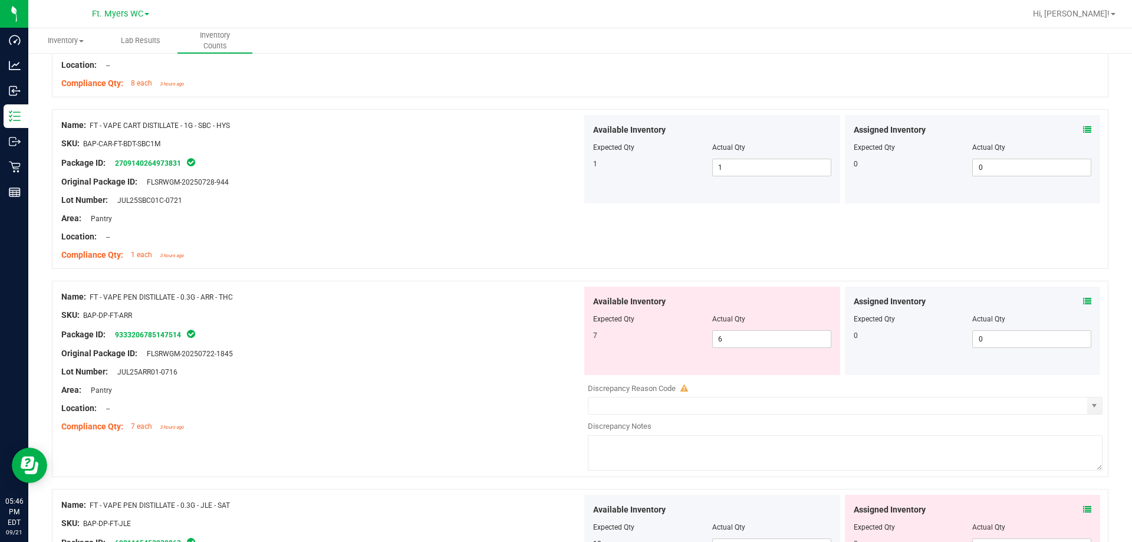
scroll to position [2358, 0]
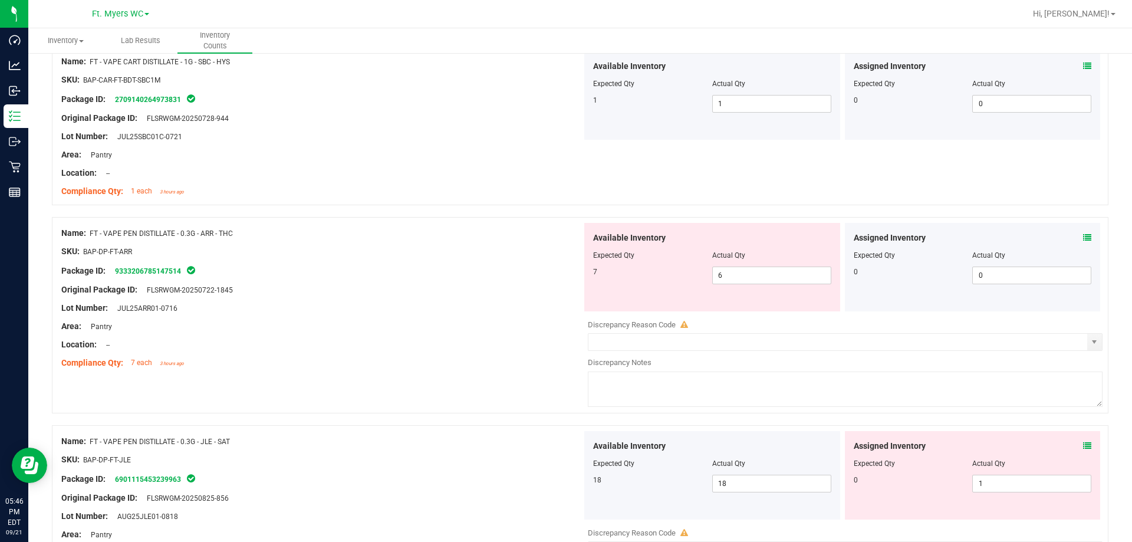
click at [428, 237] on div "Assigned Inventory" at bounding box center [973, 238] width 238 height 12
click at [428, 236] on icon at bounding box center [1087, 237] width 8 height 8
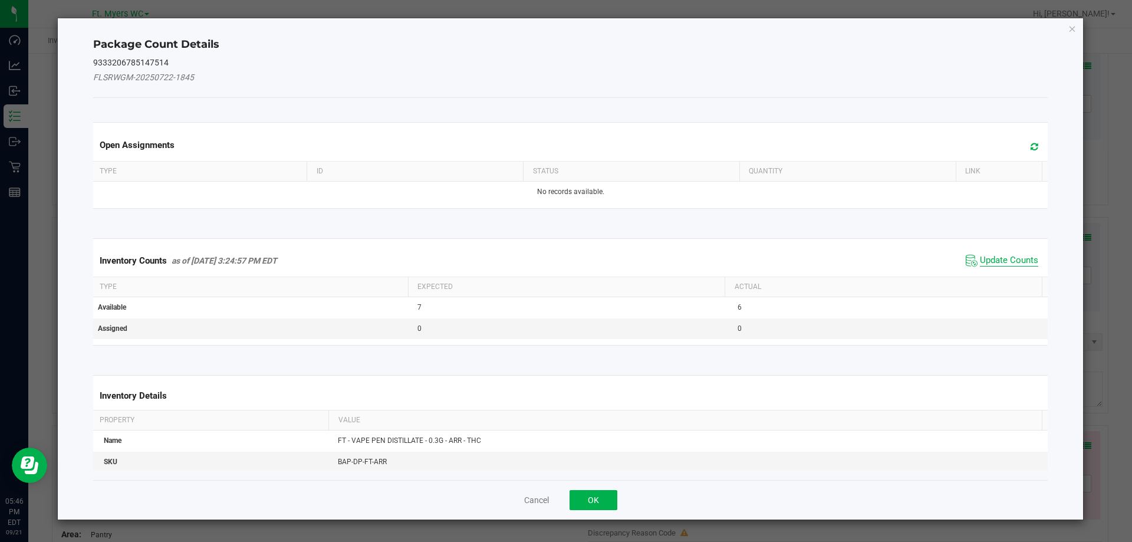
click at [428, 259] on span "Update Counts" at bounding box center [1009, 261] width 58 height 12
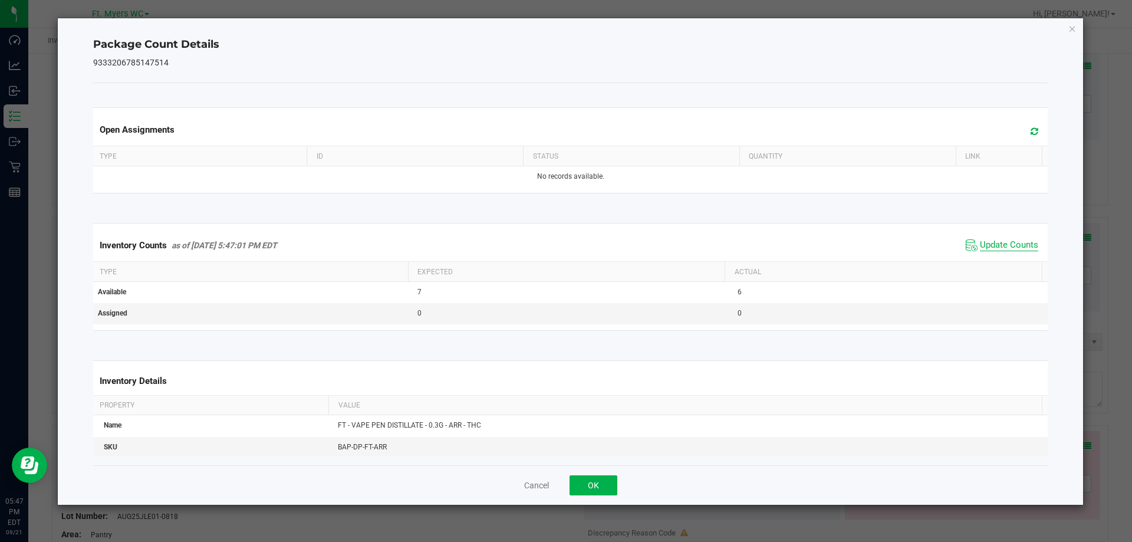
click at [428, 239] on span "Update Counts" at bounding box center [1009, 245] width 58 height 12
click at [428, 482] on button "OK" at bounding box center [593, 485] width 48 height 20
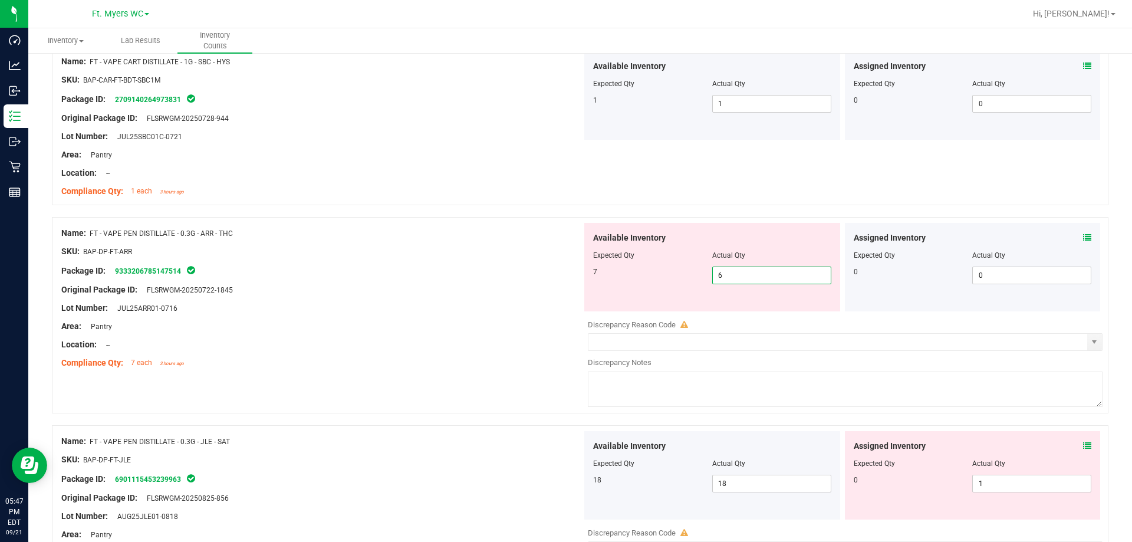
drag, startPoint x: 745, startPoint y: 278, endPoint x: 483, endPoint y: 253, distance: 262.9
click at [428, 253] on div "Name: FT - VAPE PEN DISTILLATE - 0.3G - ARR - THC SKU: BAP-DP-FT-ARR Package ID…" at bounding box center [580, 315] width 1056 height 196
type input "7"
click at [428, 253] on div "SKU: BAP-DP-FT-ARR" at bounding box center [321, 251] width 521 height 12
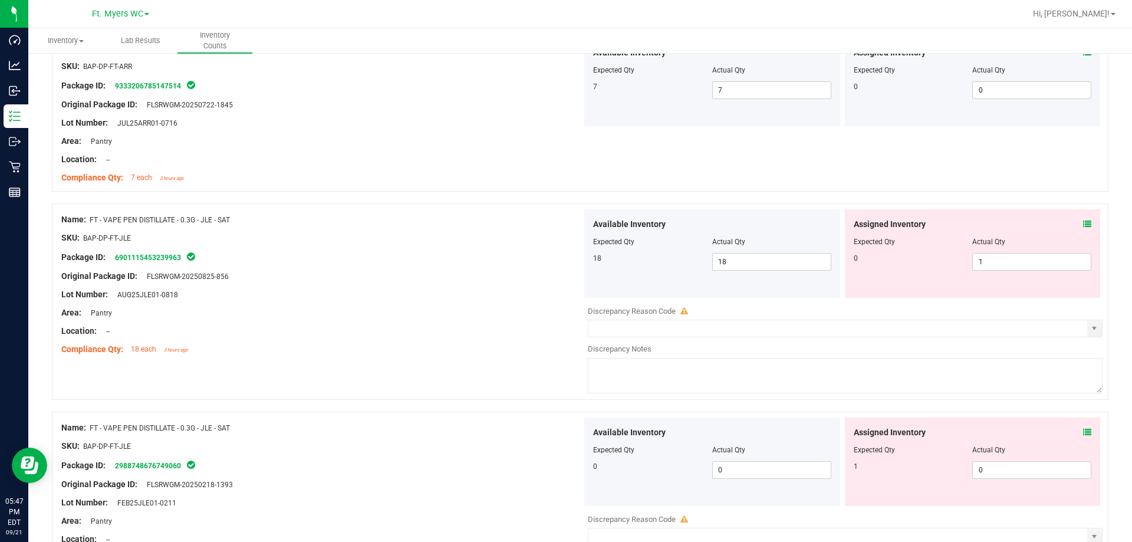
scroll to position [2653, 0]
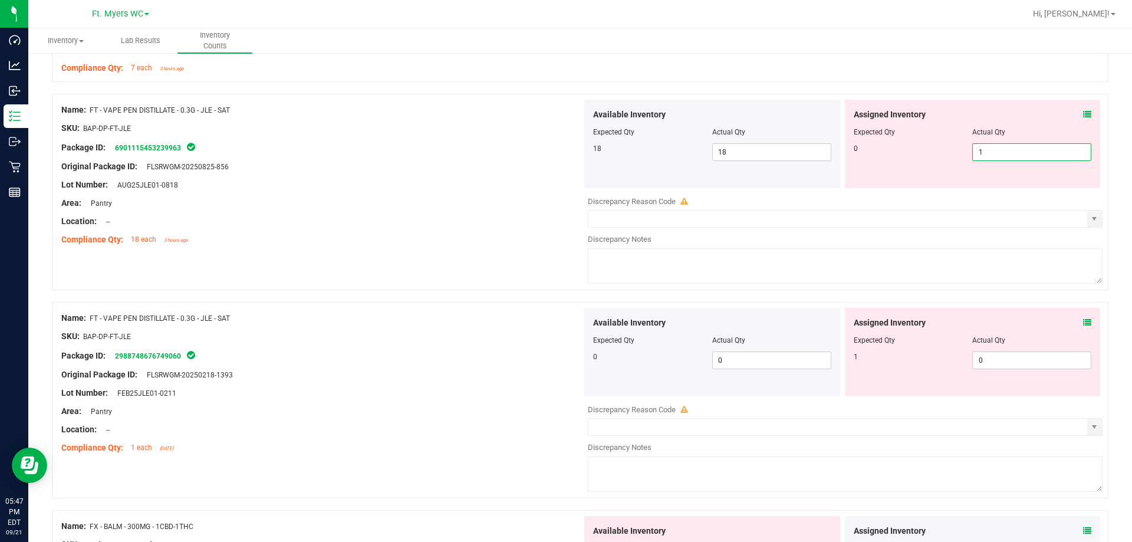
drag, startPoint x: 1011, startPoint y: 152, endPoint x: 837, endPoint y: 163, distance: 174.3
click at [428, 156] on div "Assigned Inventory Expected Qty Actual Qty 0 1 1" at bounding box center [972, 144] width 261 height 88
type input "0"
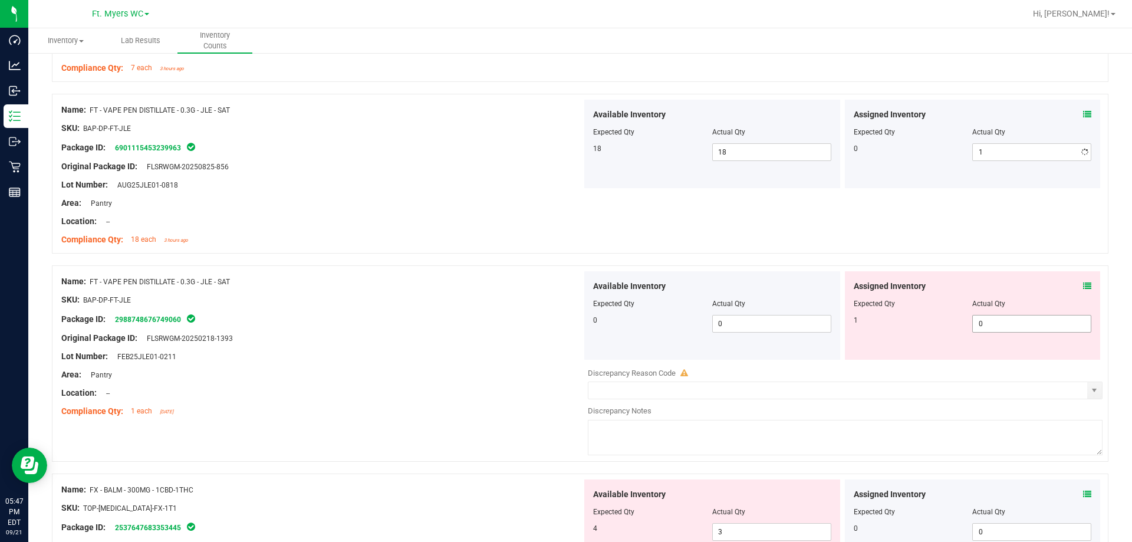
type input "0"
click at [428, 360] on div "Available Inventory Expected Qty Actual Qty 0 0 0" at bounding box center [842, 364] width 521 height 187
type input "01"
type input "1"
click at [378, 323] on div "Package ID: 2988748676749060" at bounding box center [321, 319] width 521 height 14
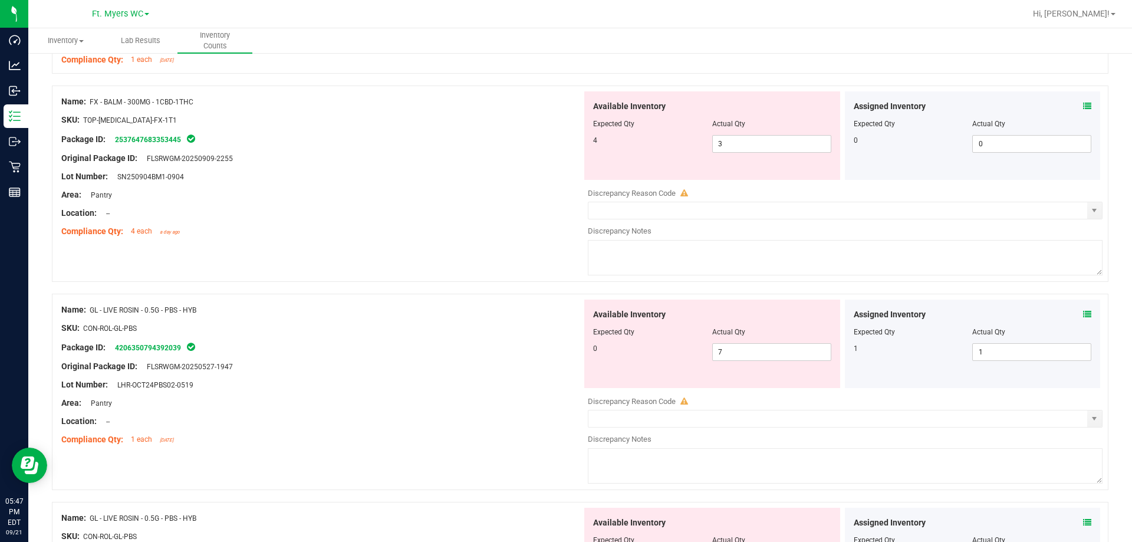
scroll to position [3006, 0]
click at [428, 101] on div "Assigned Inventory" at bounding box center [973, 104] width 238 height 12
click at [428, 101] on icon at bounding box center [1087, 104] width 8 height 8
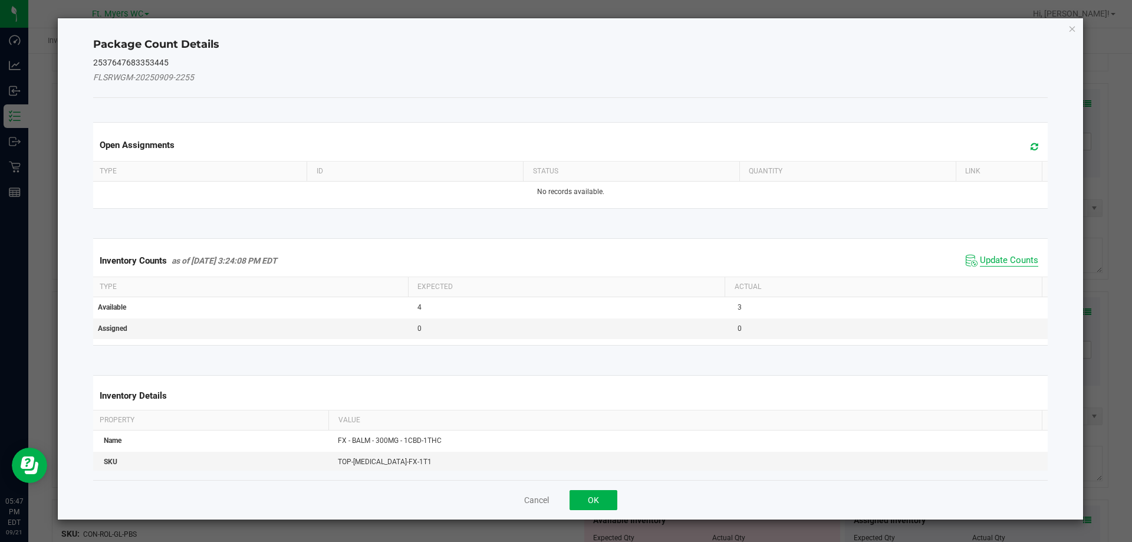
click at [428, 264] on span "Update Counts" at bounding box center [1009, 261] width 58 height 12
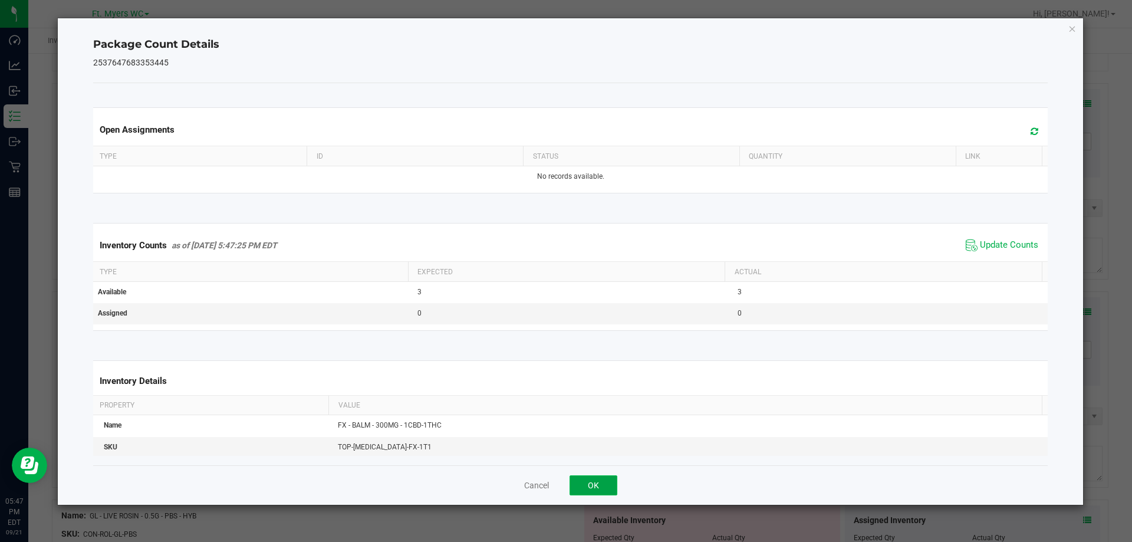
click at [428, 486] on button "OK" at bounding box center [593, 485] width 48 height 20
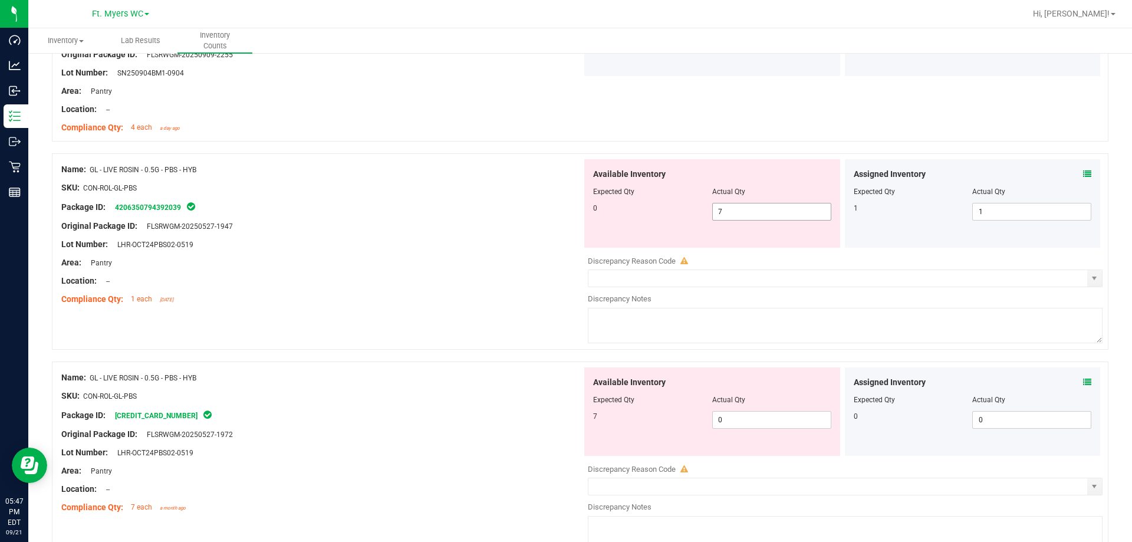
scroll to position [3124, 0]
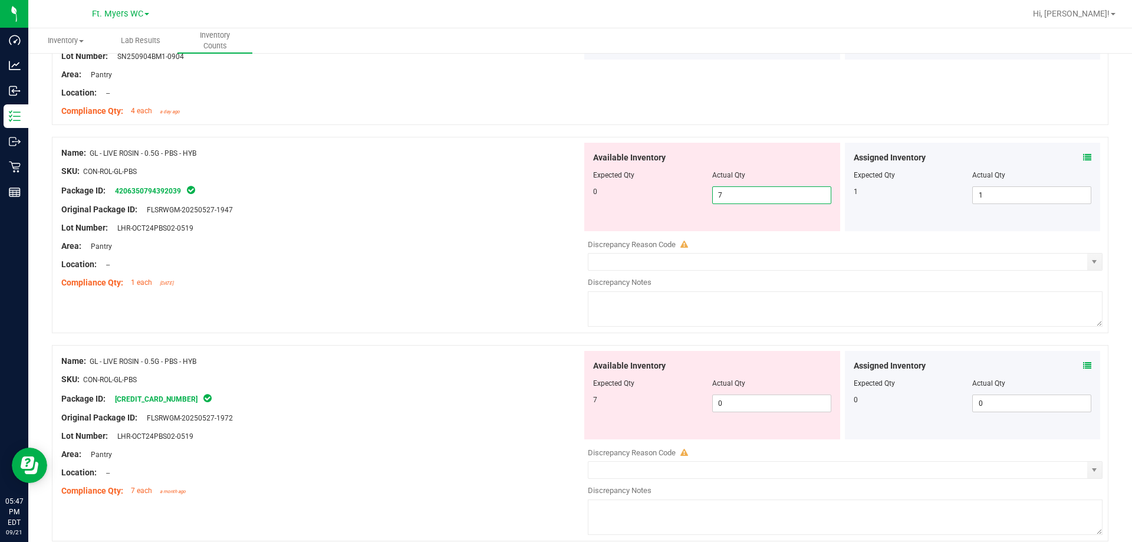
drag, startPoint x: 736, startPoint y: 194, endPoint x: 565, endPoint y: 164, distance: 174.1
click at [428, 163] on div "Name: GL - LIVE ROSIN - 0.5G - PBS - HYB SKU: CON-ROL-GL-PBS Package ID: 420635…" at bounding box center [580, 235] width 1056 height 196
type input "0"
click at [428, 394] on div "Available Inventory Expected Qty Actual Qty 7 0 0" at bounding box center [712, 395] width 256 height 88
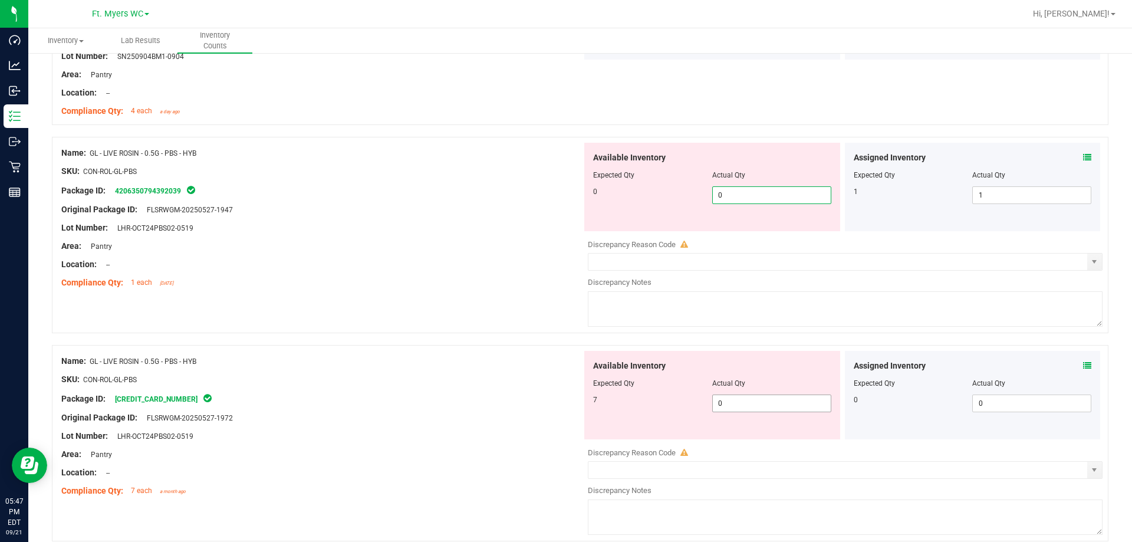
type input "07"
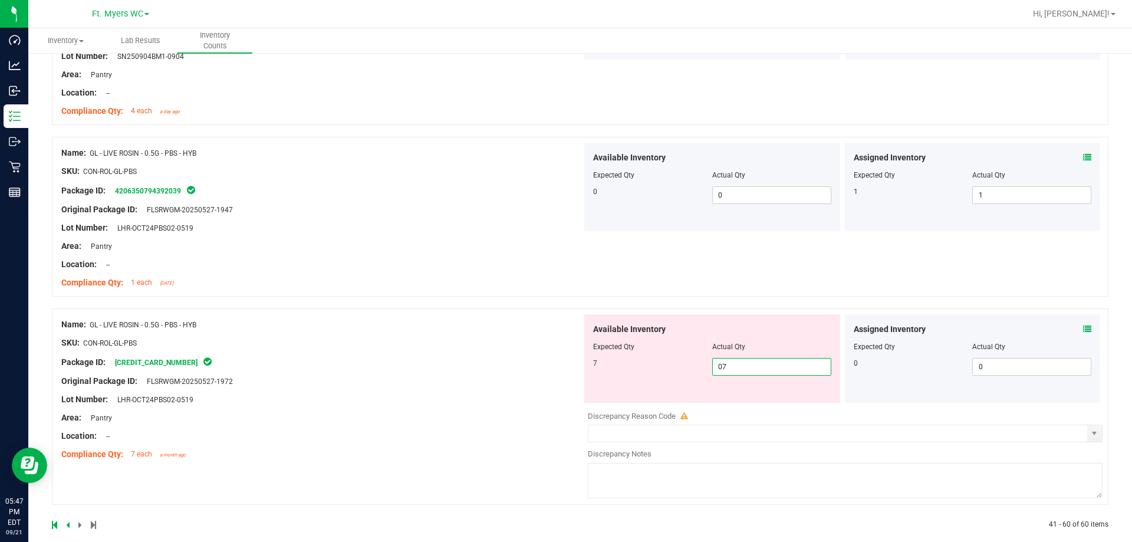
type input "7"
click at [428, 347] on div "Name: GL - LIVE ROSIN - 0.5G - PBS - HYB SKU: CON-ROL-GL-PBS Package ID: [CREDI…" at bounding box center [321, 389] width 521 height 150
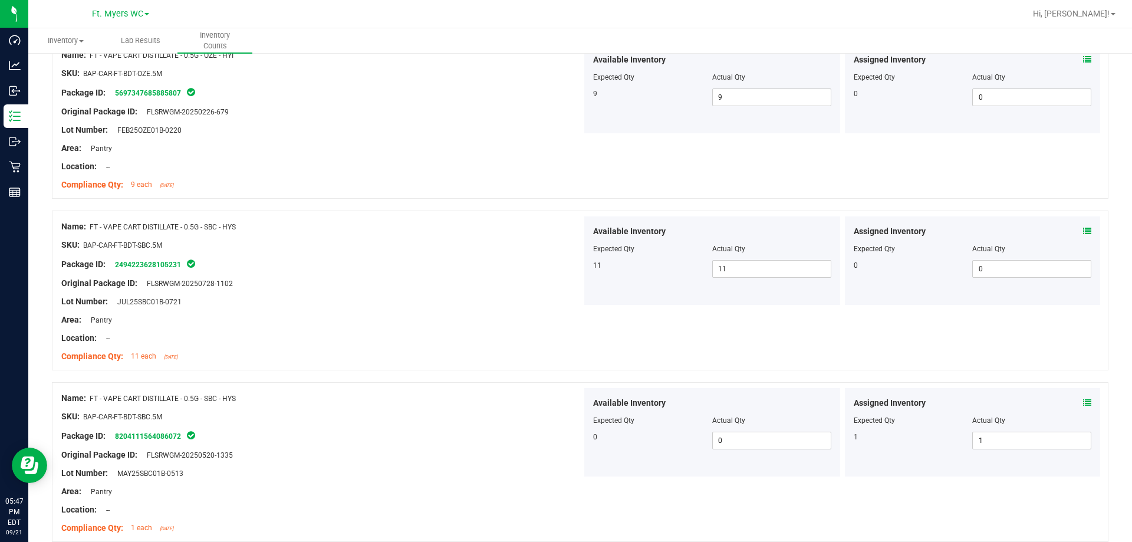
scroll to position [0, 0]
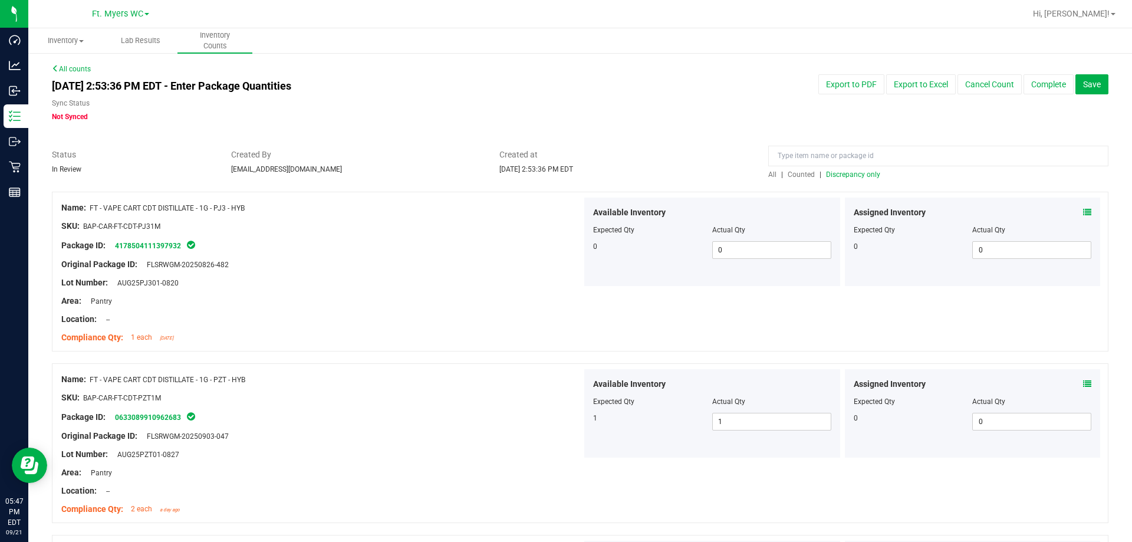
click at [428, 179] on div "All | Counted | Discrepancy only" at bounding box center [938, 174] width 340 height 11
click at [428, 174] on span "Discrepancy only" at bounding box center [853, 174] width 54 height 8
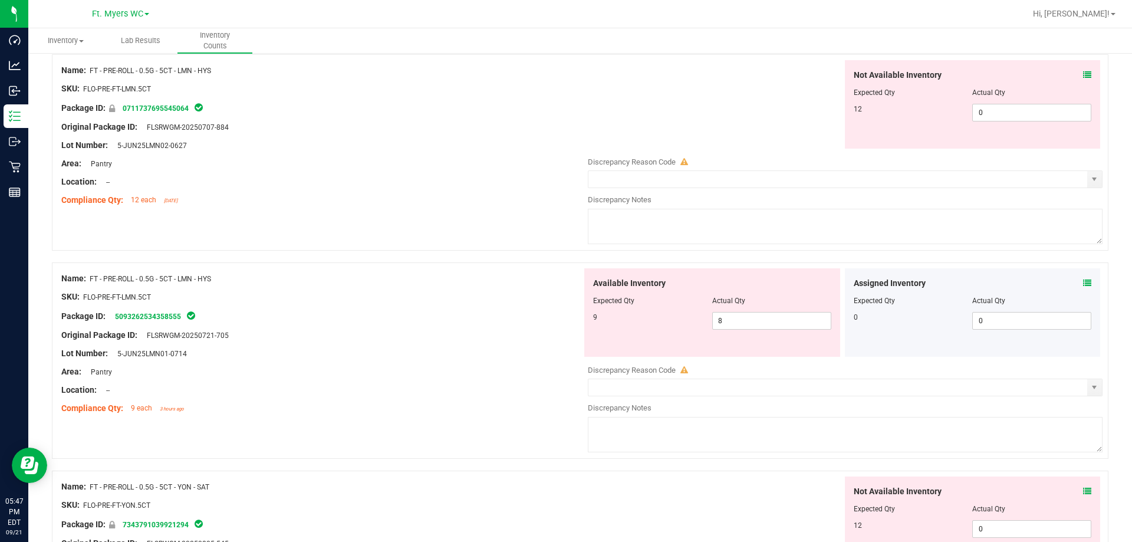
scroll to position [3852, 0]
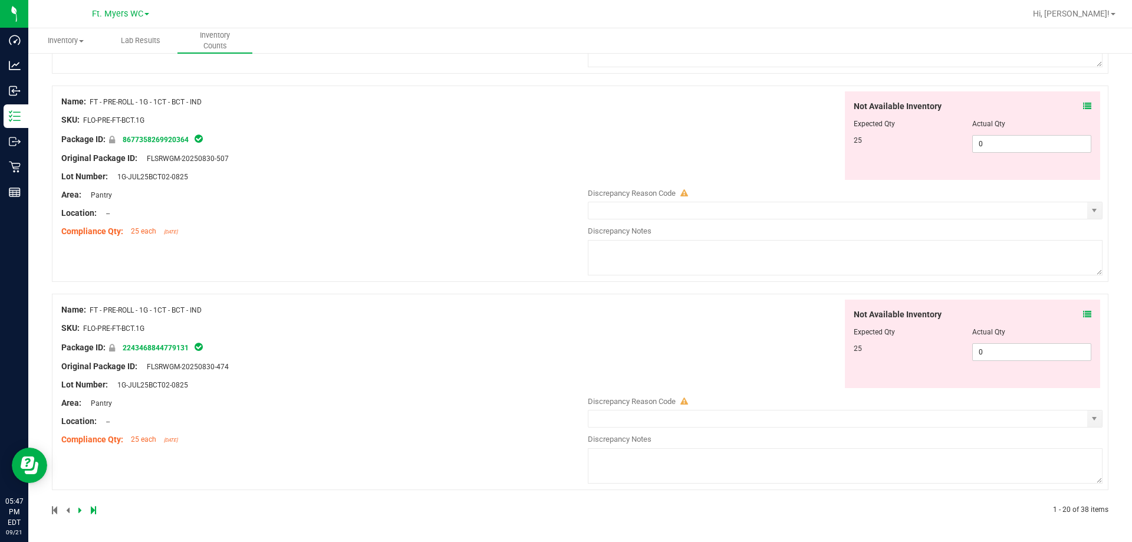
click at [93, 507] on icon at bounding box center [93, 509] width 5 height 7
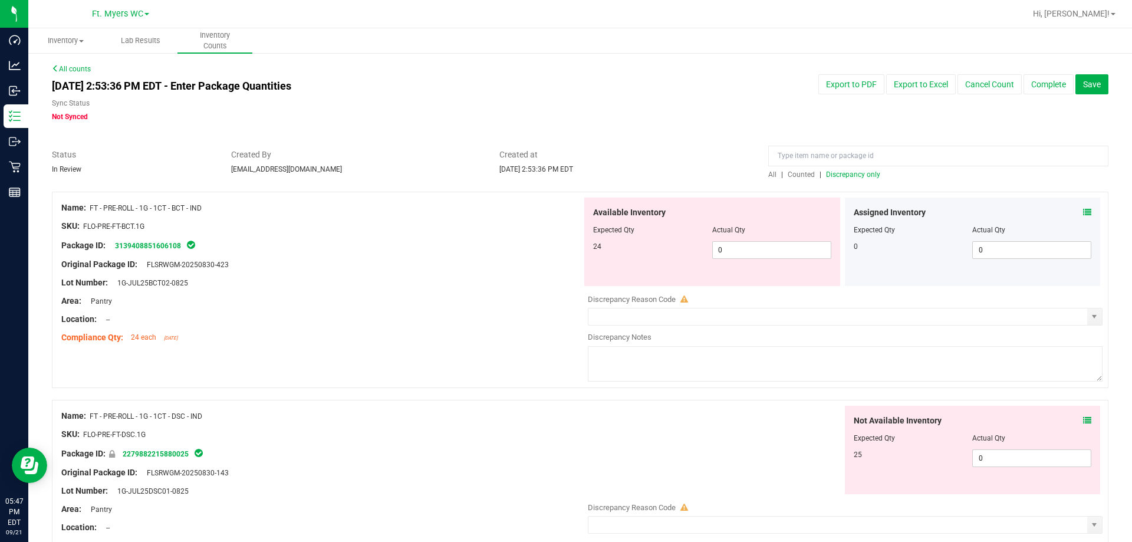
scroll to position [3436, 0]
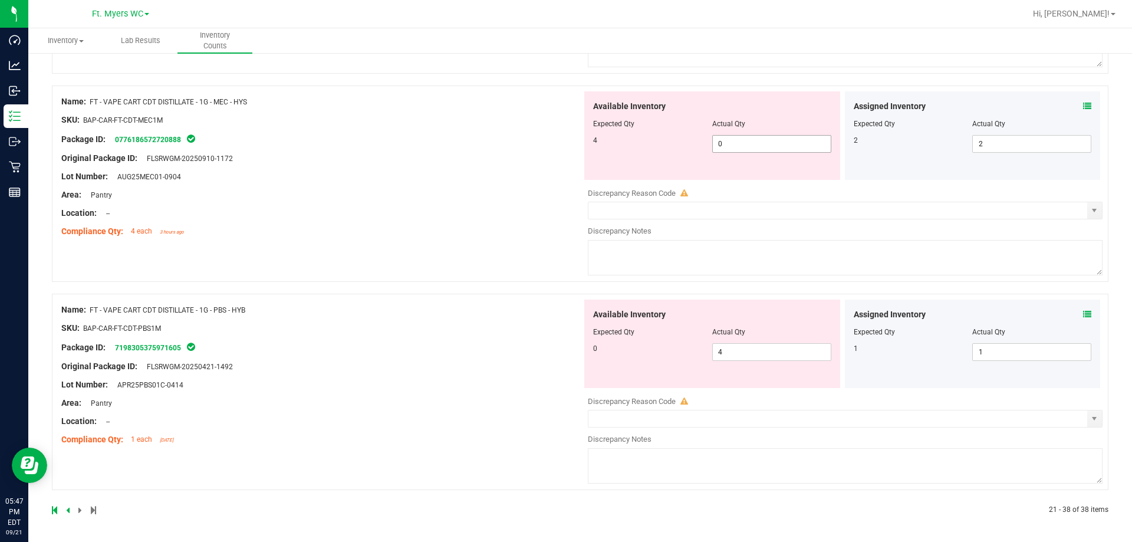
click at [428, 141] on span "0 0" at bounding box center [771, 144] width 119 height 18
type input "04"
type input "4"
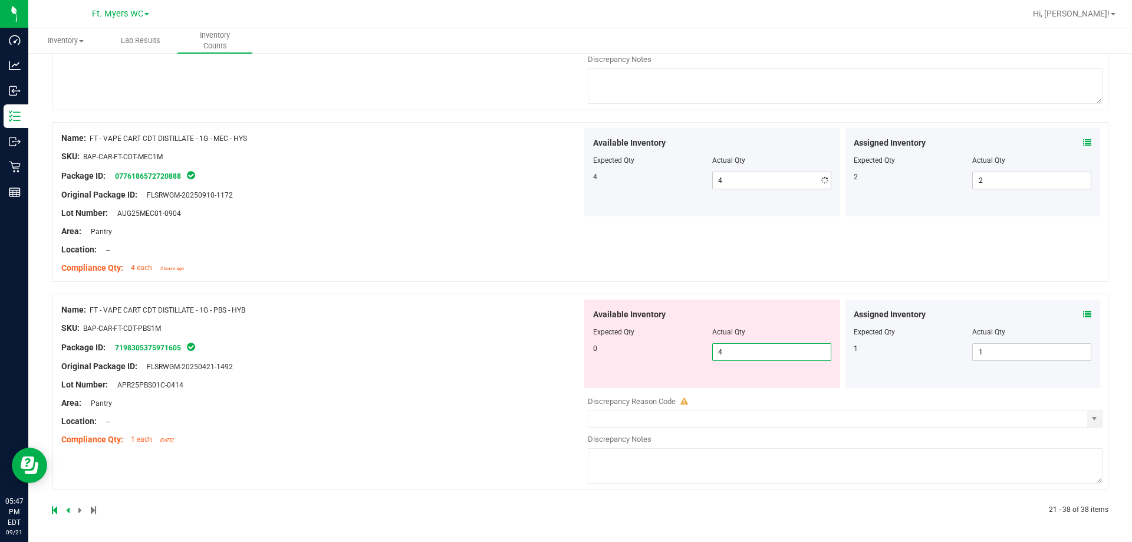
drag, startPoint x: 742, startPoint y: 352, endPoint x: 373, endPoint y: 307, distance: 371.1
click at [373, 307] on div "Name: FT - VAPE CART CDT DISTILLATE - 1G - PBS - HYB SKU: BAP-CAR-FT-CDT-PBS1M …" at bounding box center [580, 392] width 1056 height 196
type input "0"
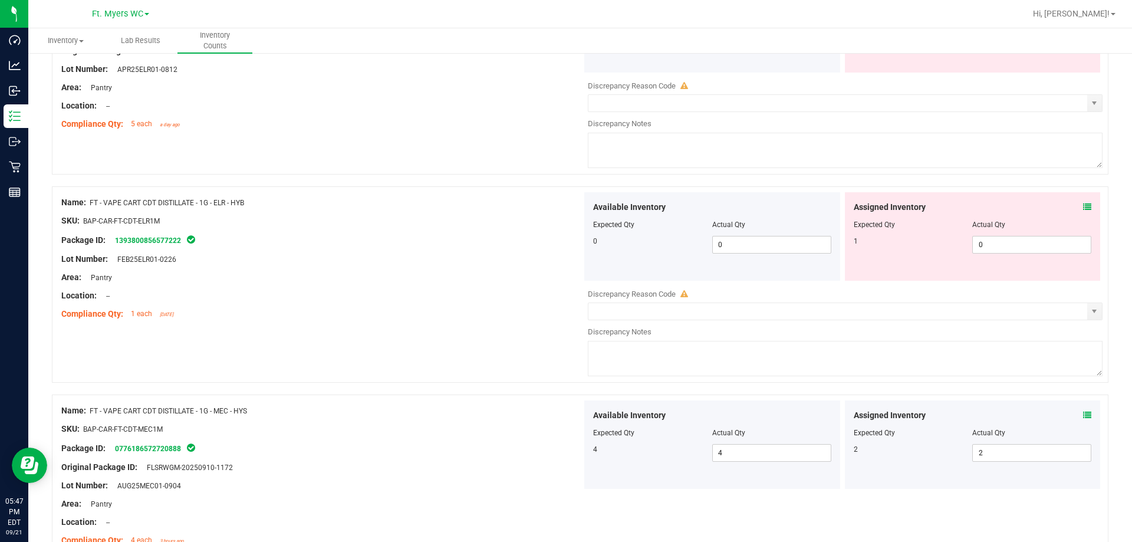
scroll to position [3009, 0]
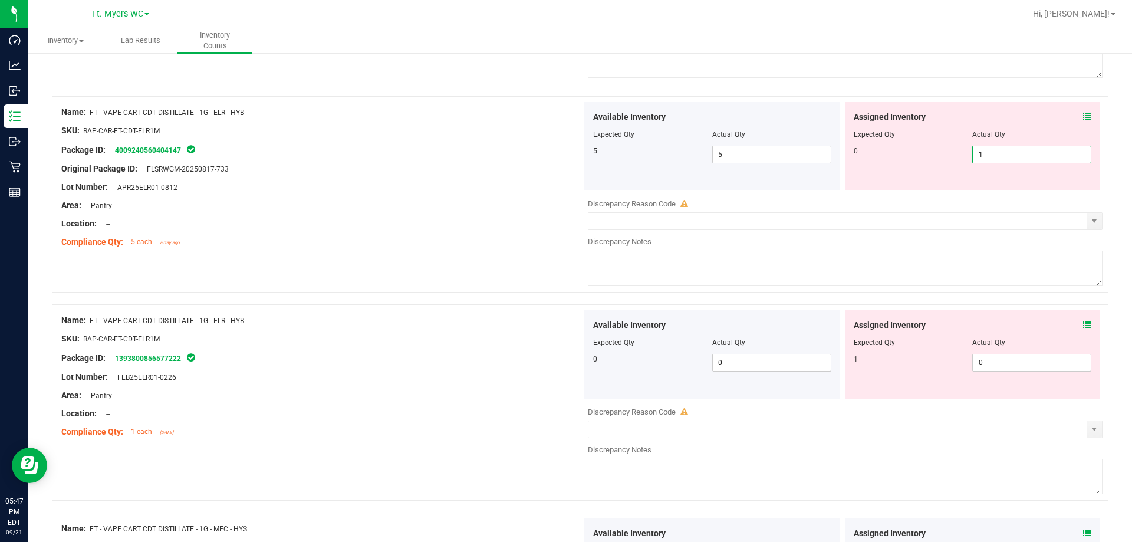
drag, startPoint x: 1038, startPoint y: 158, endPoint x: 802, endPoint y: 116, distance: 240.1
click at [428, 116] on div "Available Inventory Expected Qty Actual Qty 5 5 5 1 1" at bounding box center [842, 146] width 521 height 88
type input "0"
click at [428, 364] on div "Available Inventory Expected Qty Actual Qty 0 0 0" at bounding box center [842, 403] width 521 height 187
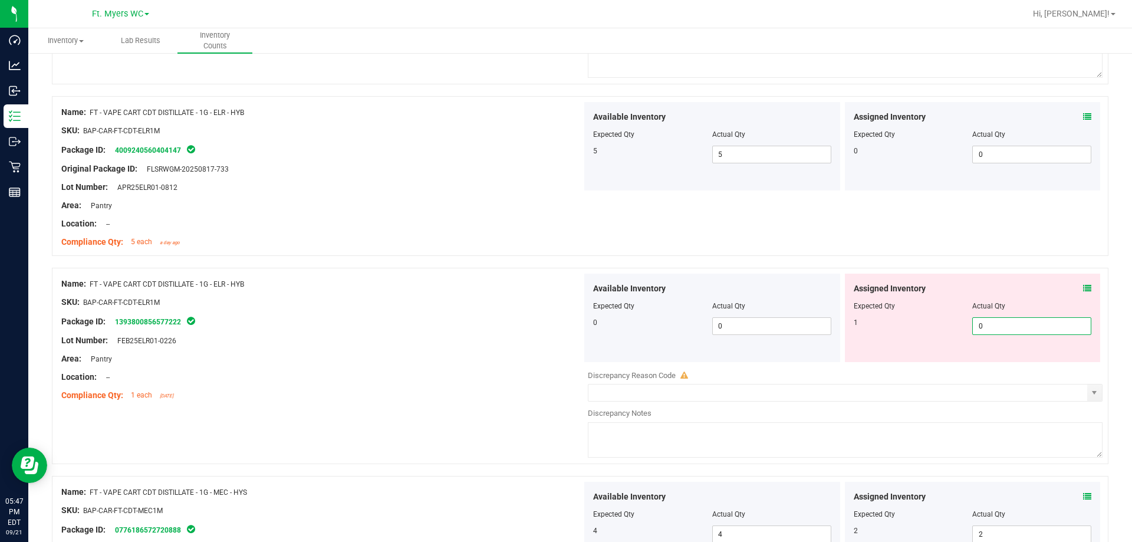
type input "01"
type input "1"
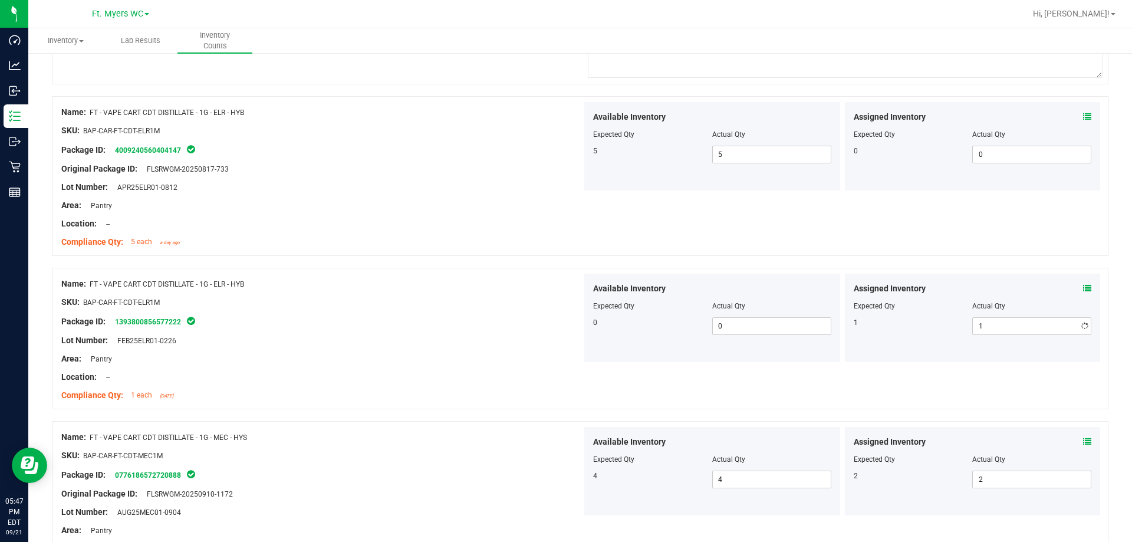
click at [315, 185] on div "Lot Number: APR25ELR01-0812" at bounding box center [321, 187] width 521 height 12
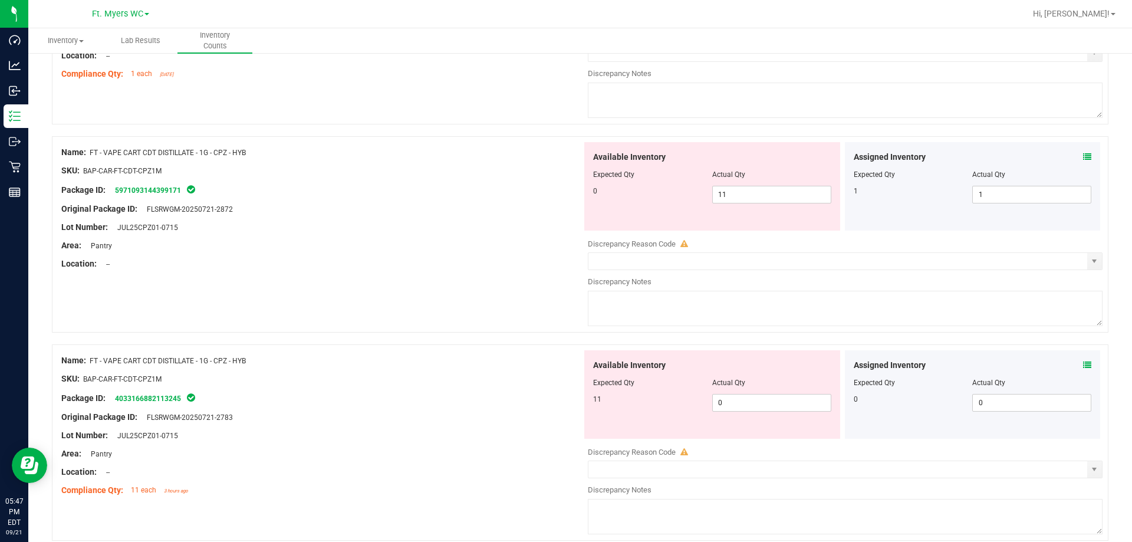
scroll to position [2537, 0]
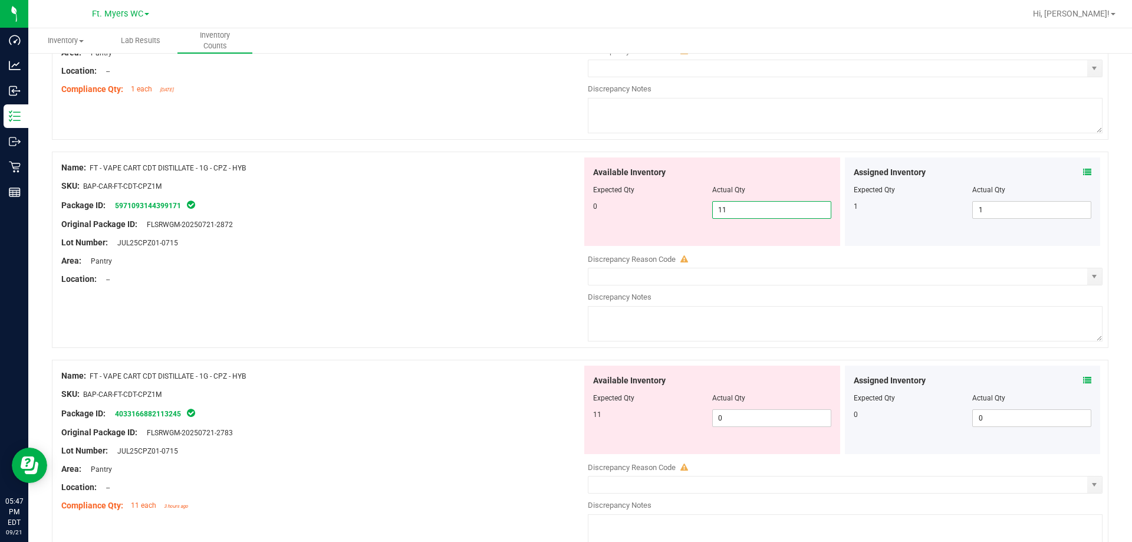
drag, startPoint x: 777, startPoint y: 215, endPoint x: 775, endPoint y: 409, distance: 194.0
click at [428, 206] on div "0 11 11" at bounding box center [712, 210] width 238 height 18
type input "0"
click at [428, 419] on div "Available Inventory Expected Qty Actual Qty 11 0 0" at bounding box center [842, 458] width 521 height 187
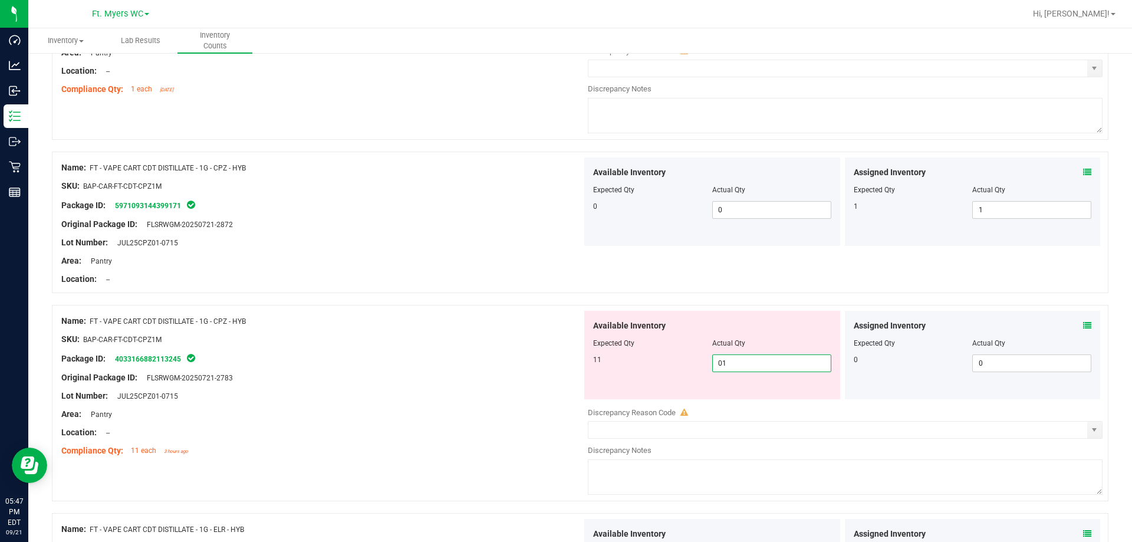
type input "011"
type input "11"
click at [428, 334] on div "SKU: BAP-CAR-FT-CDT-CPZ1M" at bounding box center [321, 339] width 521 height 12
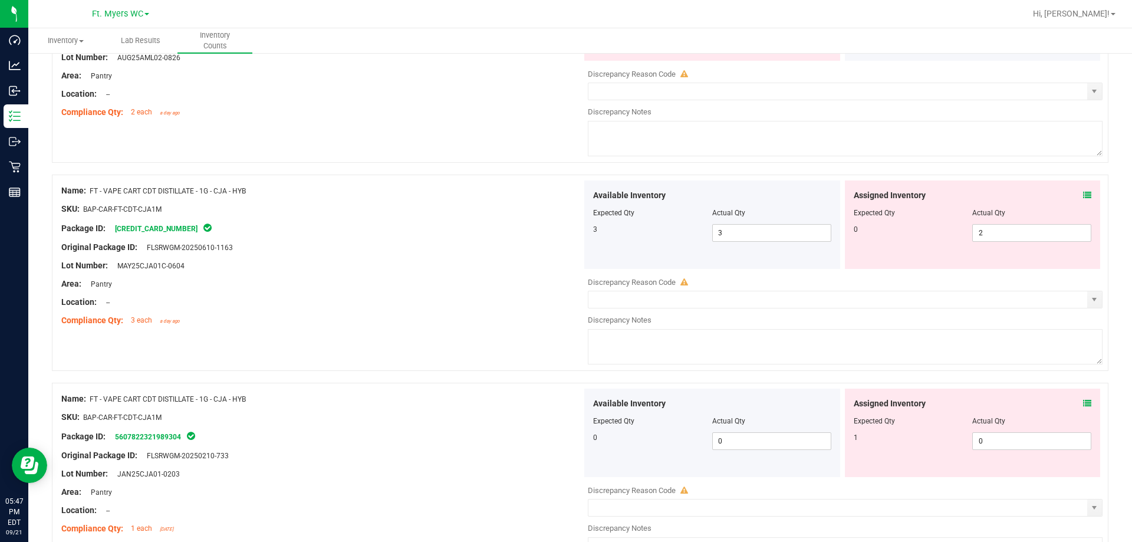
scroll to position [1889, 0]
drag, startPoint x: 1005, startPoint y: 229, endPoint x: 943, endPoint y: 231, distance: 62.5
click at [428, 231] on div "0 2 2" at bounding box center [973, 234] width 238 height 18
type input "0"
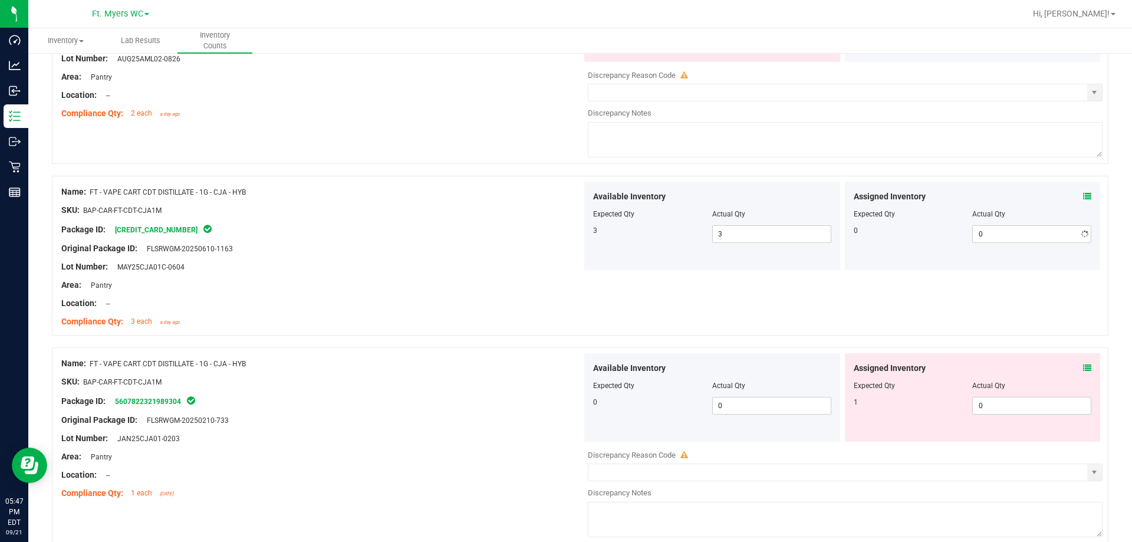
click at [428, 192] on div "Assigned Inventory" at bounding box center [973, 196] width 238 height 12
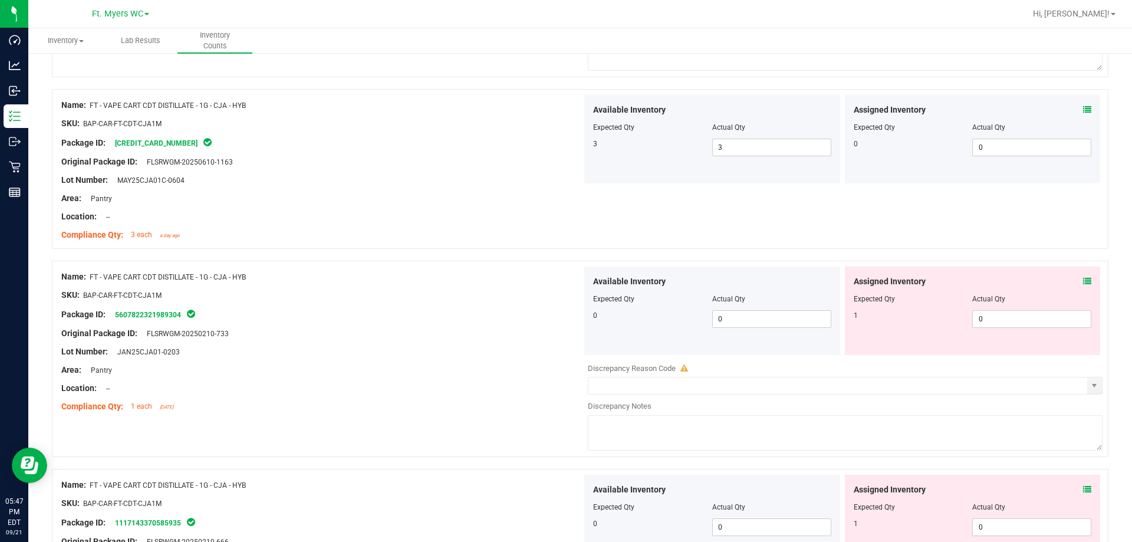
scroll to position [2066, 0]
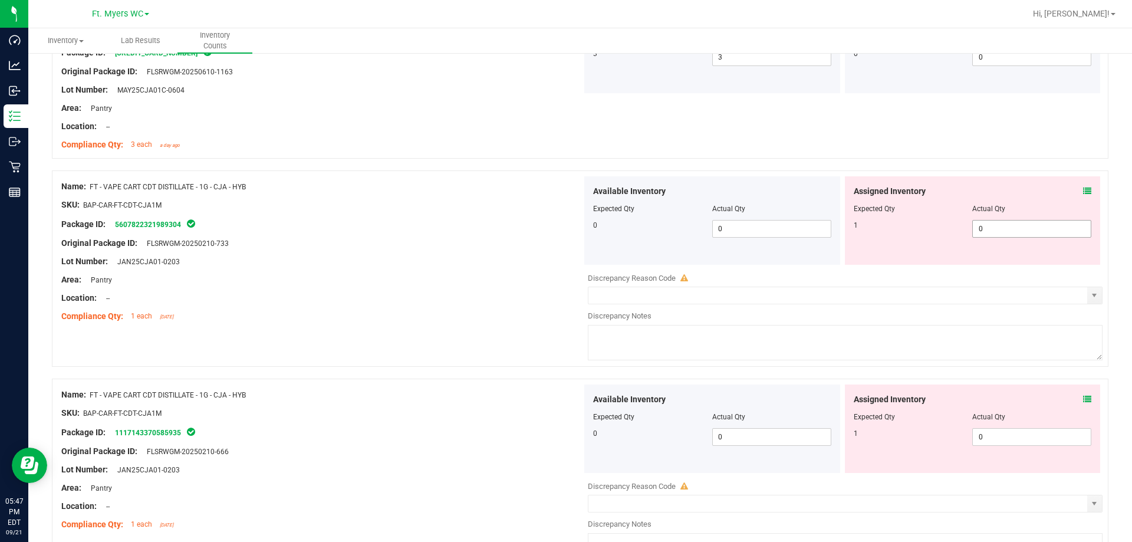
click at [428, 228] on span "0 0" at bounding box center [1031, 229] width 119 height 18
type input "01"
type input "1"
click at [428, 432] on div "Assigned Inventory Expected Qty Actual Qty 1 0 0" at bounding box center [973, 428] width 256 height 88
type input "01"
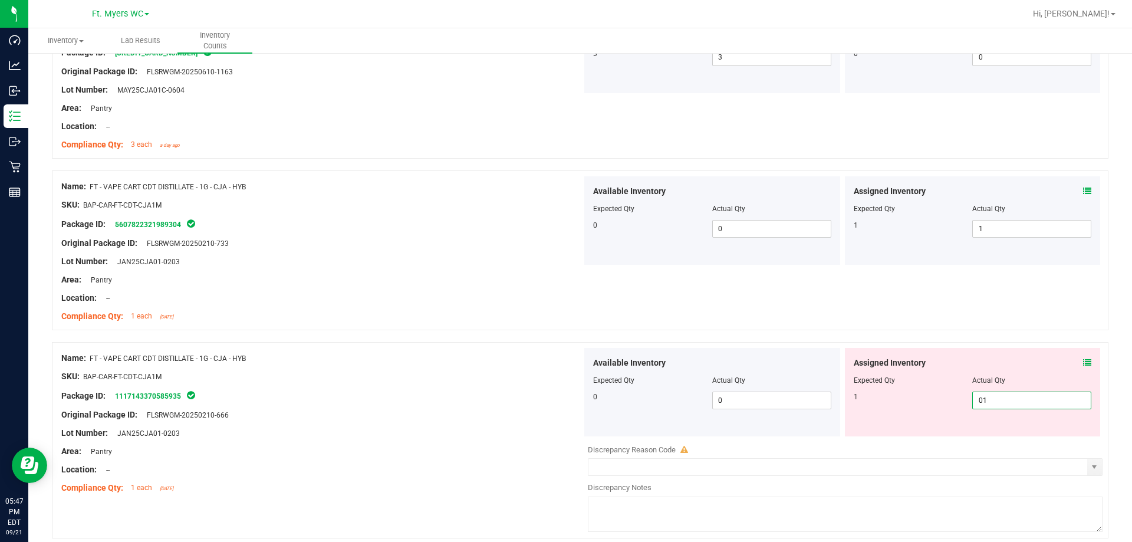
type input "1"
click at [428, 282] on div "Area: Pantry" at bounding box center [321, 280] width 521 height 12
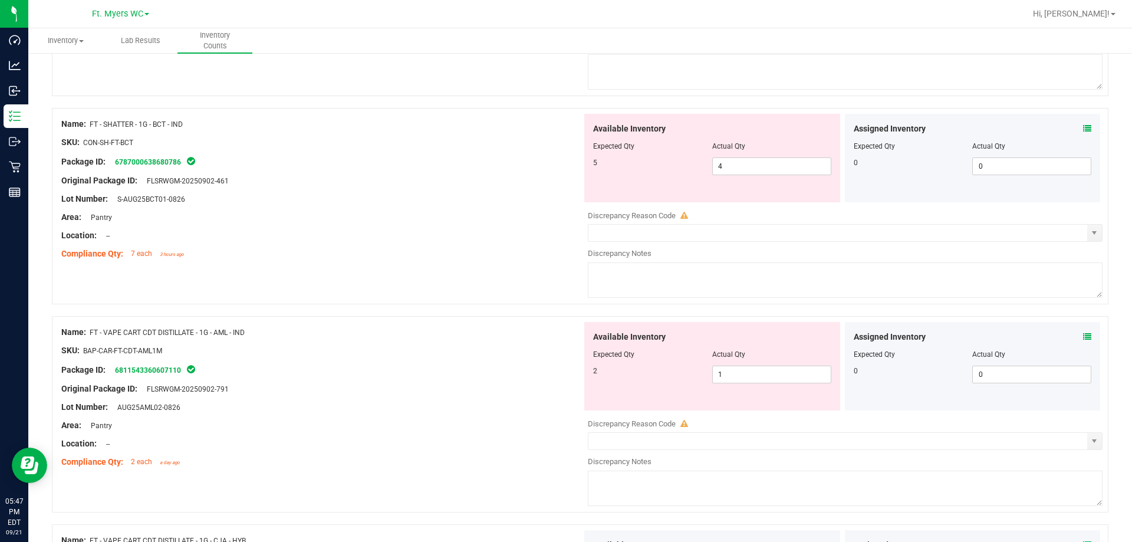
scroll to position [1535, 0]
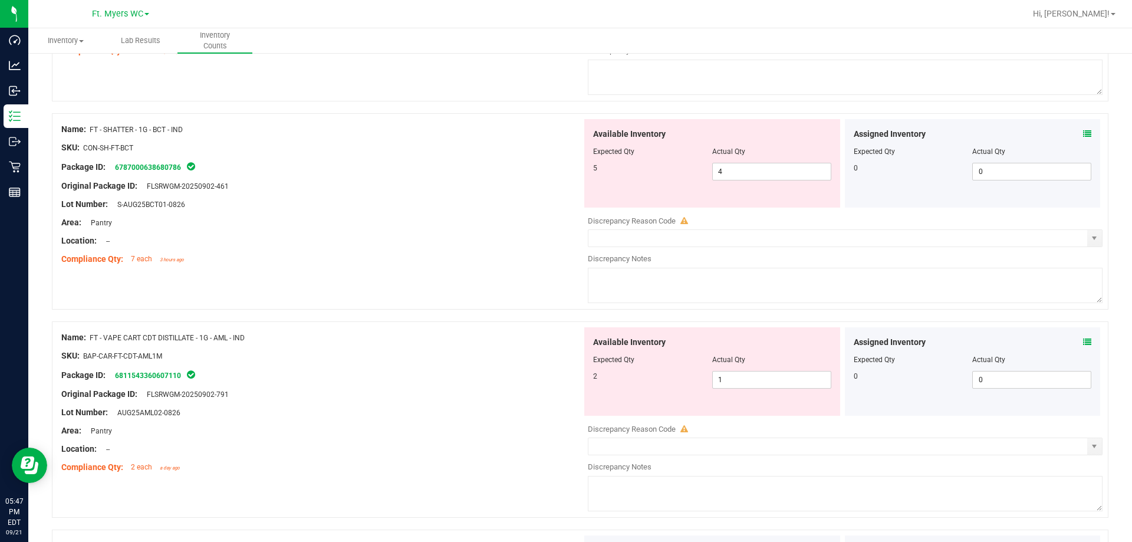
click at [428, 342] on icon at bounding box center [1087, 342] width 8 height 8
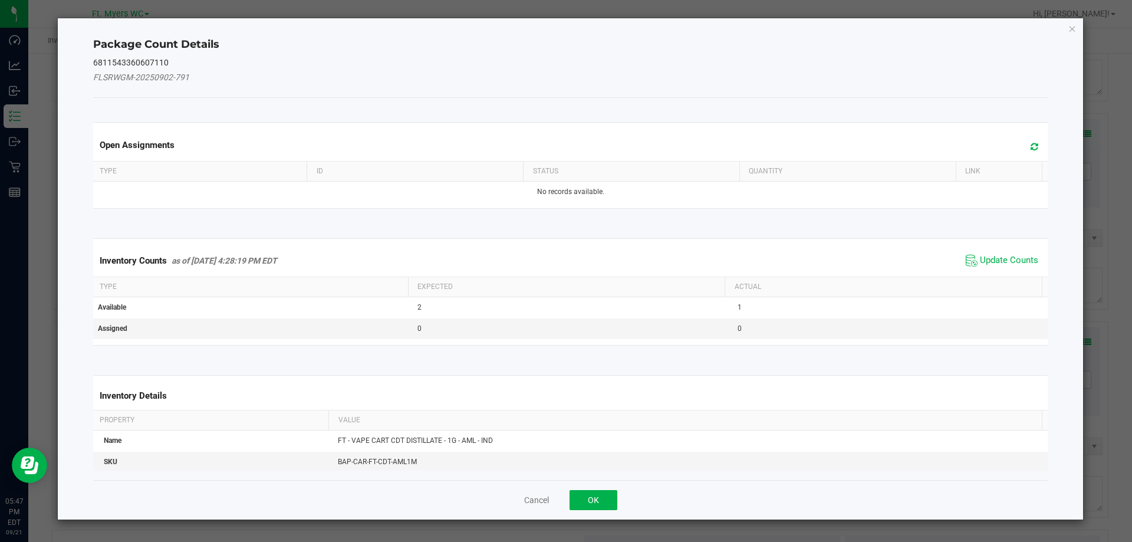
click at [428, 268] on span "Update Counts" at bounding box center [1002, 261] width 78 height 18
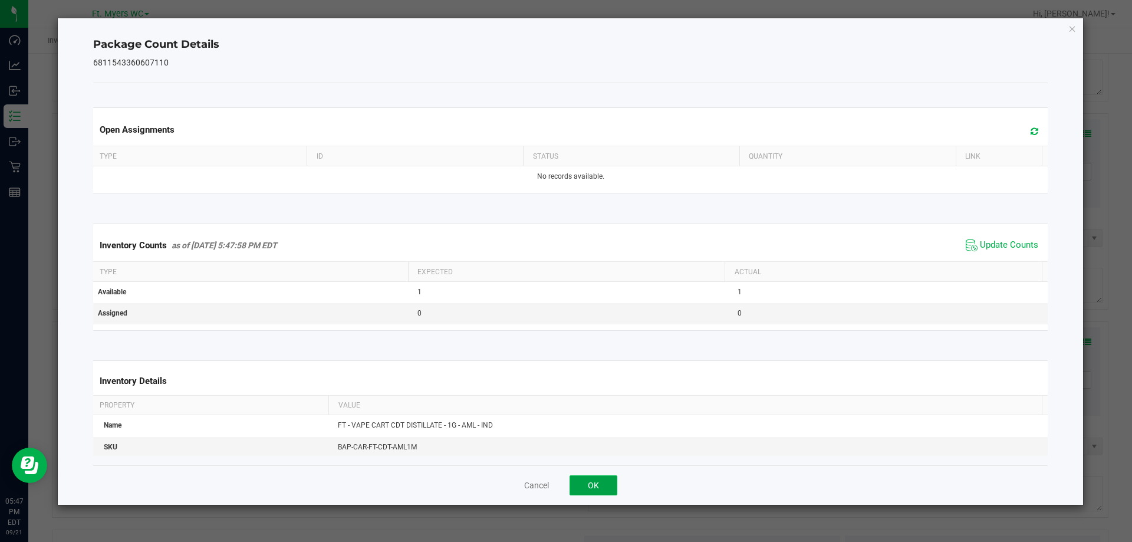
click at [428, 485] on button "OK" at bounding box center [593, 485] width 48 height 20
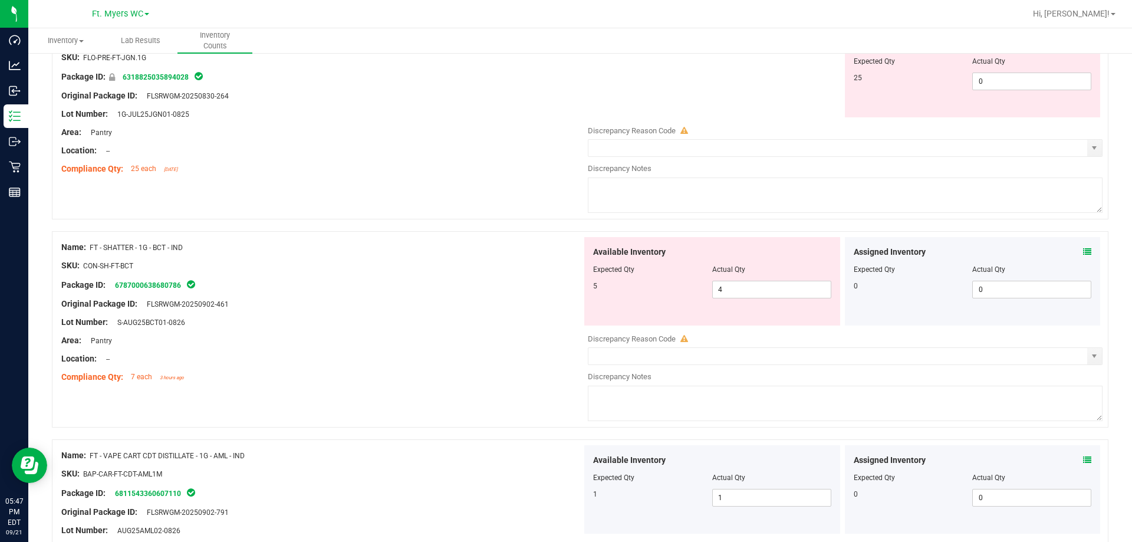
scroll to position [1299, 0]
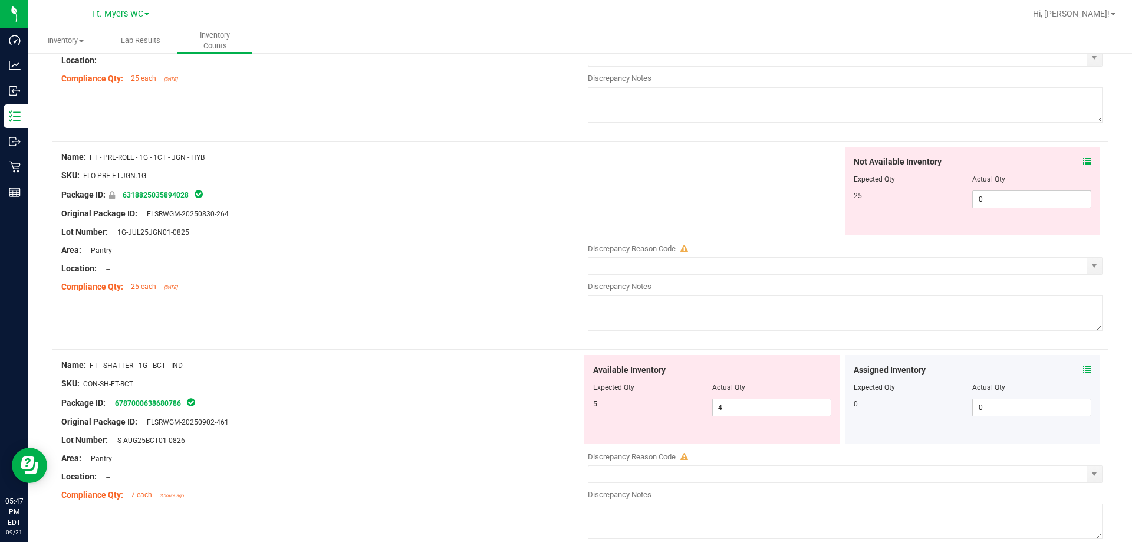
drag, startPoint x: 1084, startPoint y: 365, endPoint x: 1071, endPoint y: 370, distance: 13.6
click at [428, 369] on div "Assigned Inventory Expected Qty Actual Qty 0 0 0" at bounding box center [973, 399] width 256 height 88
click at [428, 370] on div "Assigned Inventory" at bounding box center [973, 370] width 238 height 12
click at [428, 365] on icon at bounding box center [1087, 369] width 8 height 8
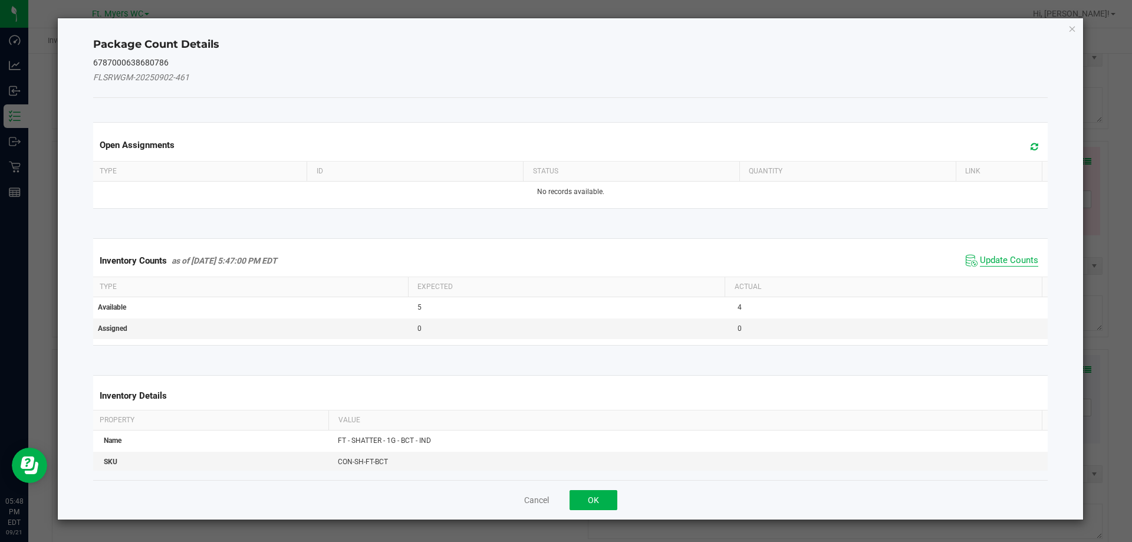
click at [428, 255] on span "Update Counts" at bounding box center [1009, 261] width 58 height 12
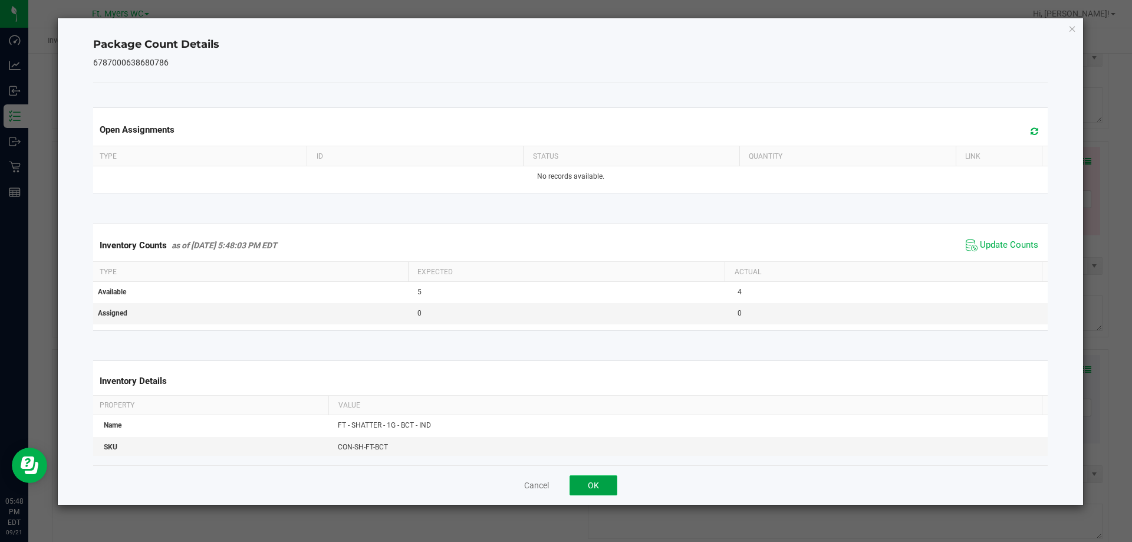
click at [428, 487] on button "OK" at bounding box center [593, 485] width 48 height 20
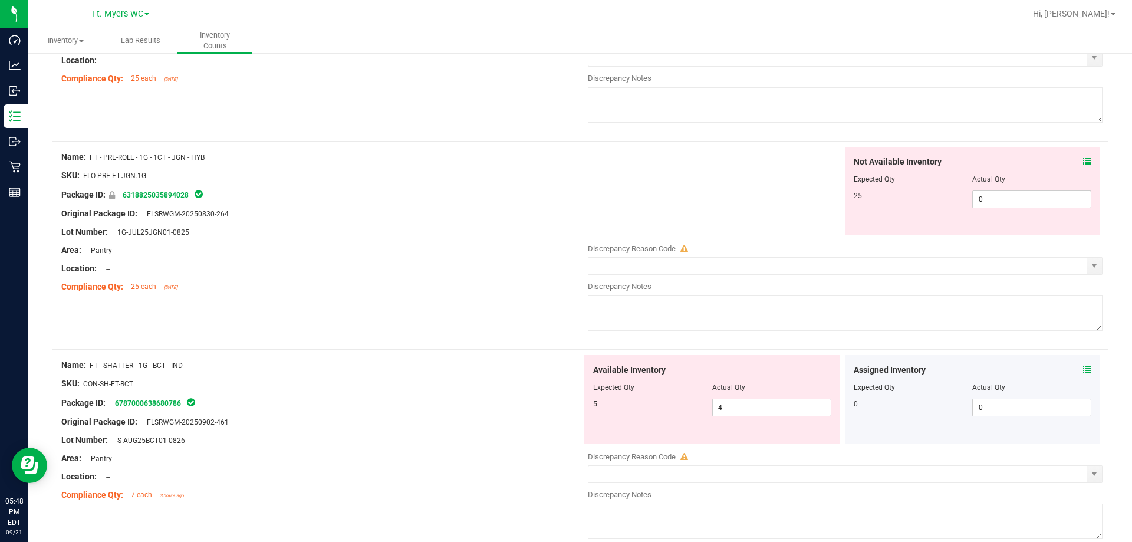
click at [428, 372] on icon at bounding box center [1087, 369] width 8 height 8
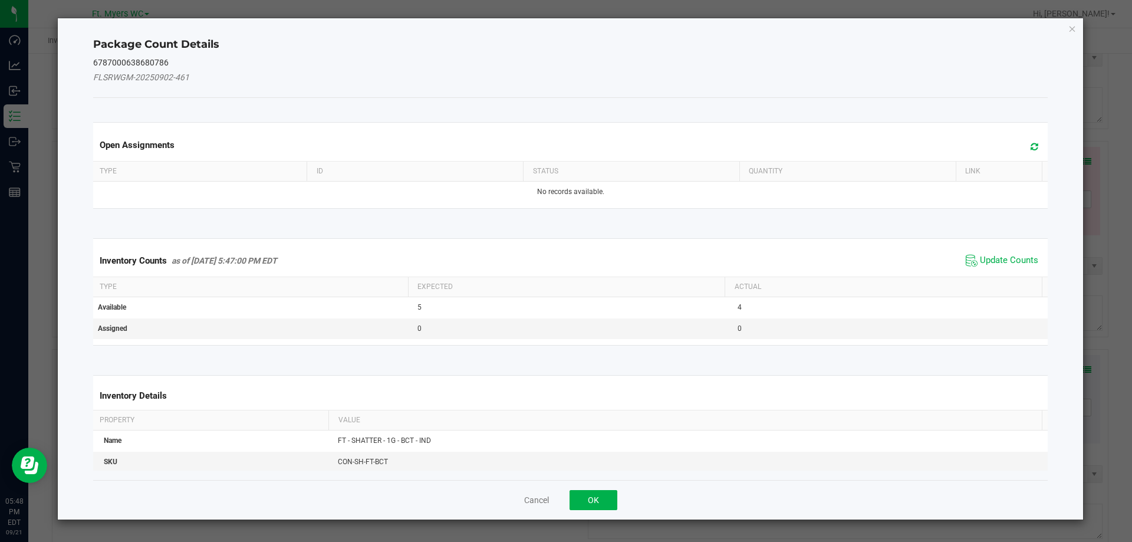
click at [428, 267] on span "Update Counts" at bounding box center [1002, 261] width 78 height 18
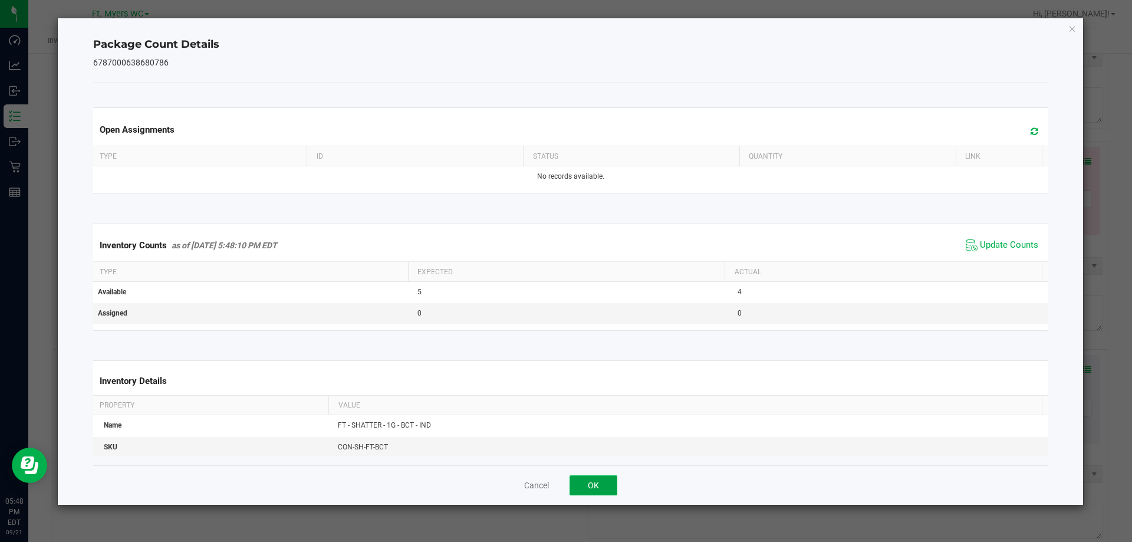
click at [428, 489] on button "OK" at bounding box center [593, 485] width 48 height 20
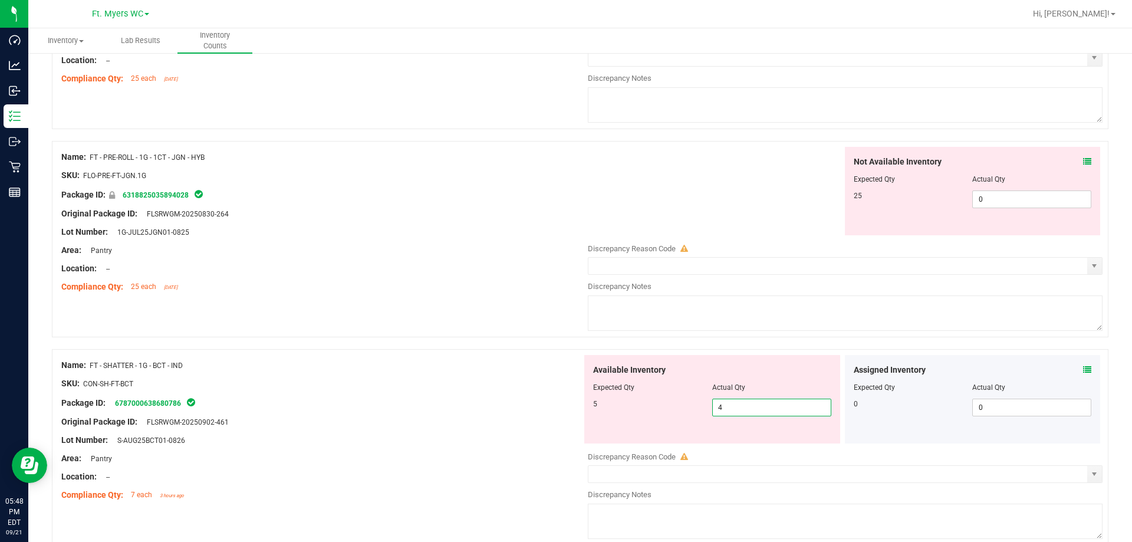
drag, startPoint x: 680, startPoint y: 410, endPoint x: 533, endPoint y: 403, distance: 146.4
click at [428, 405] on div "Name: FT - SHATTER - 1G - BCT - IND SKU: CON-SH-FT-BCT Package ID: 678700063868…" at bounding box center [580, 447] width 1056 height 196
type input "5"
drag, startPoint x: 526, startPoint y: 398, endPoint x: 558, endPoint y: 341, distance: 65.4
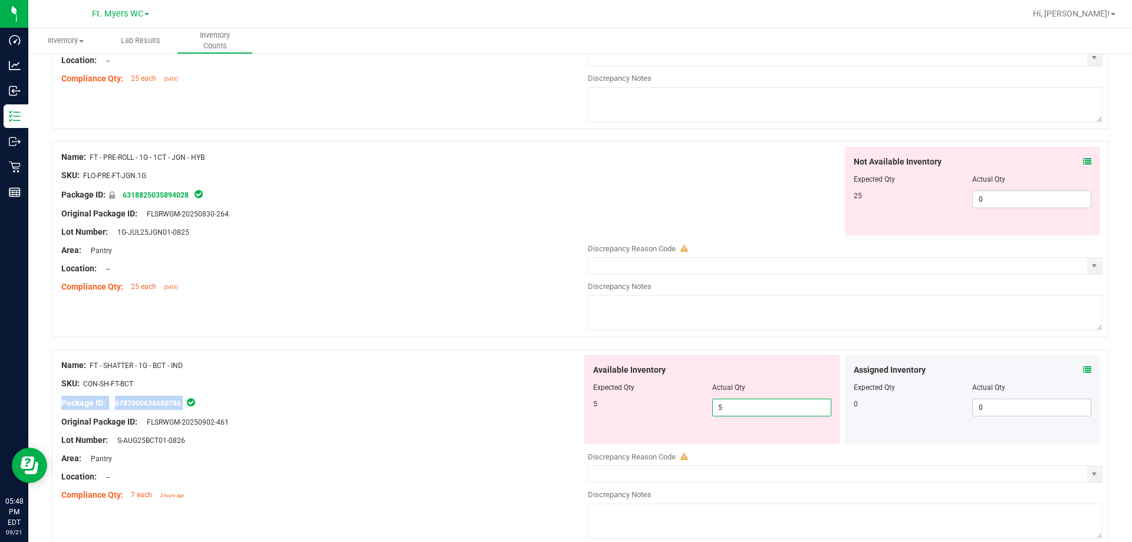
click at [428, 382] on div "Name: FT - SHATTER - 1G - BCT - IND SKU: CON-SH-FT-BCT Package ID: 678700063868…" at bounding box center [321, 430] width 521 height 150
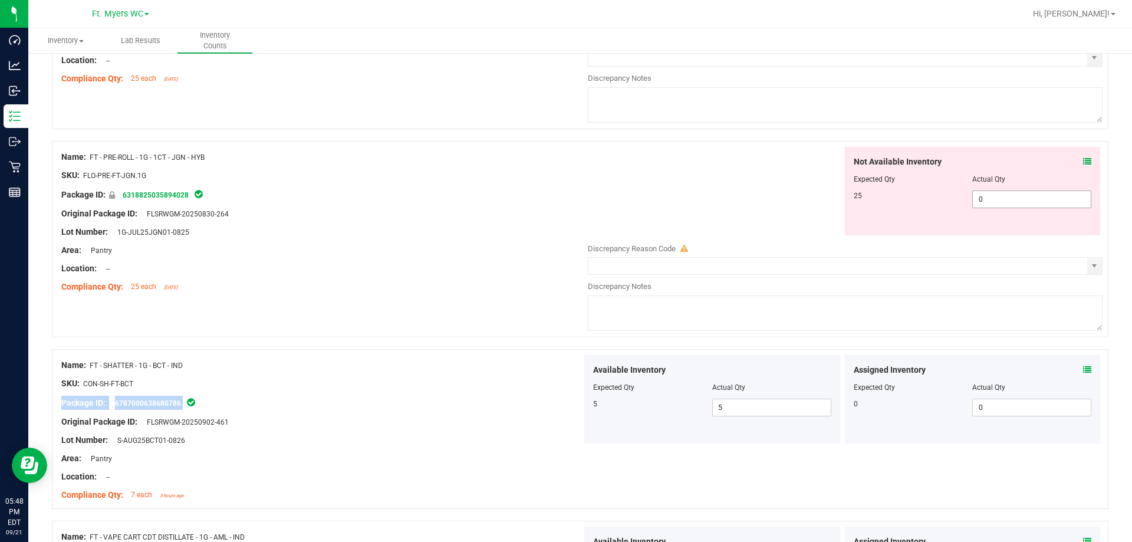
click at [428, 197] on span "0 0" at bounding box center [1031, 199] width 119 height 18
type input "025"
type input "25"
click at [428, 189] on div at bounding box center [973, 188] width 238 height 6
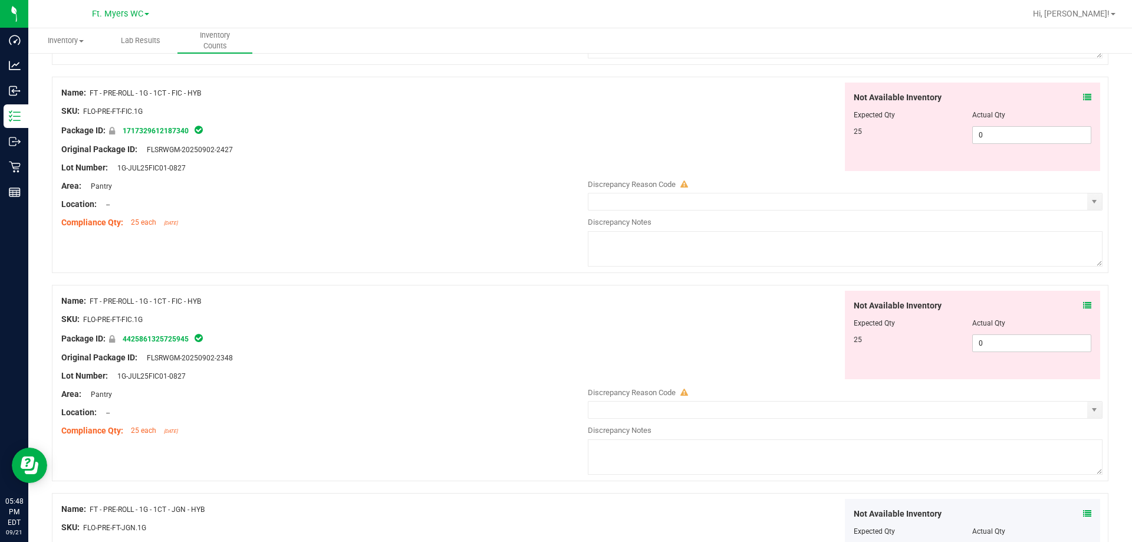
scroll to position [946, 0]
click at [428, 349] on span "0 0" at bounding box center [1031, 345] width 119 height 18
type input "025"
type input "25"
click at [428, 154] on div "Not Available Inventory Expected Qty Actual Qty 25 0 0" at bounding box center [973, 128] width 256 height 88
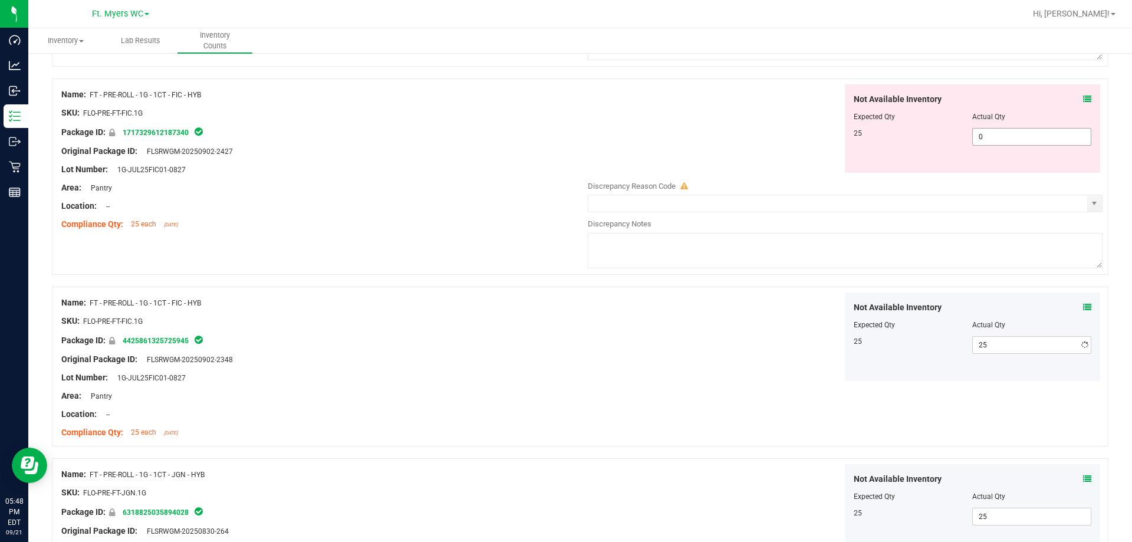
click at [428, 134] on span "0 0" at bounding box center [1031, 137] width 119 height 18
type input "025"
type input "25"
click at [428, 124] on div at bounding box center [973, 125] width 238 height 6
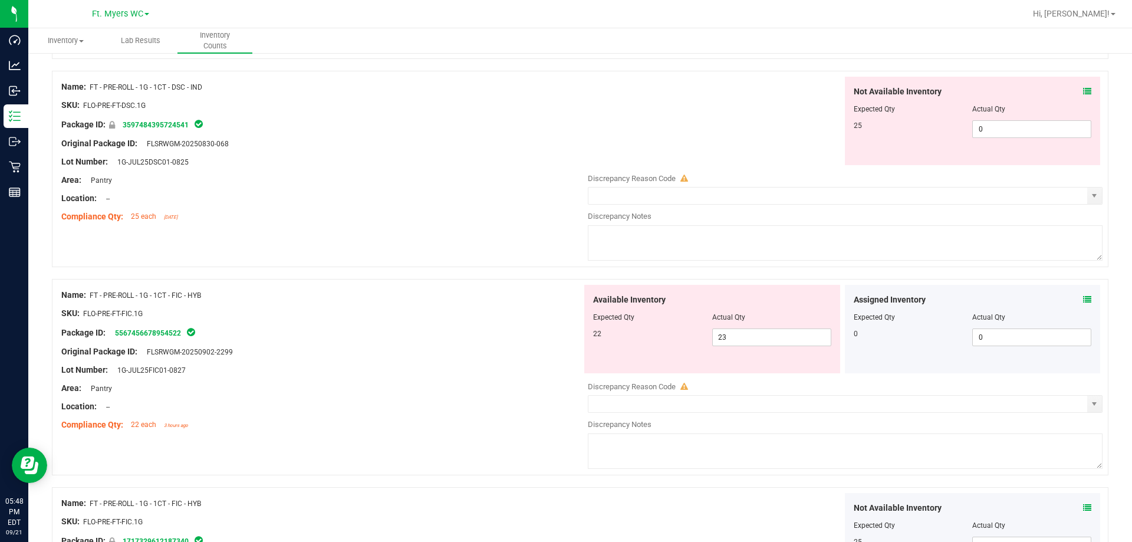
scroll to position [533, 0]
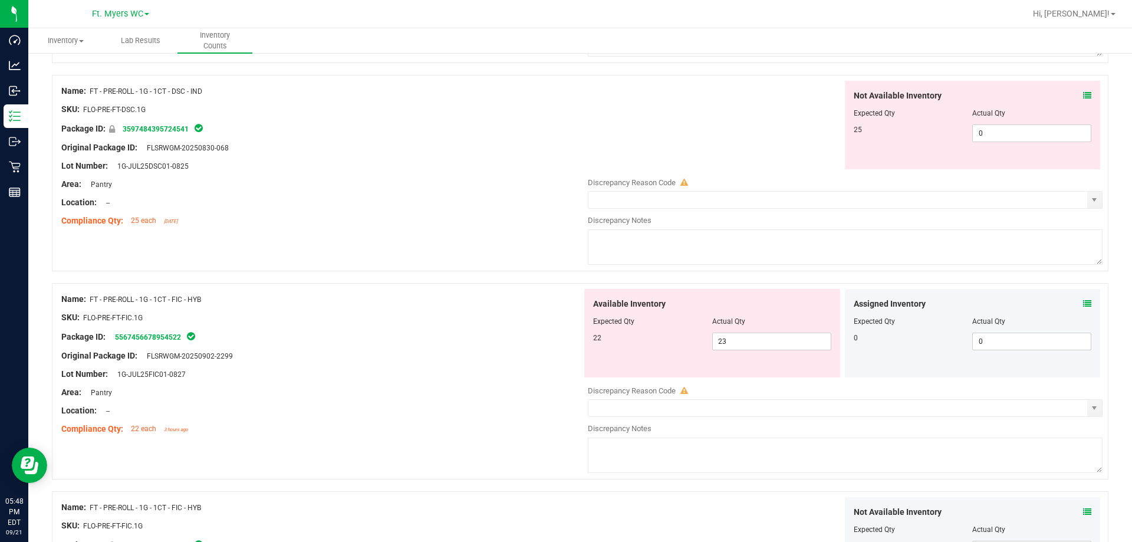
click at [428, 301] on icon at bounding box center [1087, 303] width 8 height 8
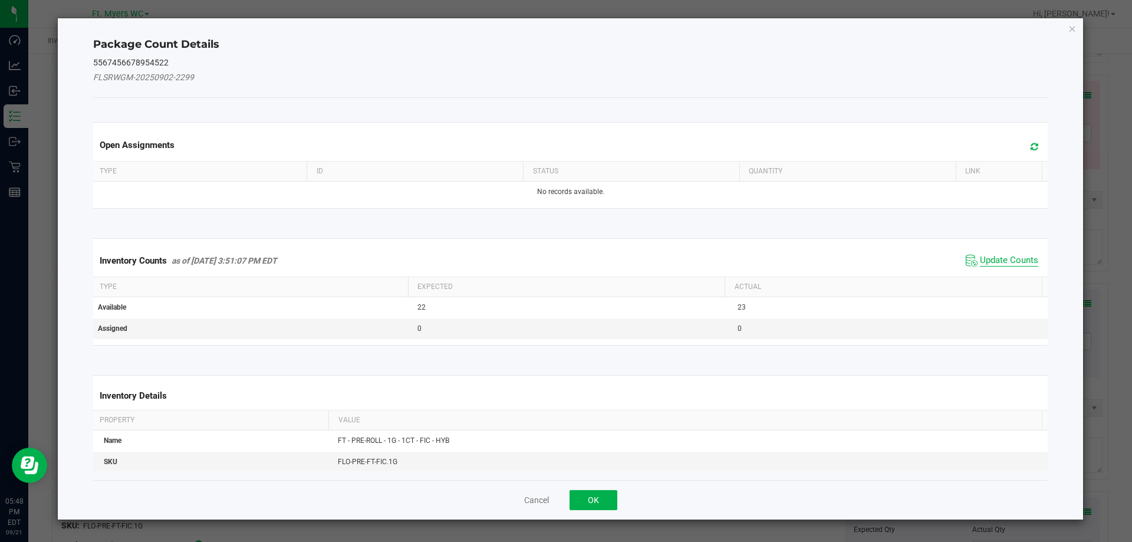
click at [428, 259] on span "Update Counts" at bounding box center [1009, 261] width 58 height 12
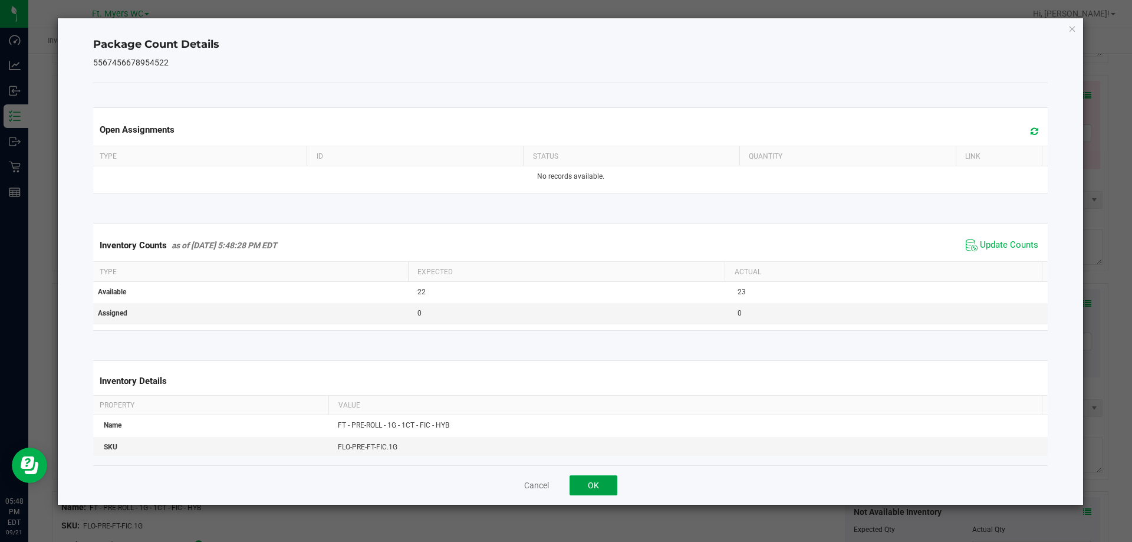
click at [428, 482] on button "OK" at bounding box center [593, 485] width 48 height 20
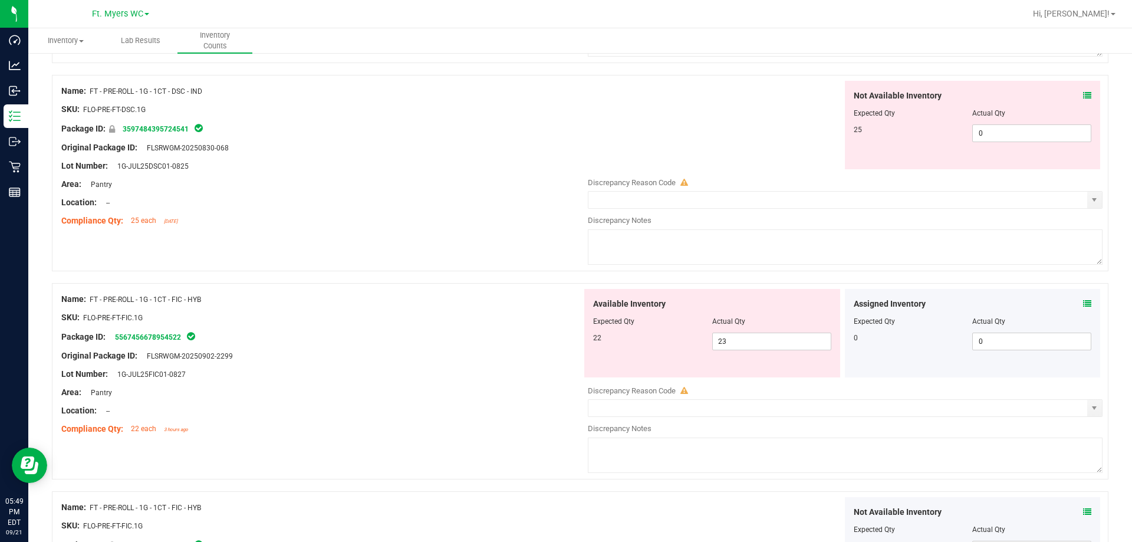
drag, startPoint x: 796, startPoint y: 332, endPoint x: 727, endPoint y: 330, distance: 69.0
click at [428, 330] on div at bounding box center [712, 330] width 238 height 6
drag, startPoint x: 739, startPoint y: 344, endPoint x: 735, endPoint y: 333, distance: 12.2
click at [428, 335] on div "Available Inventory Expected Qty Actual Qty 22 23 23" at bounding box center [712, 333] width 256 height 88
drag, startPoint x: 747, startPoint y: 338, endPoint x: 571, endPoint y: 335, distance: 176.9
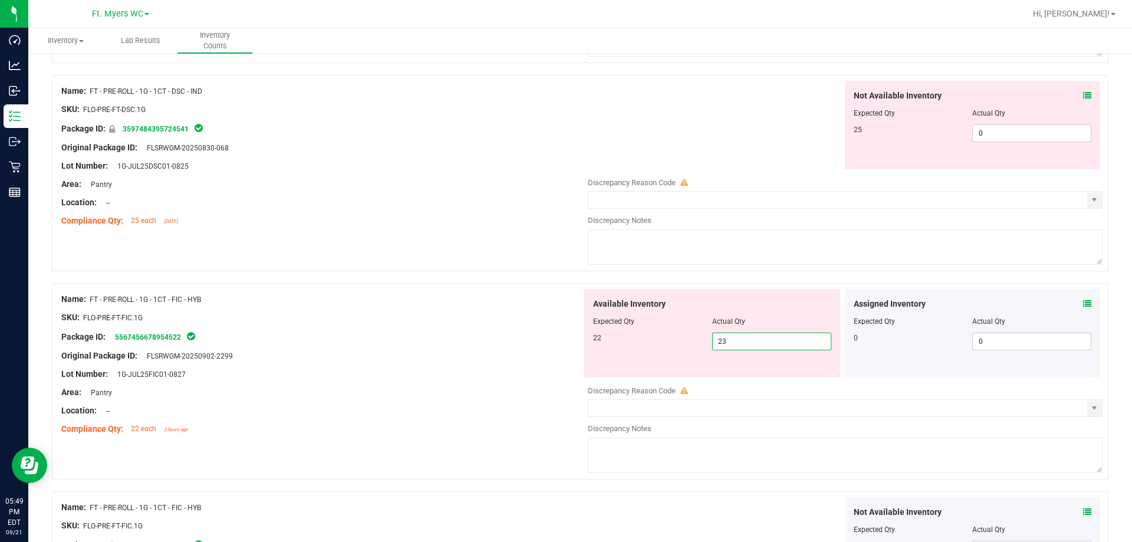
click at [428, 335] on div "Name: FT - PRE-ROLL - 1G - 1CT - FIC - HYB SKU: FLO-PRE-FT-FIC.1G Package ID: 5…" at bounding box center [580, 381] width 1056 height 196
type input "22"
click at [428, 310] on div at bounding box center [321, 308] width 521 height 6
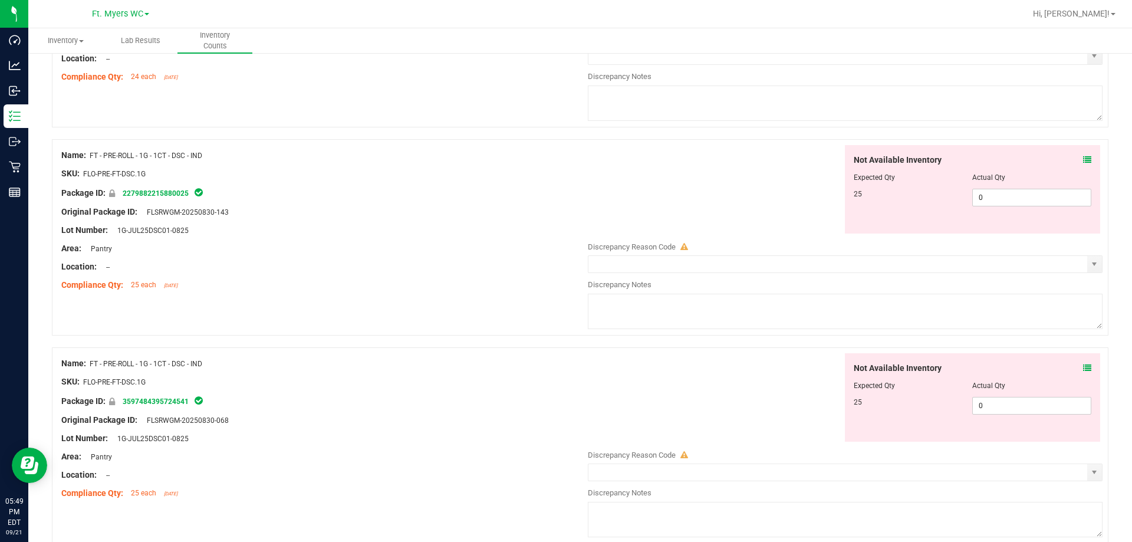
scroll to position [238, 0]
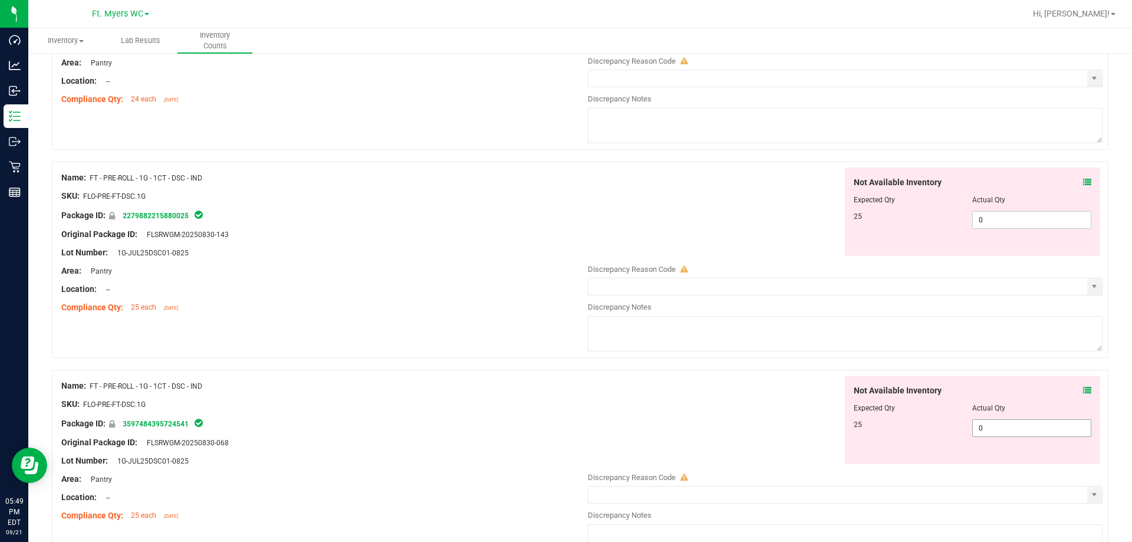
click at [428, 426] on span "0 0" at bounding box center [1031, 428] width 119 height 18
type input "025"
type input "25"
click at [428, 225] on span "0 0" at bounding box center [1031, 220] width 119 height 18
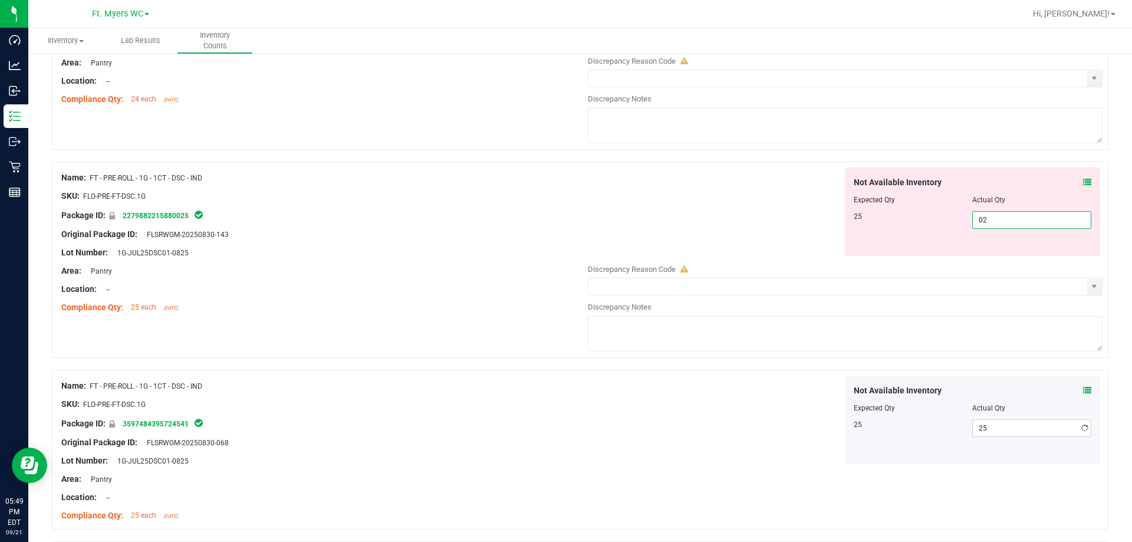
type input "025"
type input "25"
click at [428, 205] on div "Not Available Inventory Expected Qty Actual Qty 25 25 25" at bounding box center [842, 211] width 521 height 88
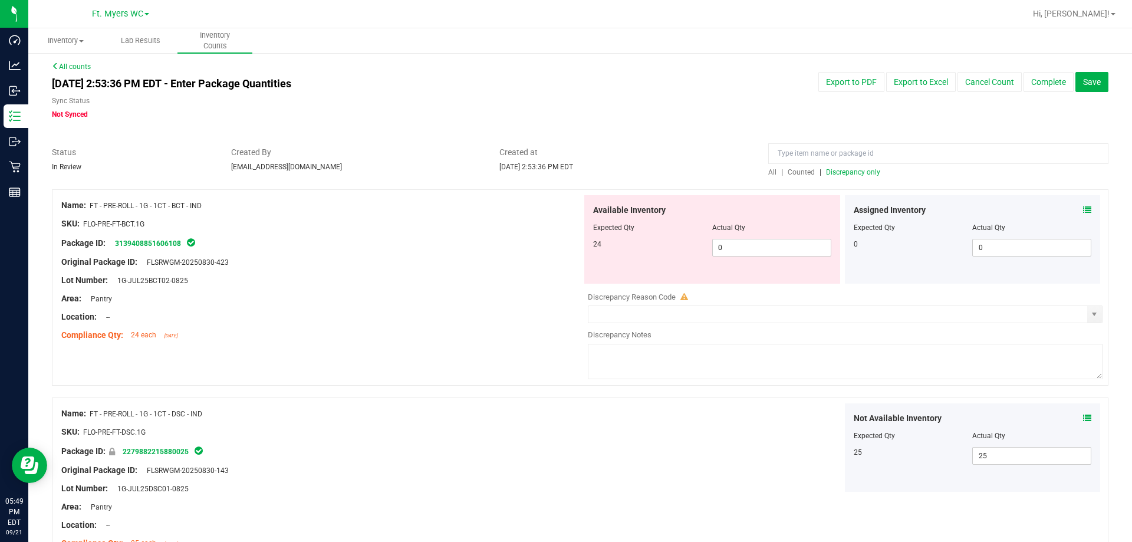
scroll to position [0, 0]
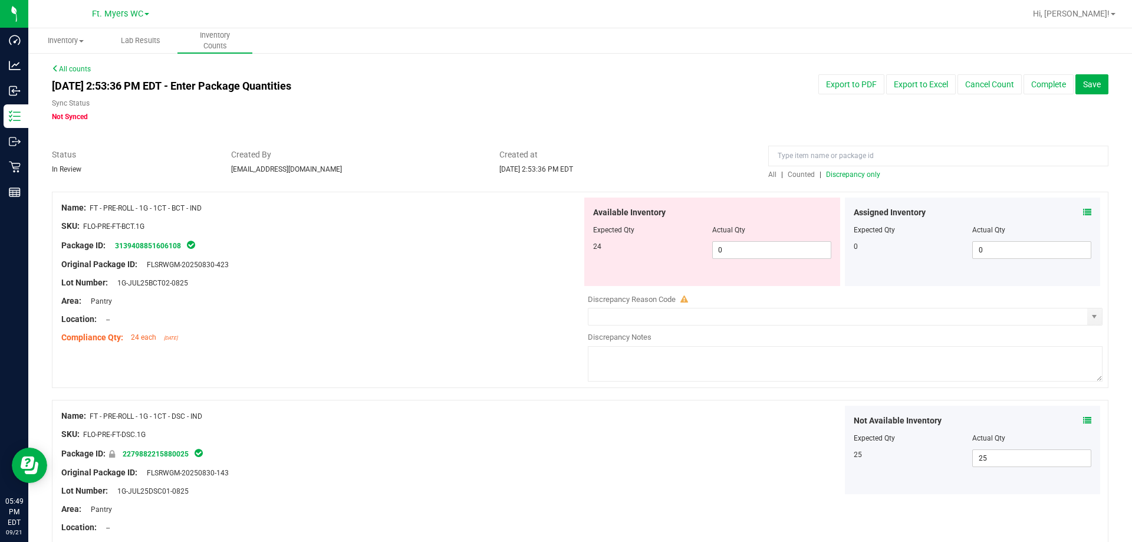
click at [428, 212] on icon at bounding box center [1087, 212] width 8 height 8
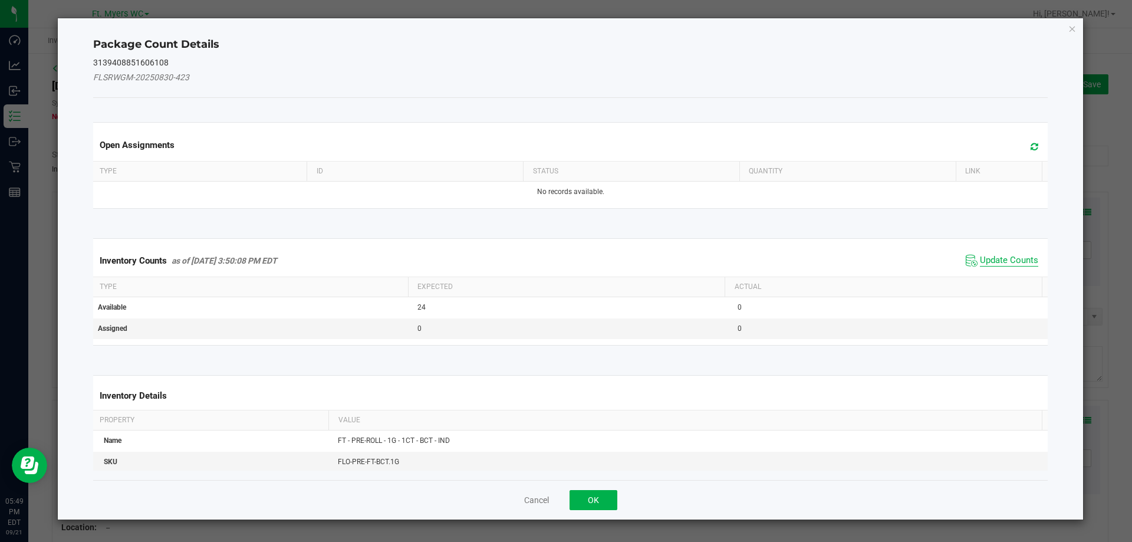
click at [428, 259] on span "Update Counts" at bounding box center [1009, 261] width 58 height 12
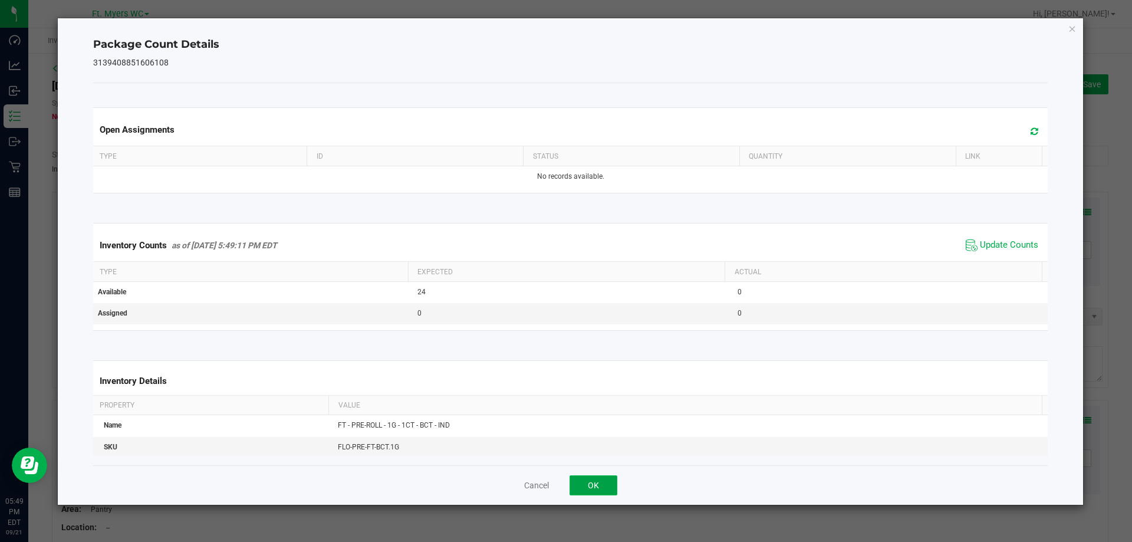
drag, startPoint x: 605, startPoint y: 484, endPoint x: 718, endPoint y: 387, distance: 148.4
click at [428, 485] on button "OK" at bounding box center [593, 485] width 48 height 20
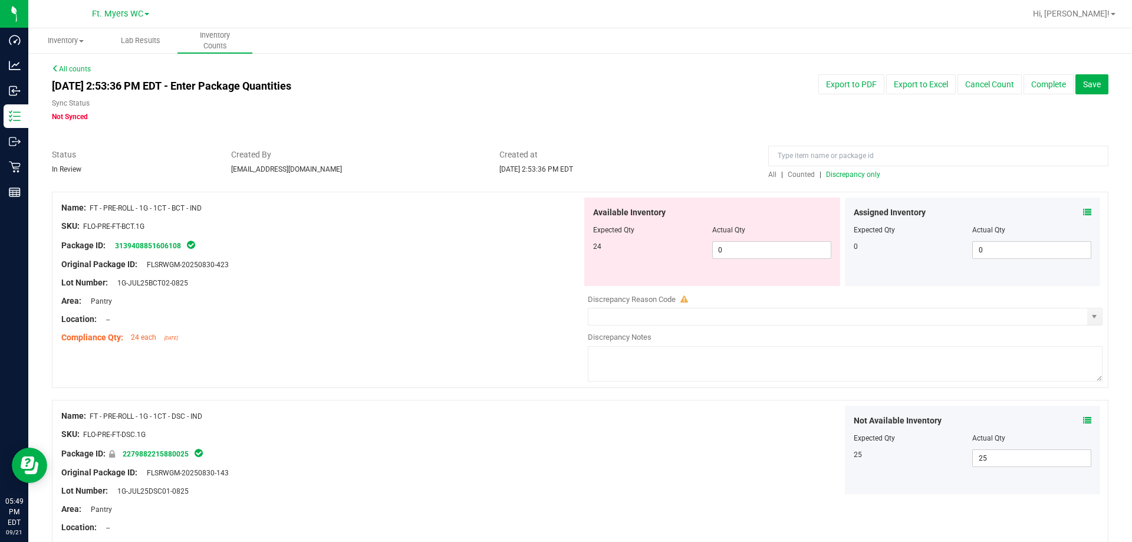
click at [428, 177] on span "Discrepancy only" at bounding box center [853, 174] width 54 height 8
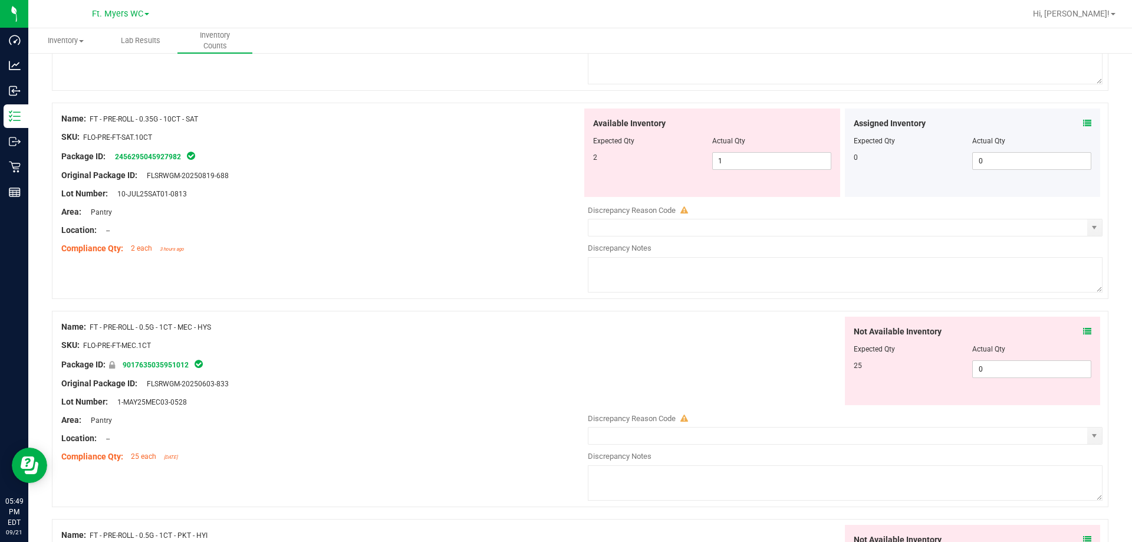
scroll to position [3227, 0]
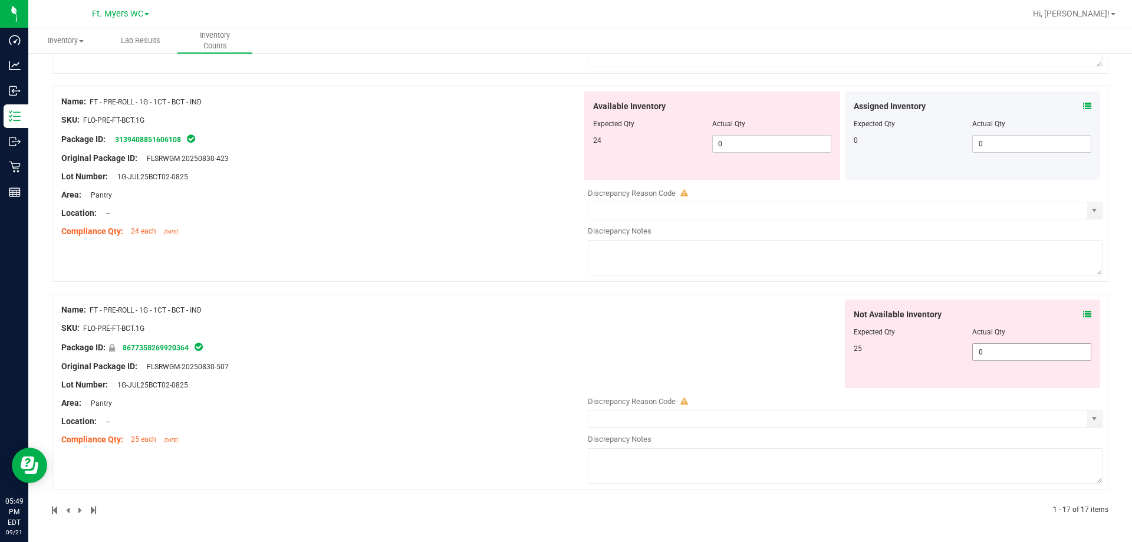
click at [428, 347] on span "0 0" at bounding box center [1031, 352] width 119 height 18
type input "025"
type input "25"
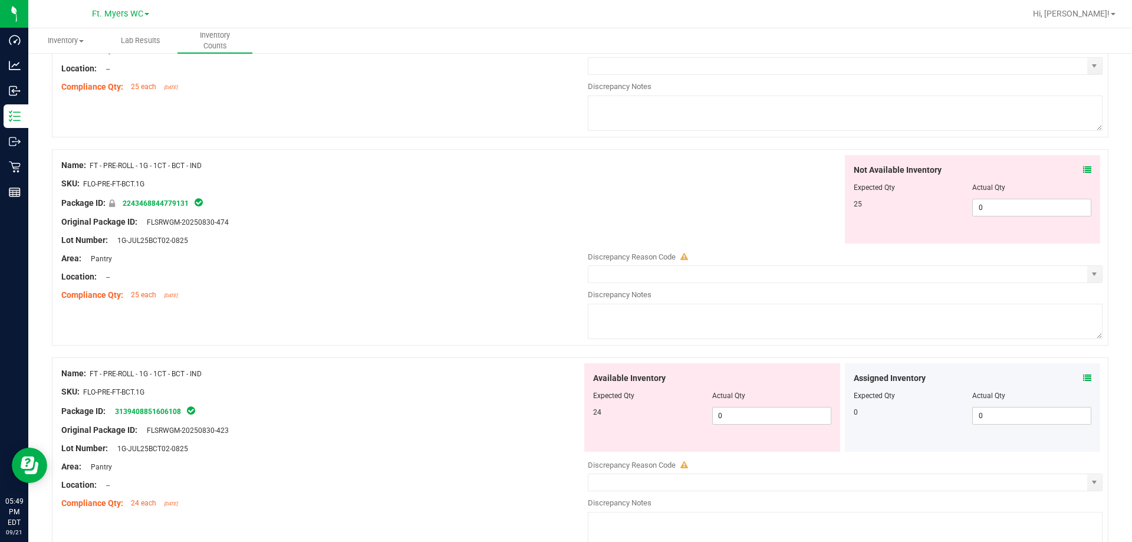
scroll to position [2955, 0]
click at [428, 212] on span "0 0" at bounding box center [1031, 208] width 119 height 18
type input "025"
type input "25"
click at [428, 235] on div "Not Available Inventory Expected Qty Actual Qty 25 25 25" at bounding box center [842, 200] width 521 height 88
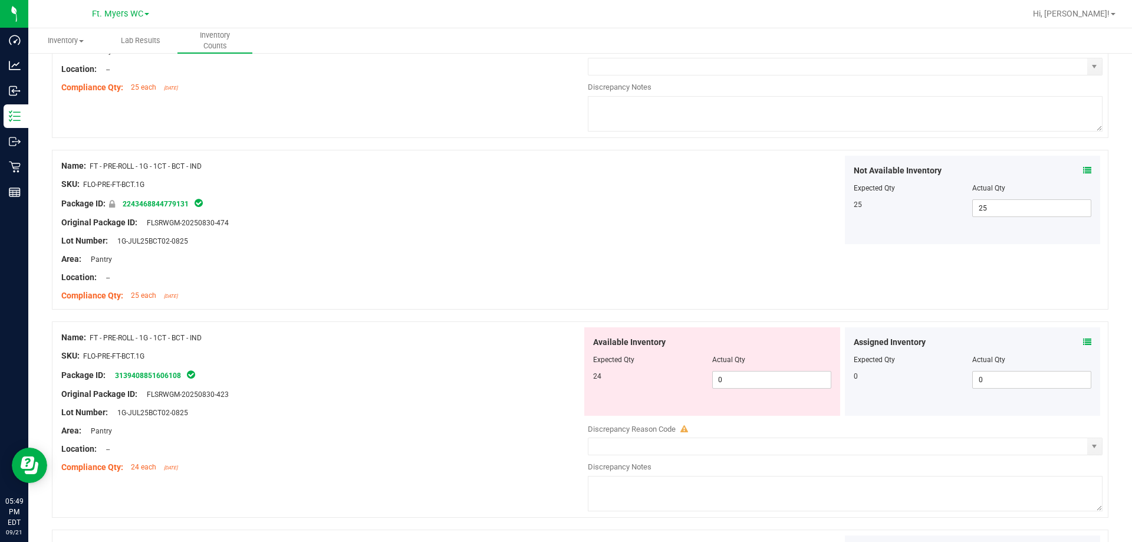
scroll to position [2719, 0]
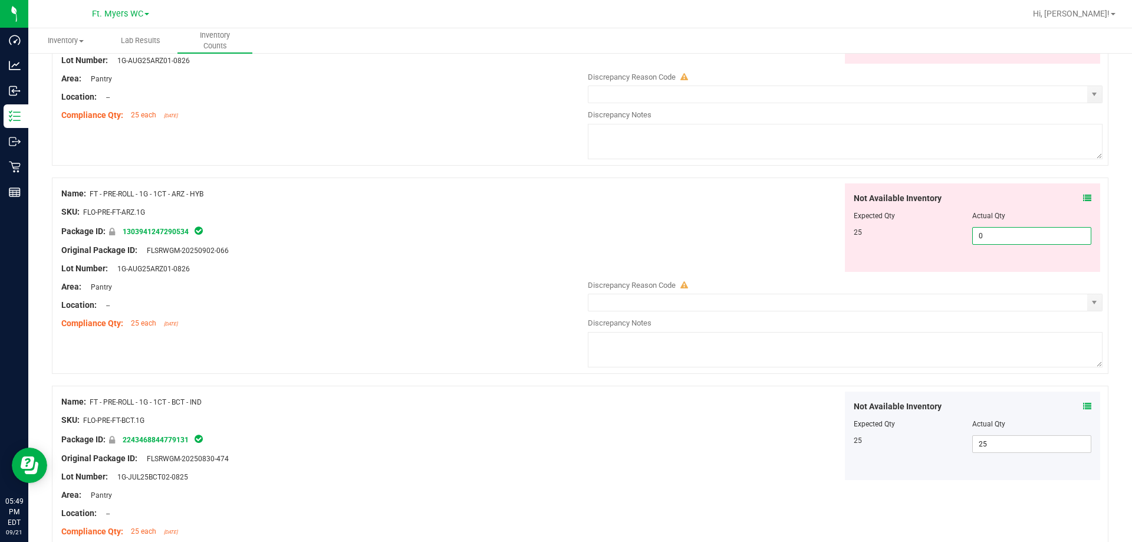
click at [428, 239] on span "0 0" at bounding box center [1031, 236] width 119 height 18
type input "025"
type input "25"
click at [428, 226] on div "Not Available Inventory Expected Qty Actual Qty 25 25 25" at bounding box center [842, 227] width 521 height 88
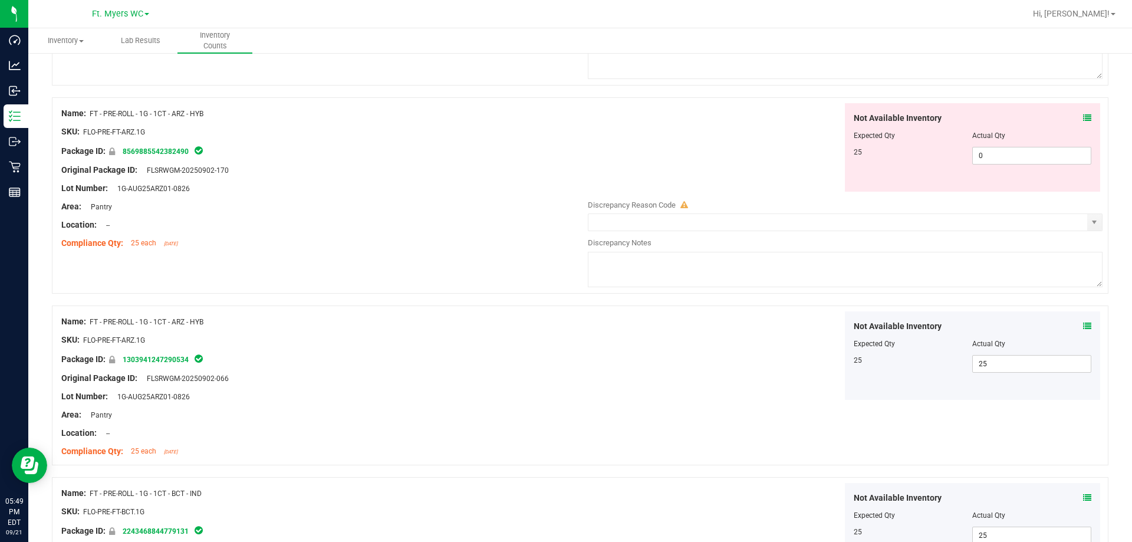
scroll to position [2543, 0]
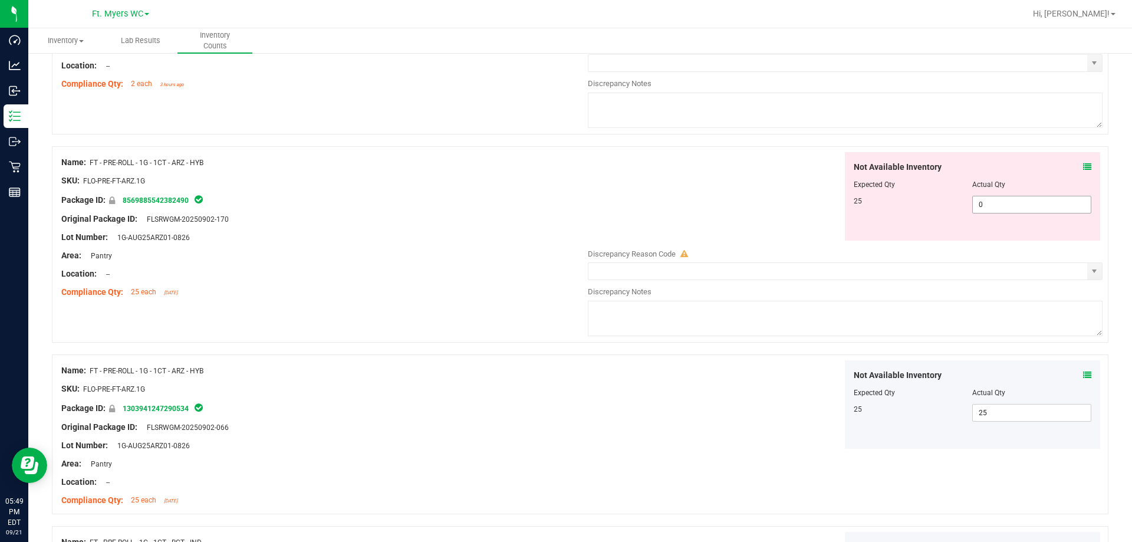
drag, startPoint x: 977, startPoint y: 208, endPoint x: 880, endPoint y: 203, distance: 97.9
click at [428, 208] on span "0 0" at bounding box center [1031, 205] width 119 height 18
type input "025"
type input "25"
click at [428, 212] on div "Not Available Inventory Expected Qty Actual Qty 25 25 25" at bounding box center [842, 196] width 521 height 88
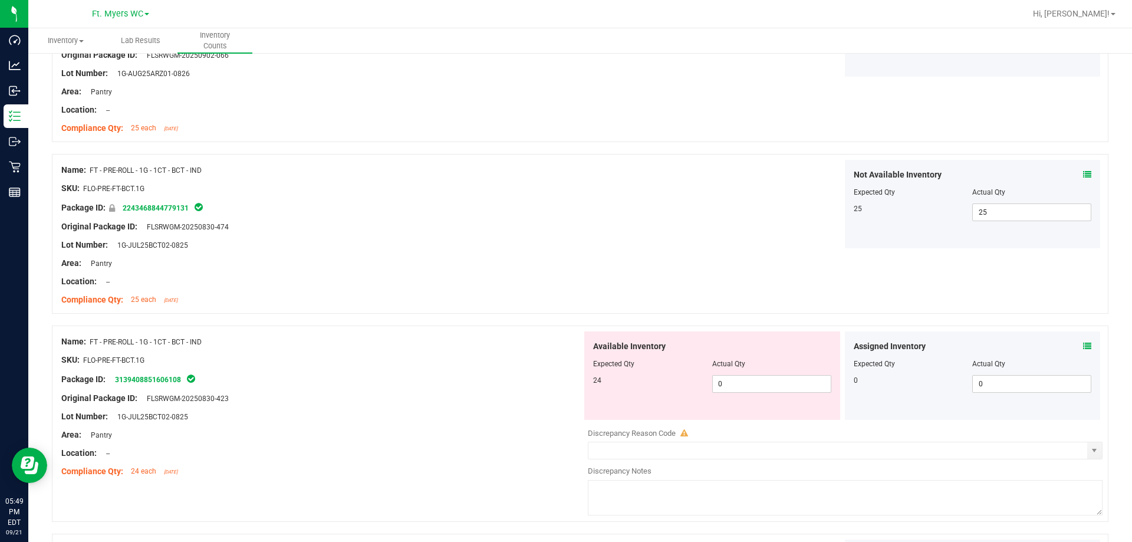
scroll to position [2896, 0]
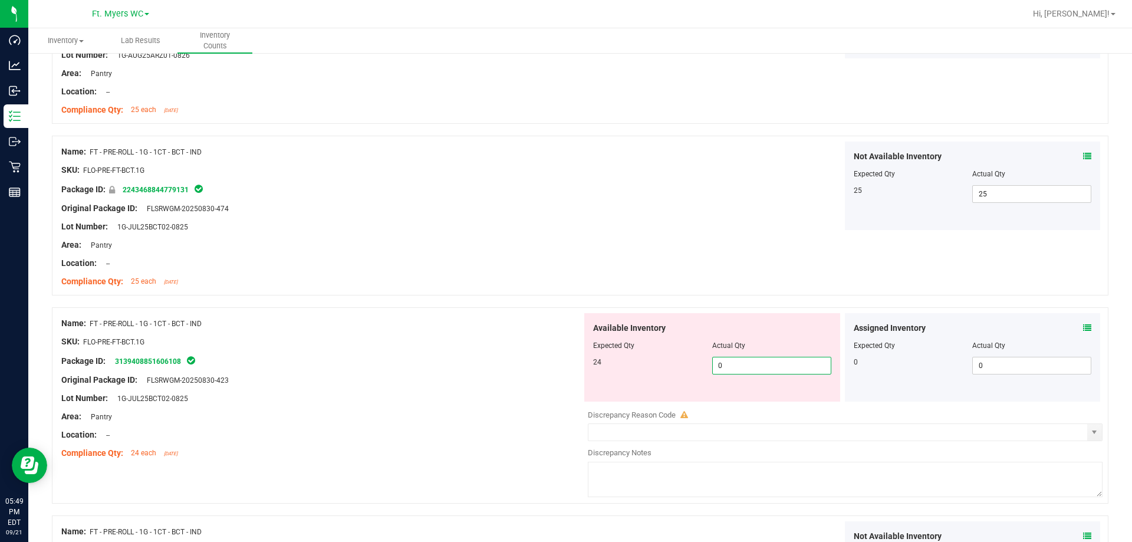
click at [428, 367] on span "0 0" at bounding box center [771, 366] width 119 height 18
type input "0"
click at [428, 283] on div "Name: FT - PRE-ROLL - 1G - 1CT - BCT - IND SKU: FLO-PRE-FT-BCT.1G Package ID: 2…" at bounding box center [580, 216] width 1056 height 160
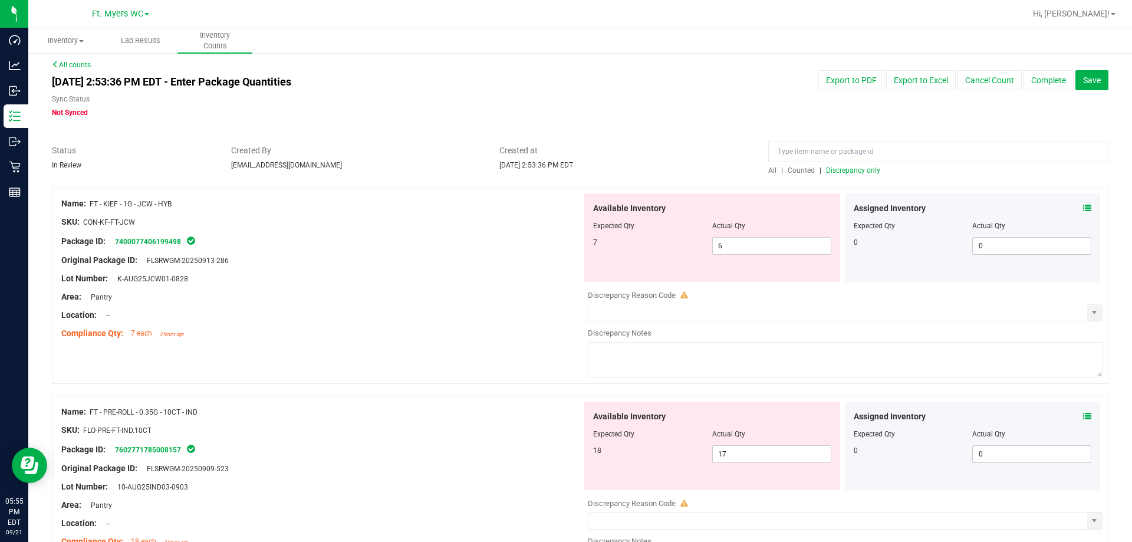
scroll to position [0, 0]
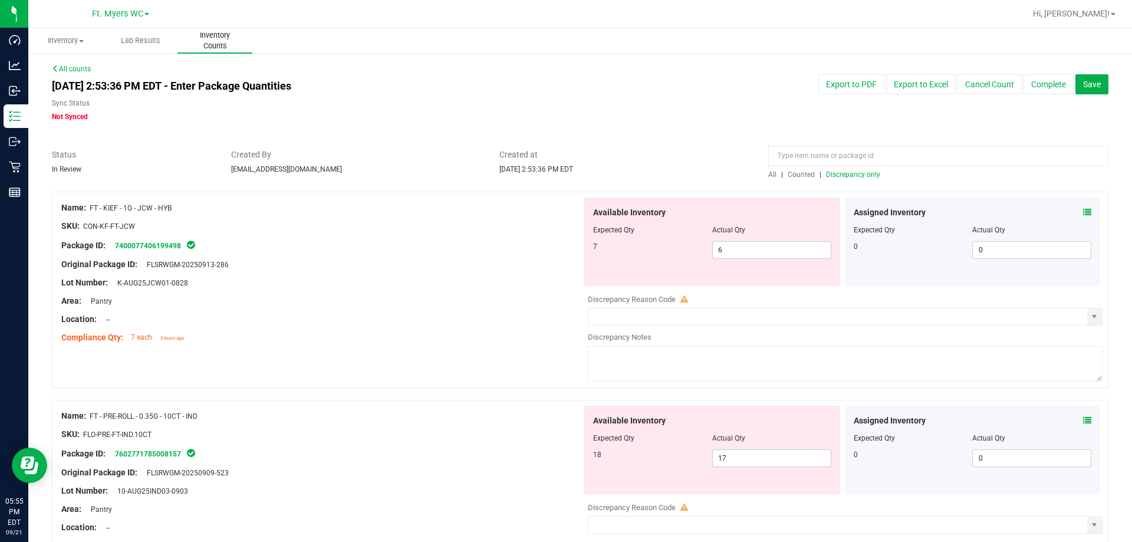
click at [226, 45] on span "Inventory Counts" at bounding box center [214, 40] width 75 height 21
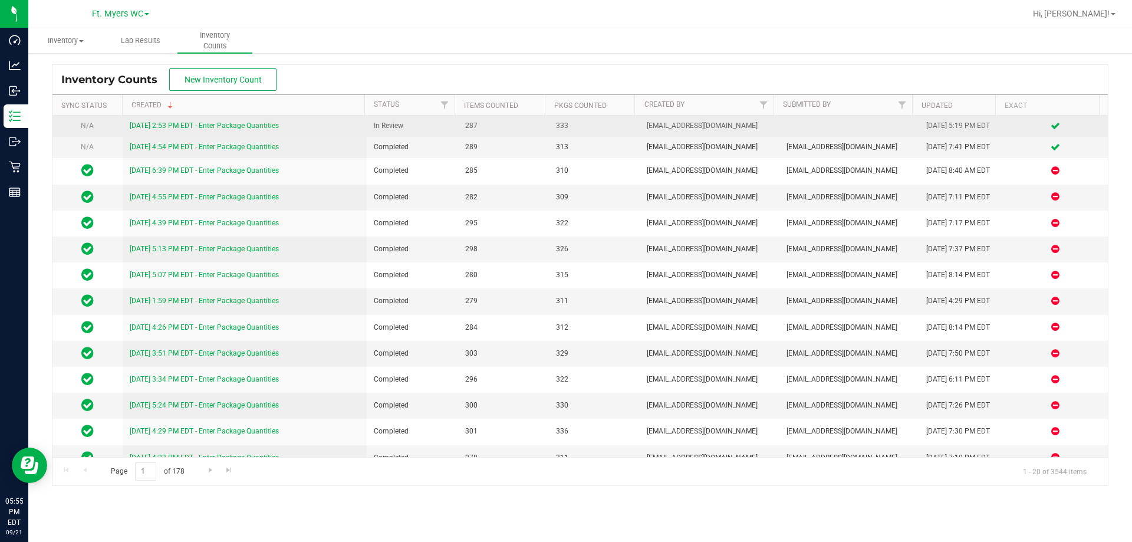
click at [266, 124] on link "[DATE] 2:53 PM EDT - Enter Package Quantities" at bounding box center [204, 125] width 149 height 8
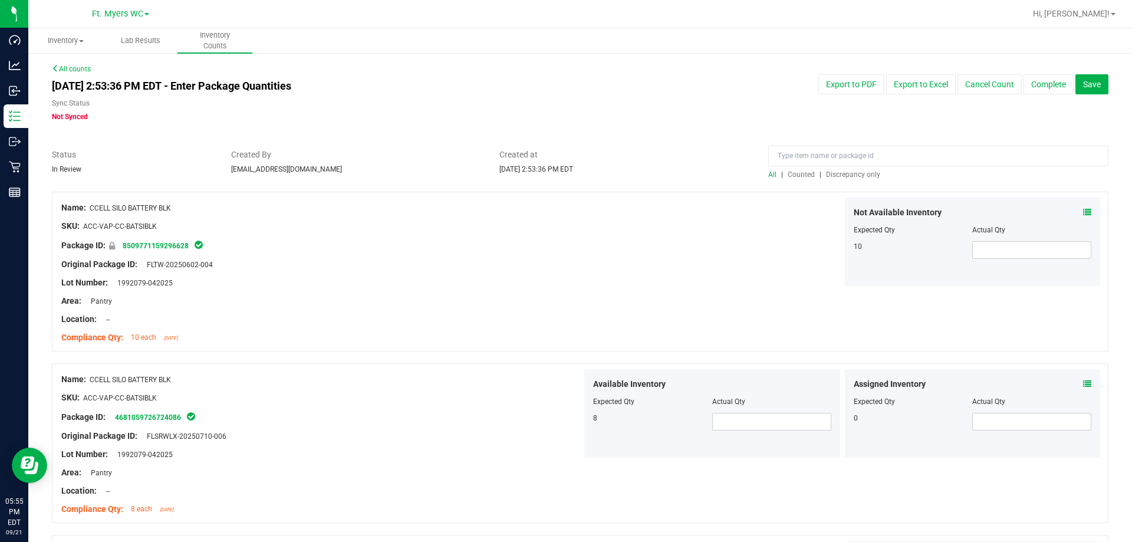
click at [428, 177] on span "Discrepancy only" at bounding box center [853, 174] width 54 height 8
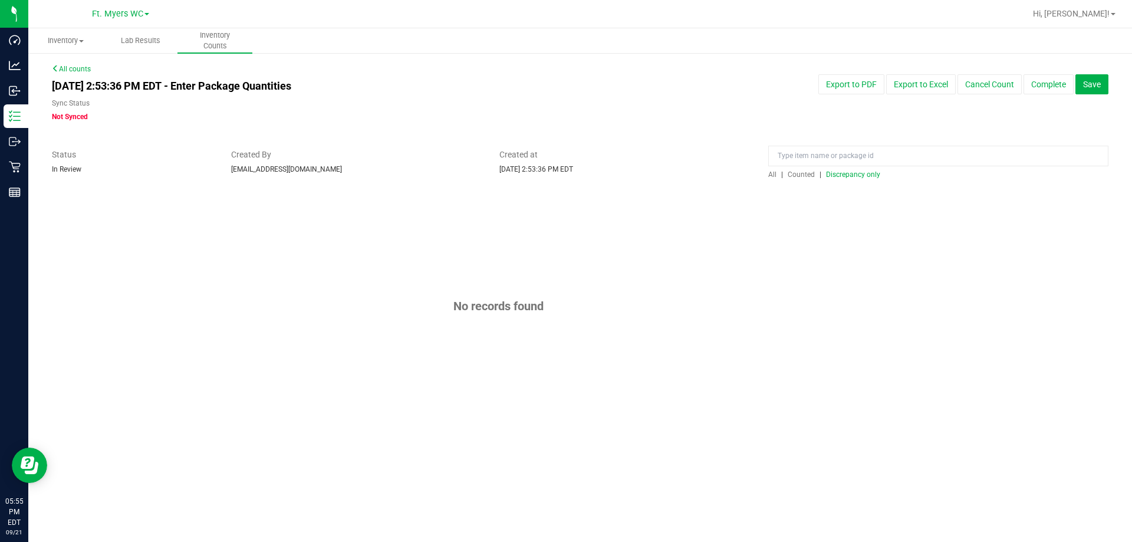
click at [82, 67] on link "All counts" at bounding box center [71, 69] width 39 height 8
